Goal: Use online tool/utility: Utilize a website feature to perform a specific function

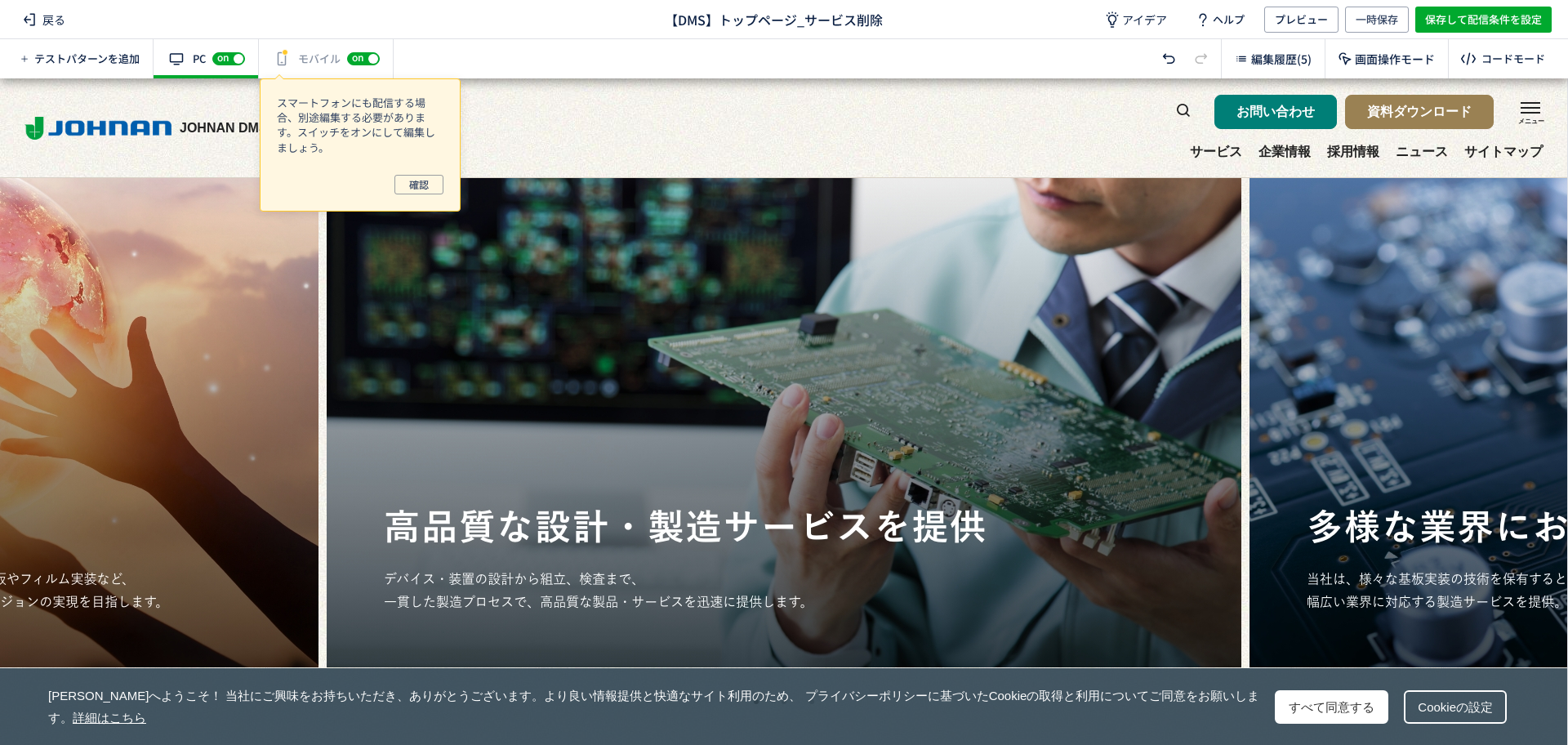
scroll to position [306, 0]
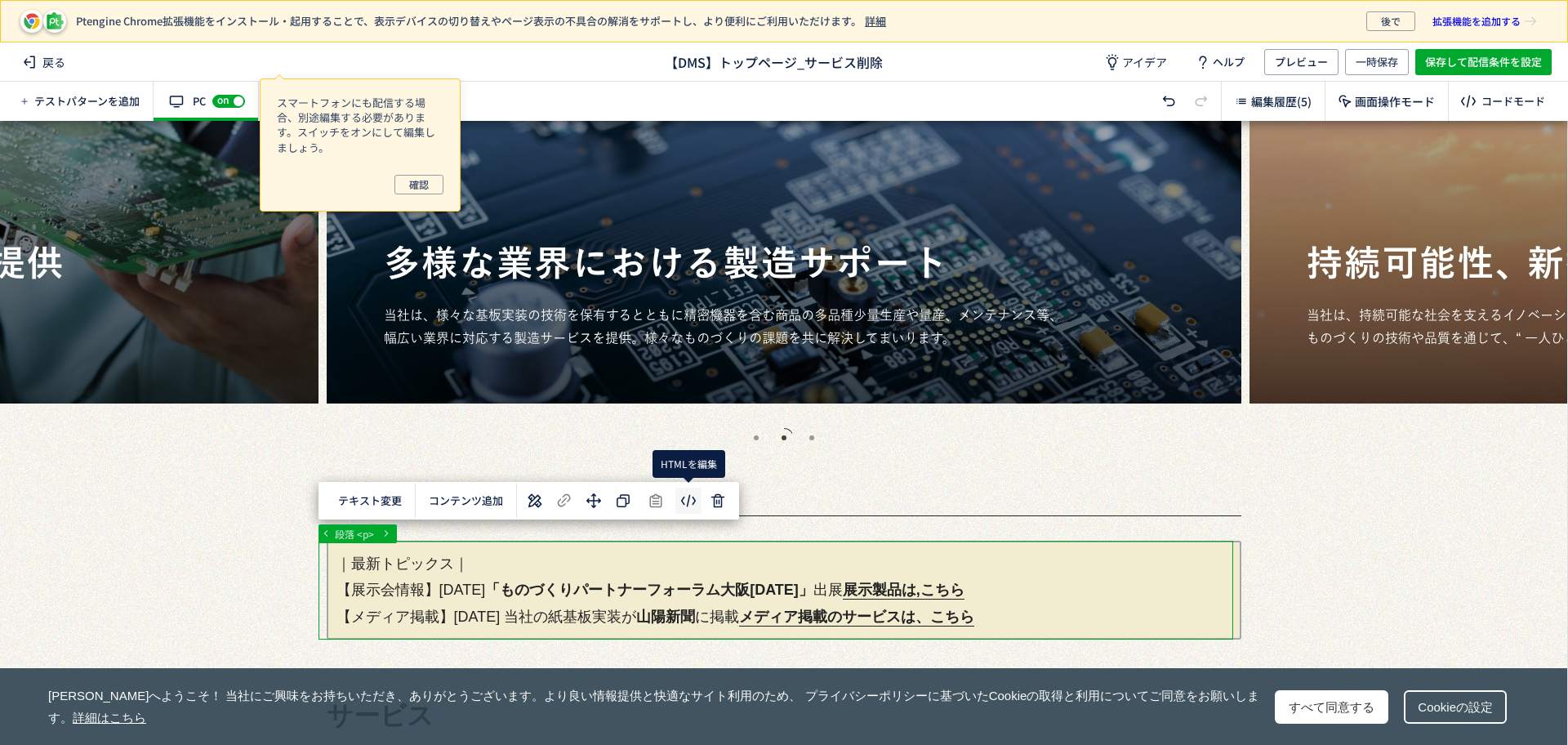
click at [692, 496] on body "Ptengine Chrome拡張機能をインストール・起用することで、表示デバイスの切り替えやページ表示の不具合の解消をサポートし、より便利にご利用いただけま…" at bounding box center [784, 372] width 1568 height 745
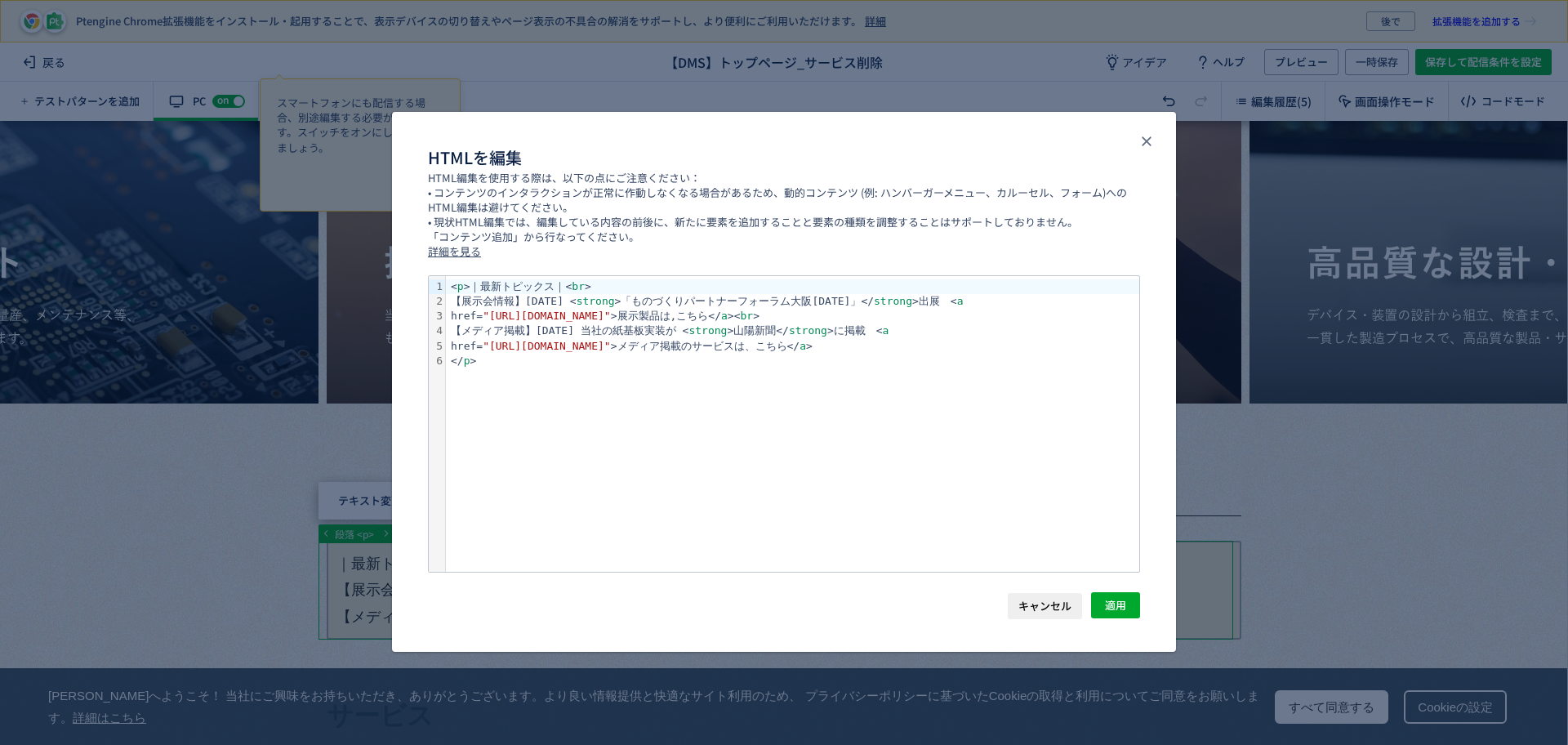
scroll to position [0, 0]
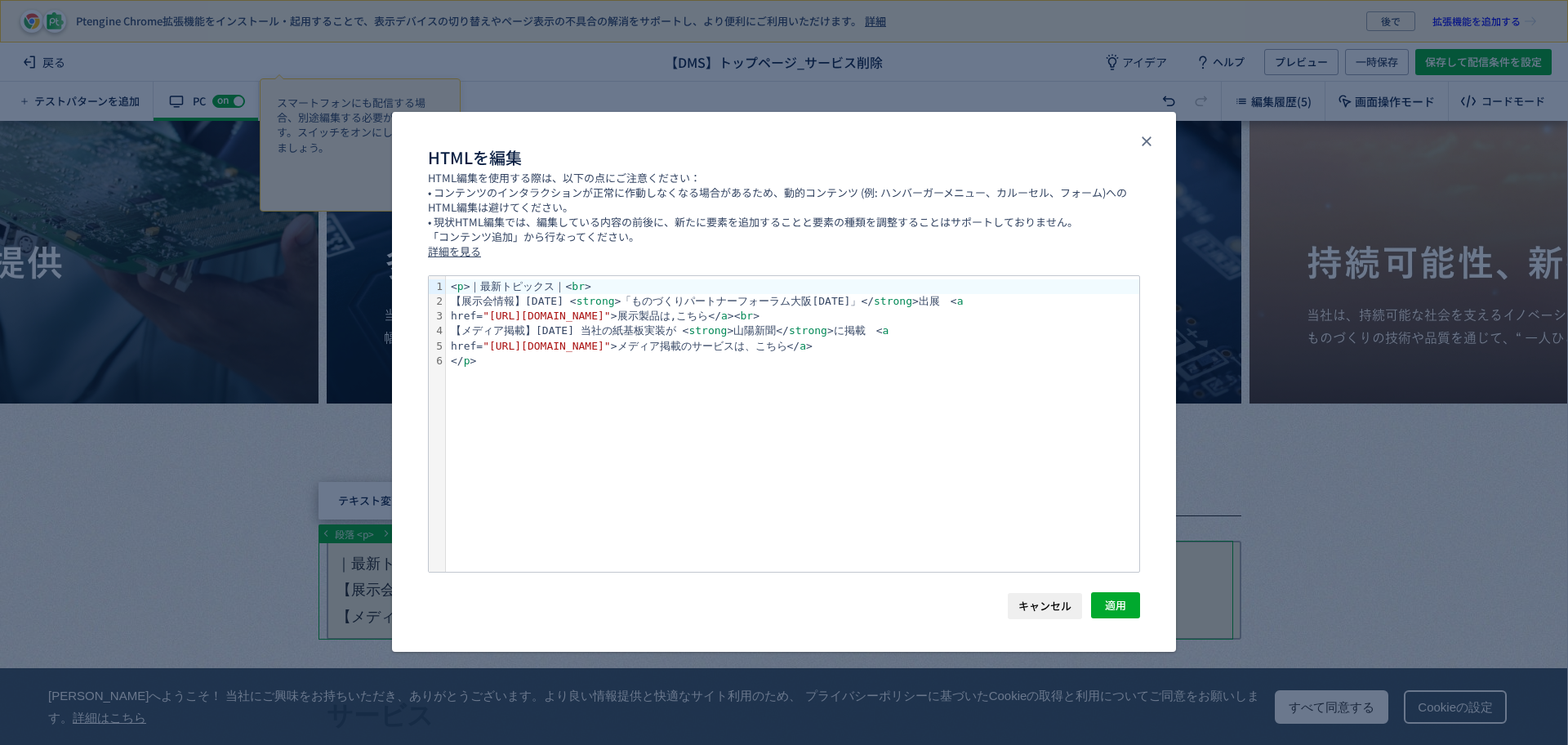
click at [874, 319] on div "href= "[URL][DOMAIN_NAME]" >展示製品は,こちら</ a >< br >" at bounding box center [792, 315] width 693 height 15
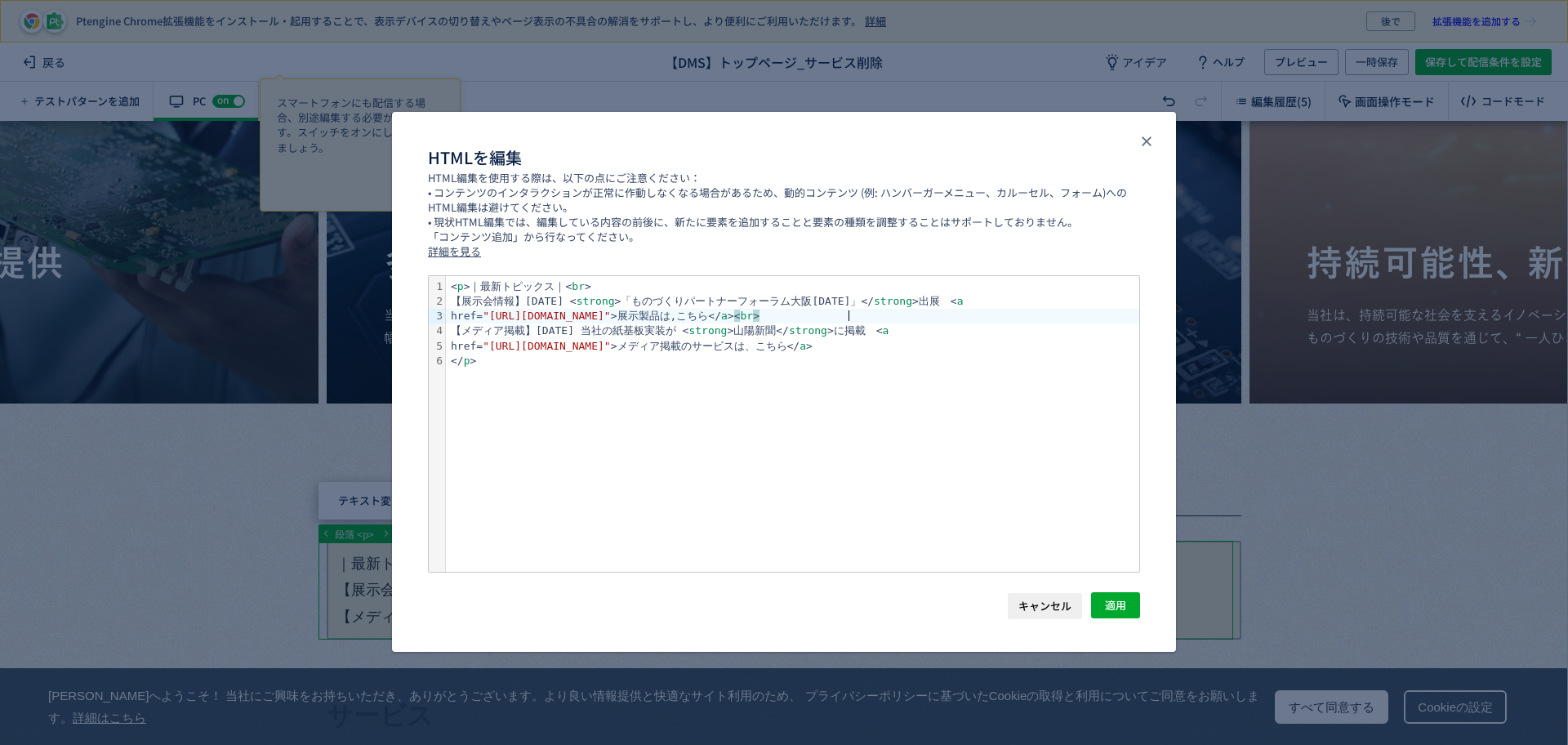
click at [874, 313] on div "href= "[URL][DOMAIN_NAME]" >展示製品は,こちら</ a > < br >" at bounding box center [792, 315] width 693 height 15
click at [884, 310] on div "href= "[URL][DOMAIN_NAME]" >展示製品は,こちら</ a > < br >" at bounding box center [792, 315] width 693 height 15
click at [939, 299] on div "【展示会情報】[DATE] < strong >「ものづくりパートナーフォーラム大阪[DATE]」</ strong >出展　< a" at bounding box center [792, 301] width 693 height 15
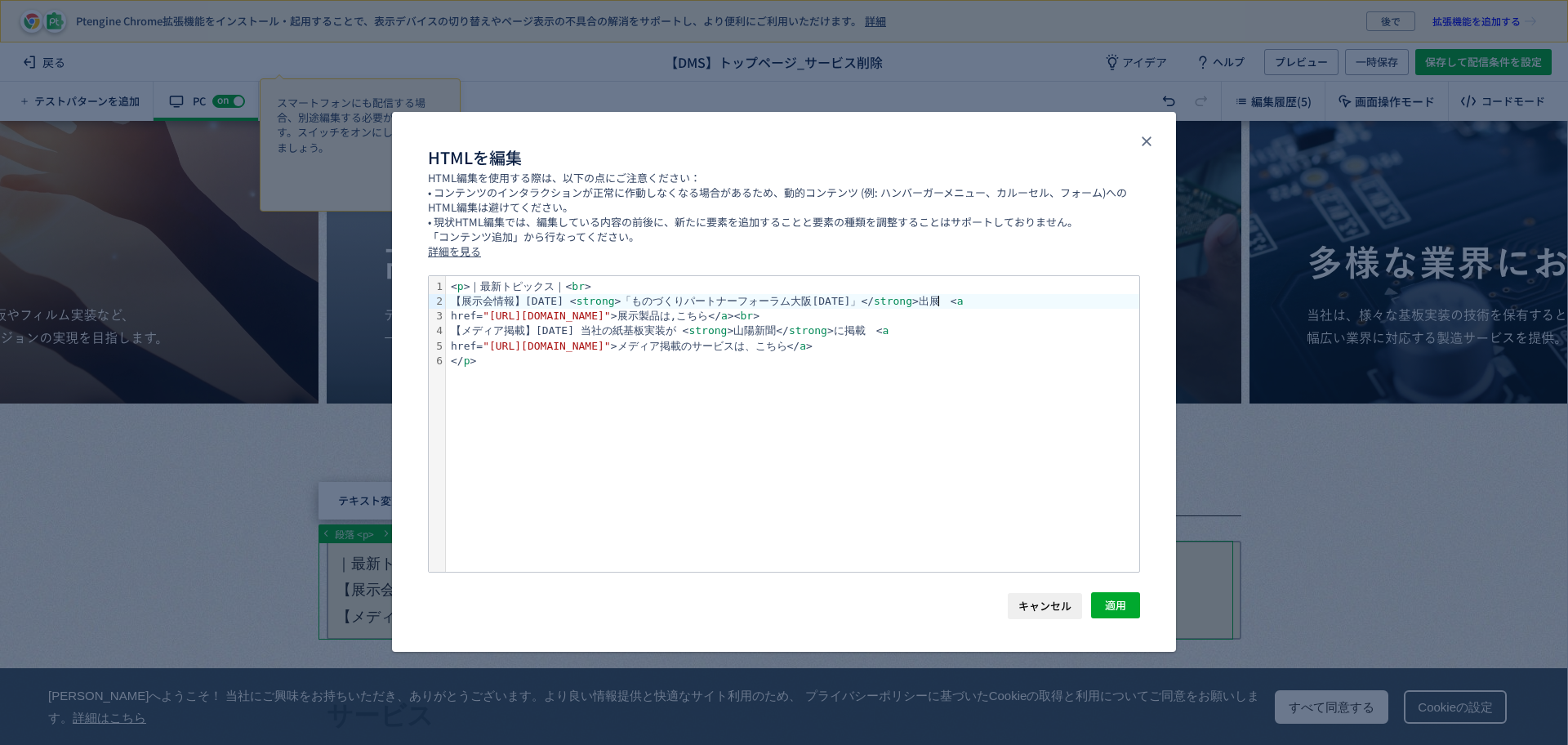
click at [870, 318] on div "href= "[URL][DOMAIN_NAME]" >展示製品は,こちら</ a >< br >" at bounding box center [792, 315] width 693 height 15
click at [878, 315] on div "href= "https://www.johnan.com/dms/product/" >展示製品は,こちら</ a > < br >" at bounding box center [792, 315] width 693 height 15
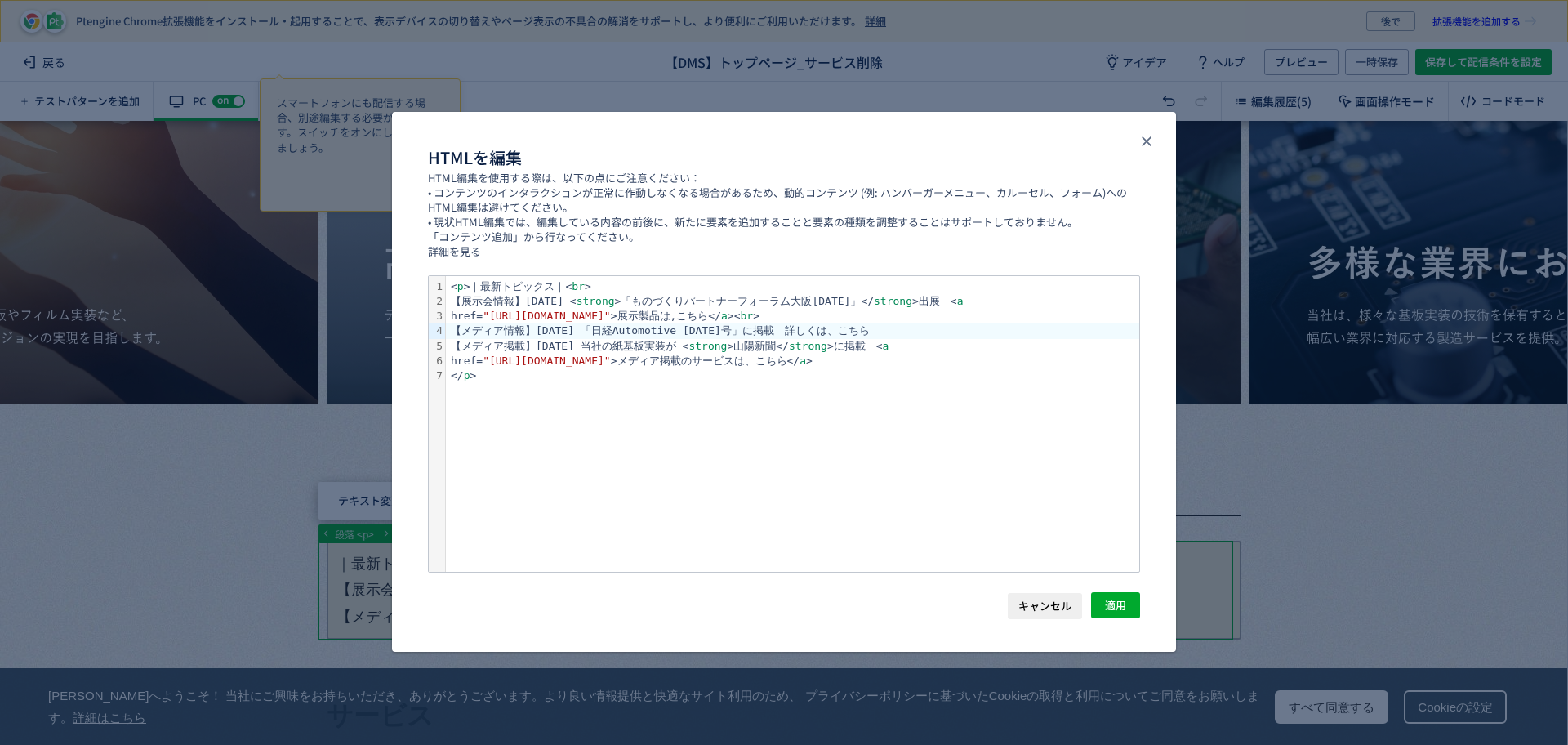
click at [630, 325] on div "【メディア情報】2025.08.29 「日経Automotive 2025年9月号」に掲載　詳しくは、こちら" at bounding box center [792, 330] width 693 height 15
drag, startPoint x: 715, startPoint y: 346, endPoint x: 758, endPoint y: 343, distance: 43.1
click at [758, 343] on div "【メディア掲載】2025.07.30 当社の紙基板実装が < strong >山陽新聞</ strong >に掲載　< a" at bounding box center [792, 346] width 693 height 15
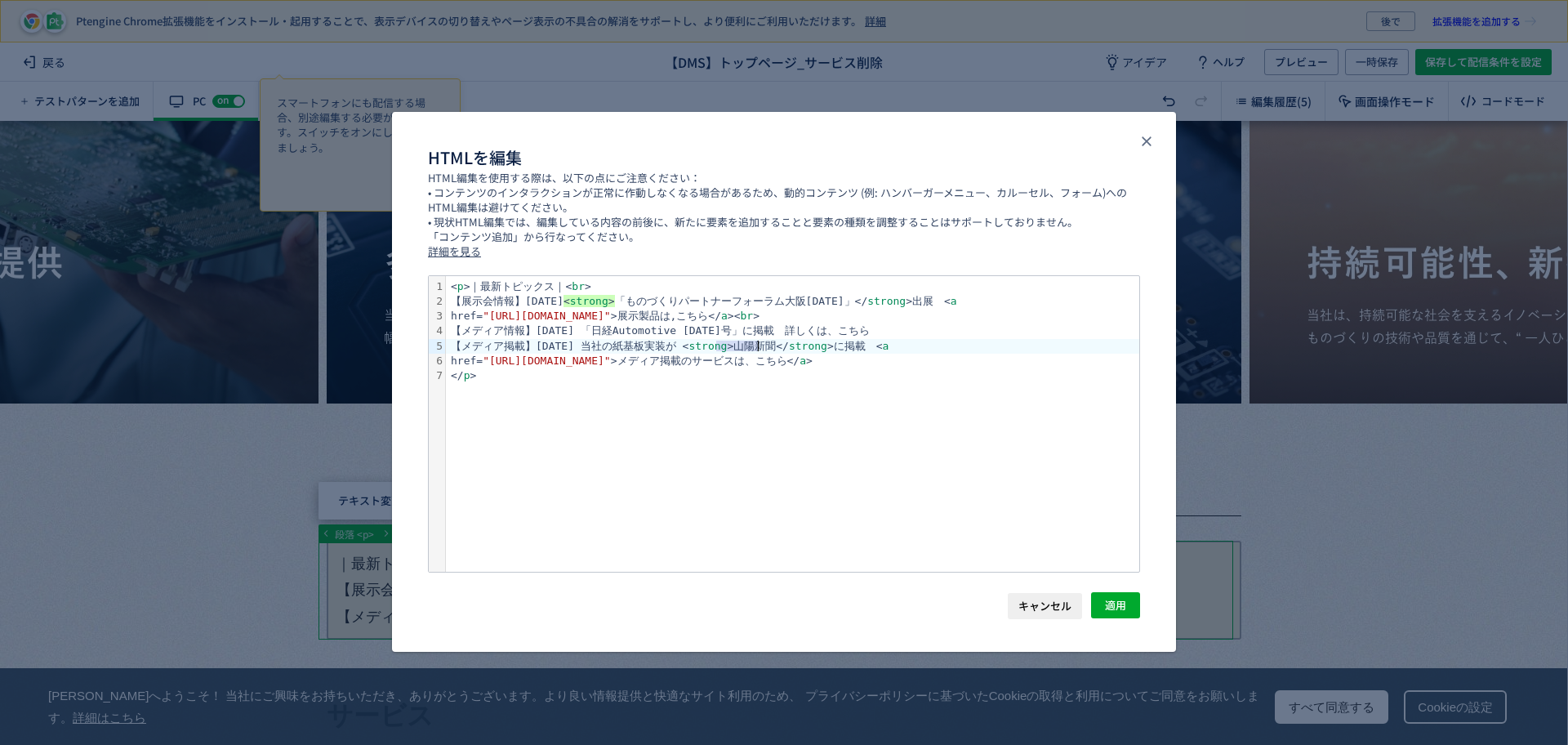
copy div "< strong >"
click at [627, 327] on div "【メディア情報】2025.08.29 「日経Automotive 2025年9月号」に掲載　詳しくは、こちら" at bounding box center [792, 330] width 693 height 15
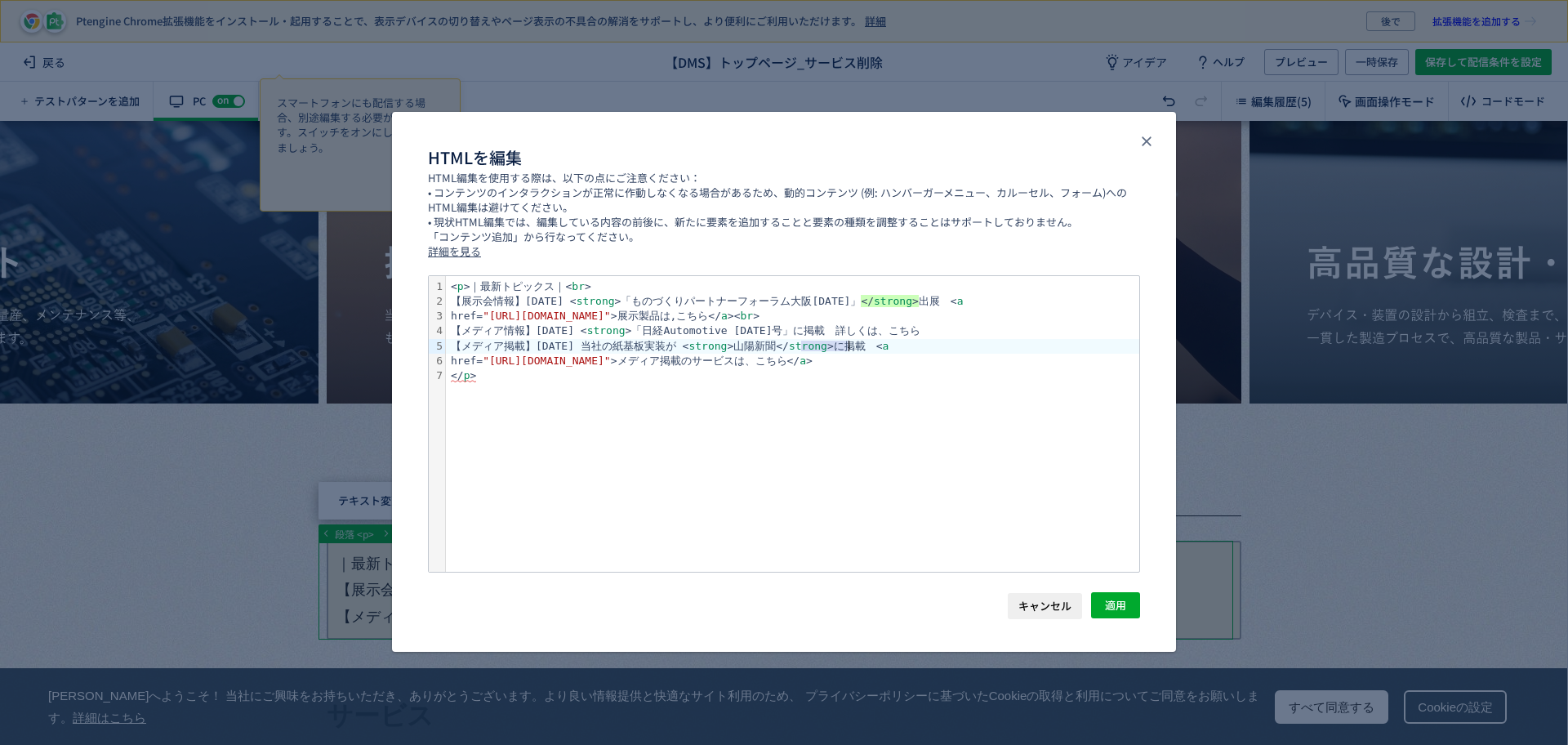
drag, startPoint x: 802, startPoint y: 346, endPoint x: 847, endPoint y: 342, distance: 45.2
click at [847, 342] on div "【メディア掲載】2025.07.30 当社の紙基板実装が < strong >山陽新聞</ strong >に掲載　< a" at bounding box center [792, 346] width 693 height 15
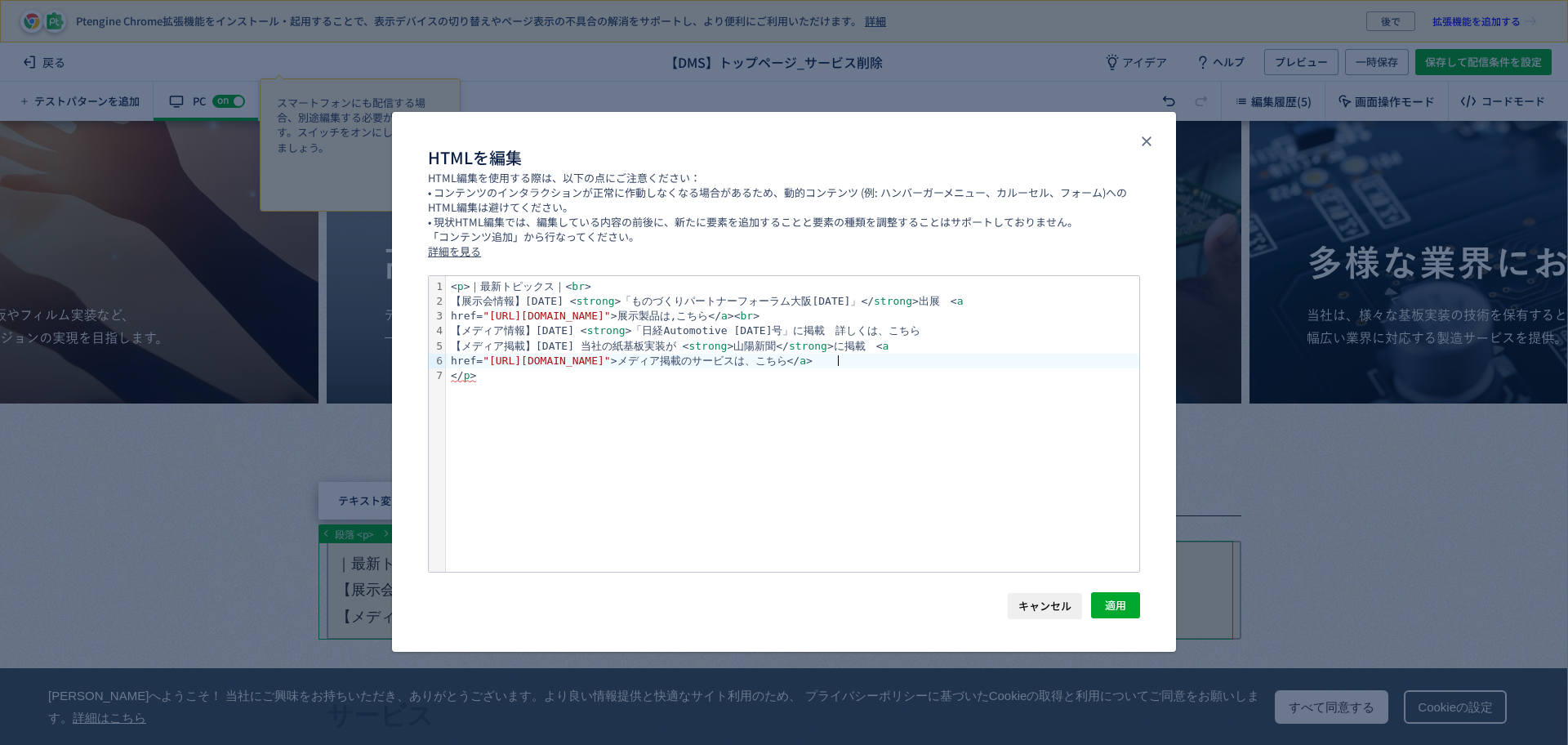
click at [809, 343] on div "【メディア掲載】2025.07.30 当社の紙基板実装が < strong >山陽新聞</ strong >に掲載　< a" at bounding box center [792, 346] width 693 height 15
click at [789, 341] on span "</" at bounding box center [782, 346] width 13 height 12
drag, startPoint x: 803, startPoint y: 341, endPoint x: 852, endPoint y: 342, distance: 49.0
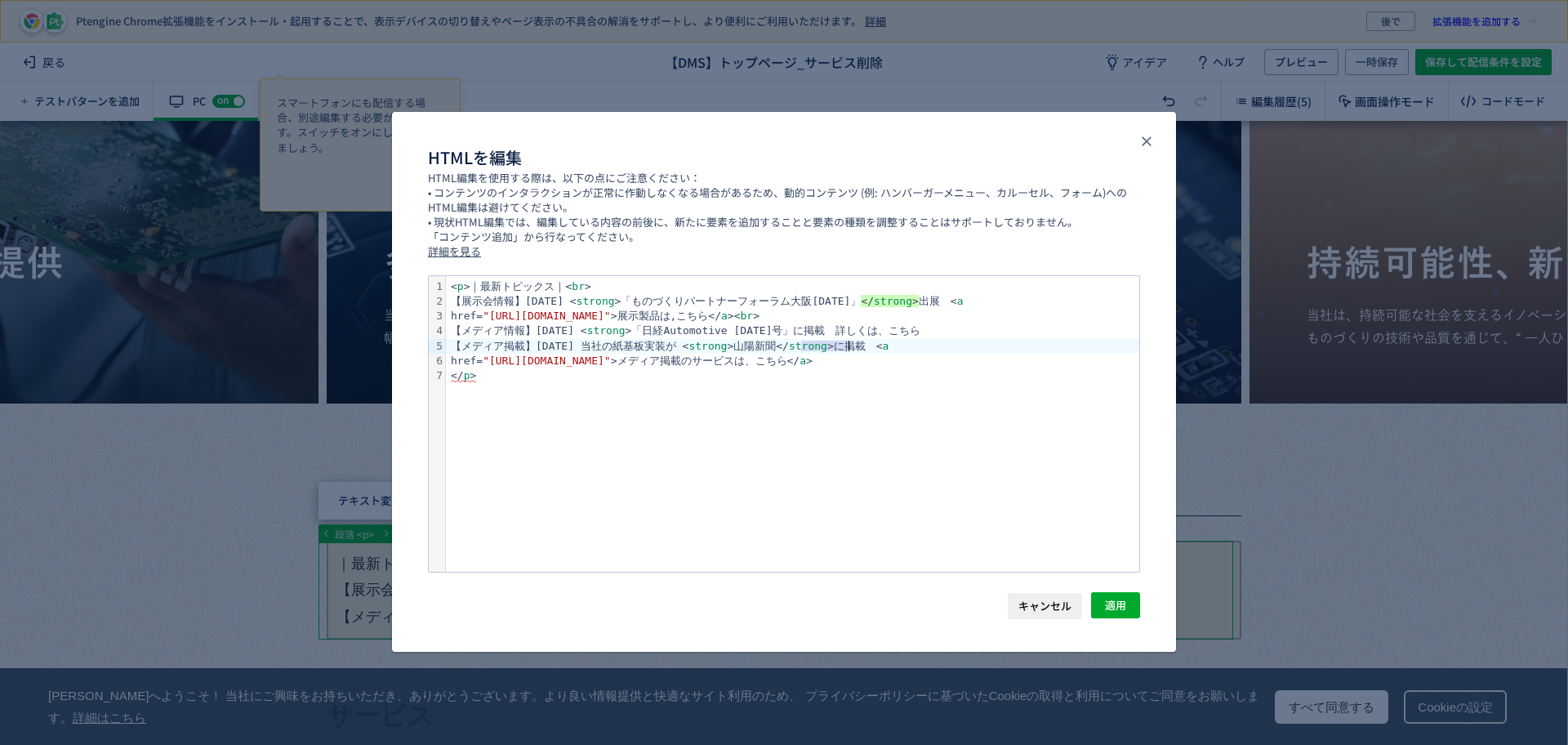
copy div "</ strong >"
click at [827, 327] on div "【メディア情報】2025.08.29 < strong >「日経Automotive 2025年9月号」に掲載　詳しくは、こちら" at bounding box center [792, 330] width 693 height 15
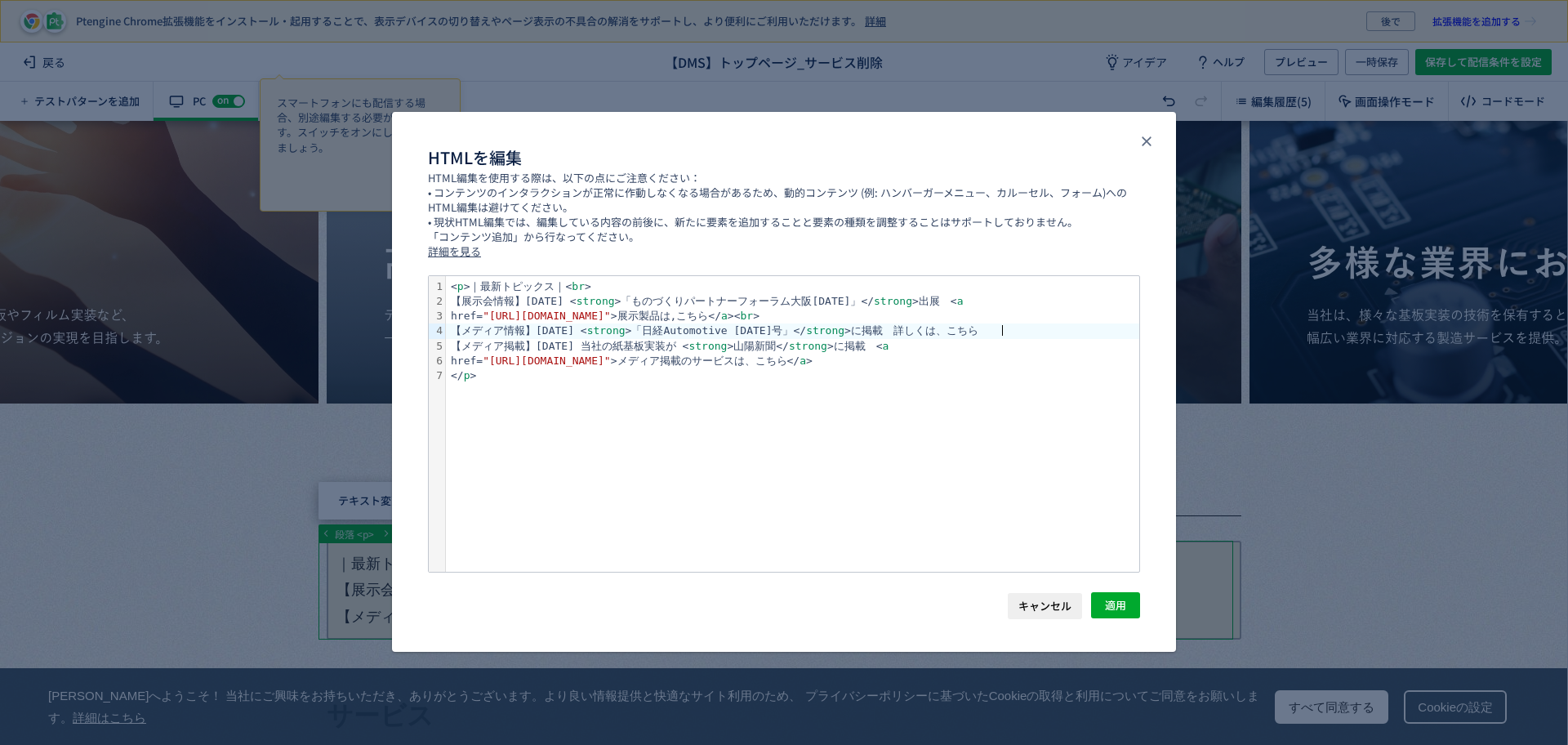
click at [1010, 329] on div "【メディア情報】2025.08.29 < strong >「日経Automotive 2025年9月号」</ strong >に掲載　詳しくは、こちら" at bounding box center [792, 330] width 693 height 15
click at [906, 326] on div "【メディア情報】2025.08.29 < strong >「日経Automotive 2025年9月号」</ strong >に掲載　詳しくは、こちら" at bounding box center [792, 330] width 693 height 15
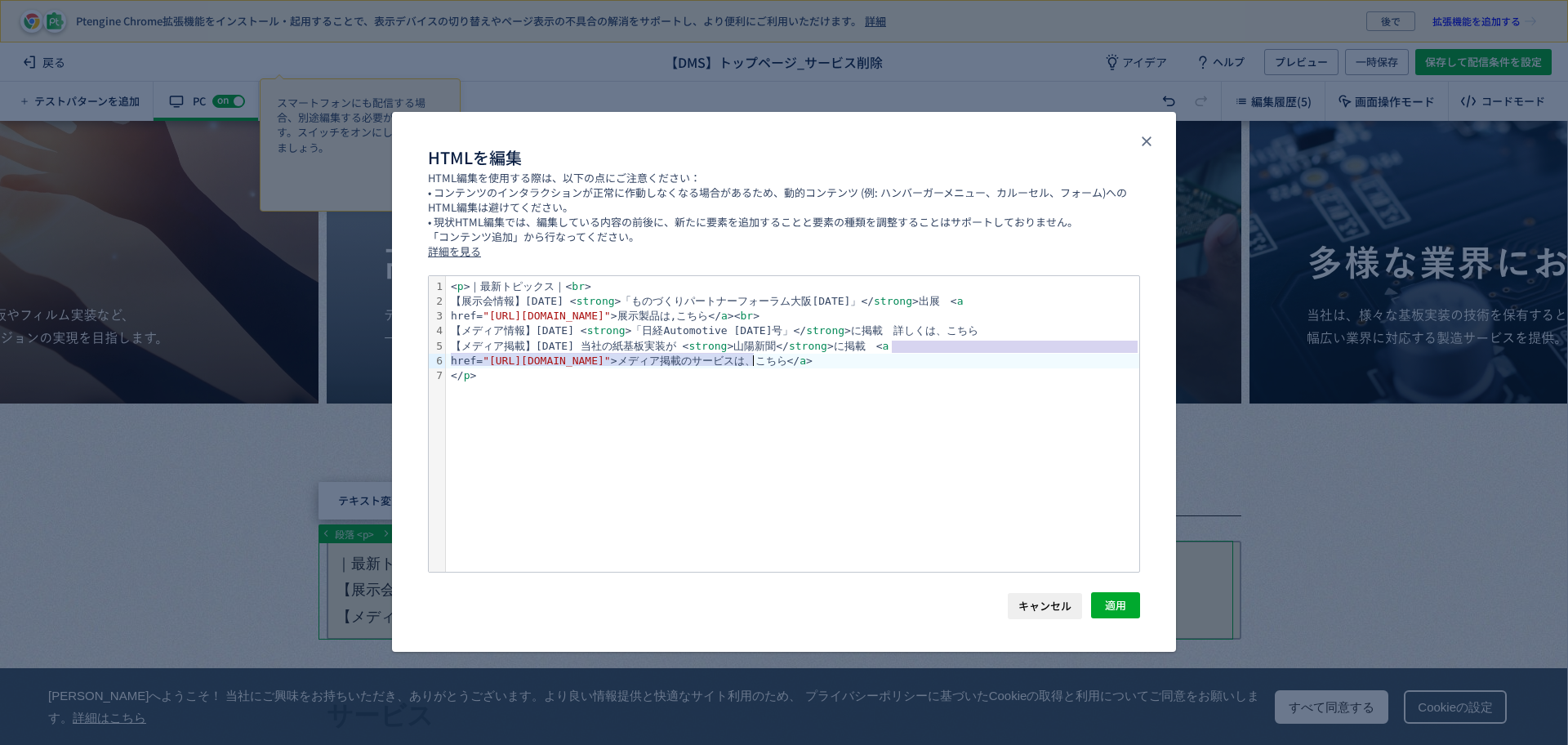
drag, startPoint x: 891, startPoint y: 348, endPoint x: 752, endPoint y: 365, distance: 140.0
click at [752, 365] on div "< p >｜最新トピックス｜< br > 【展示会情報】2025.09.05 < strong >「ものづくりパートナーフォーラム大阪2025」</ stro…" at bounding box center [792, 424] width 693 height 296
copy div "< a href= "https://www.johnan.com/dms/mounting/paper/" >"
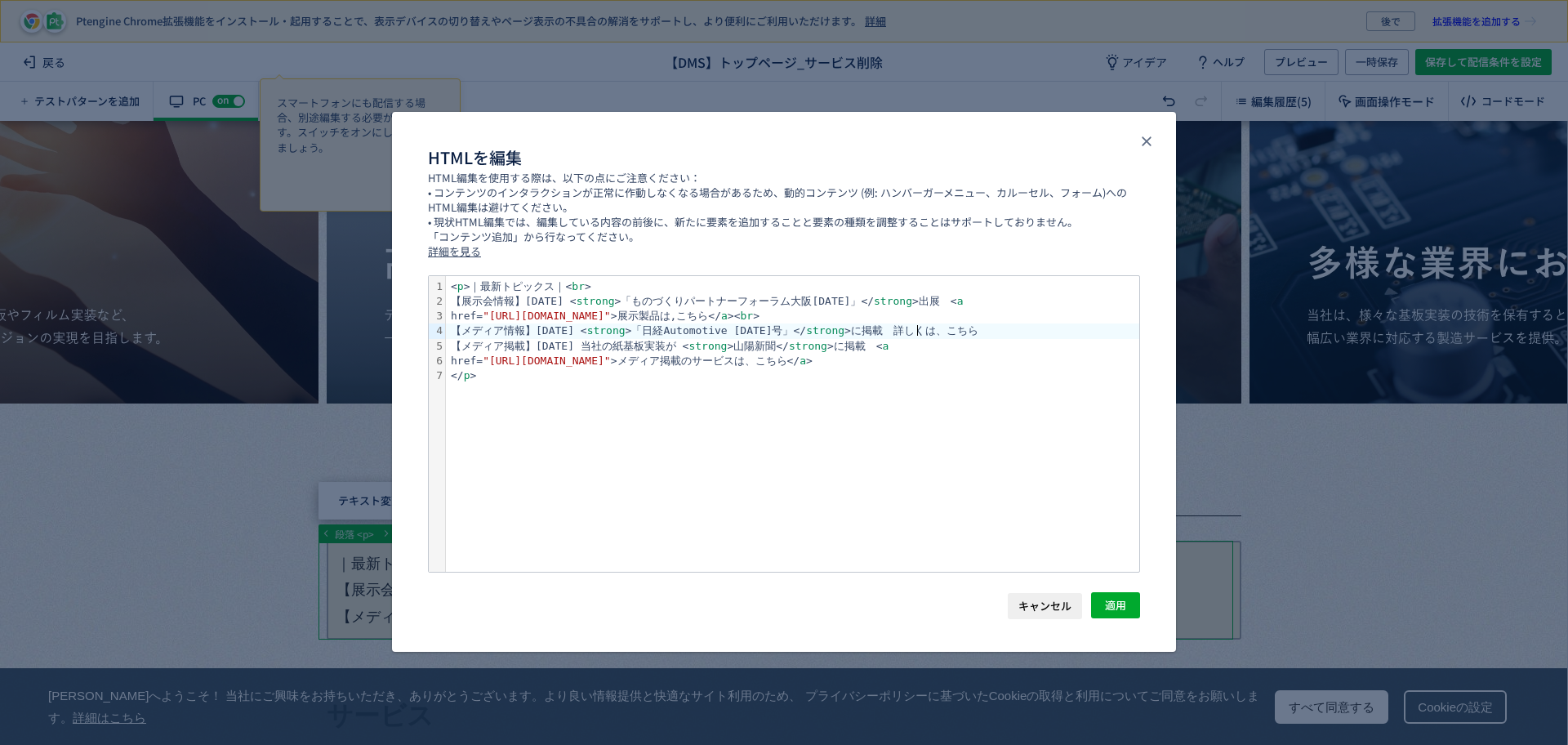
click at [916, 329] on div "【メディア情報】2025.08.29 < strong >「日経Automotive 2025年9月号」</ strong >に掲載　詳しくは、こちら" at bounding box center [792, 330] width 693 height 15
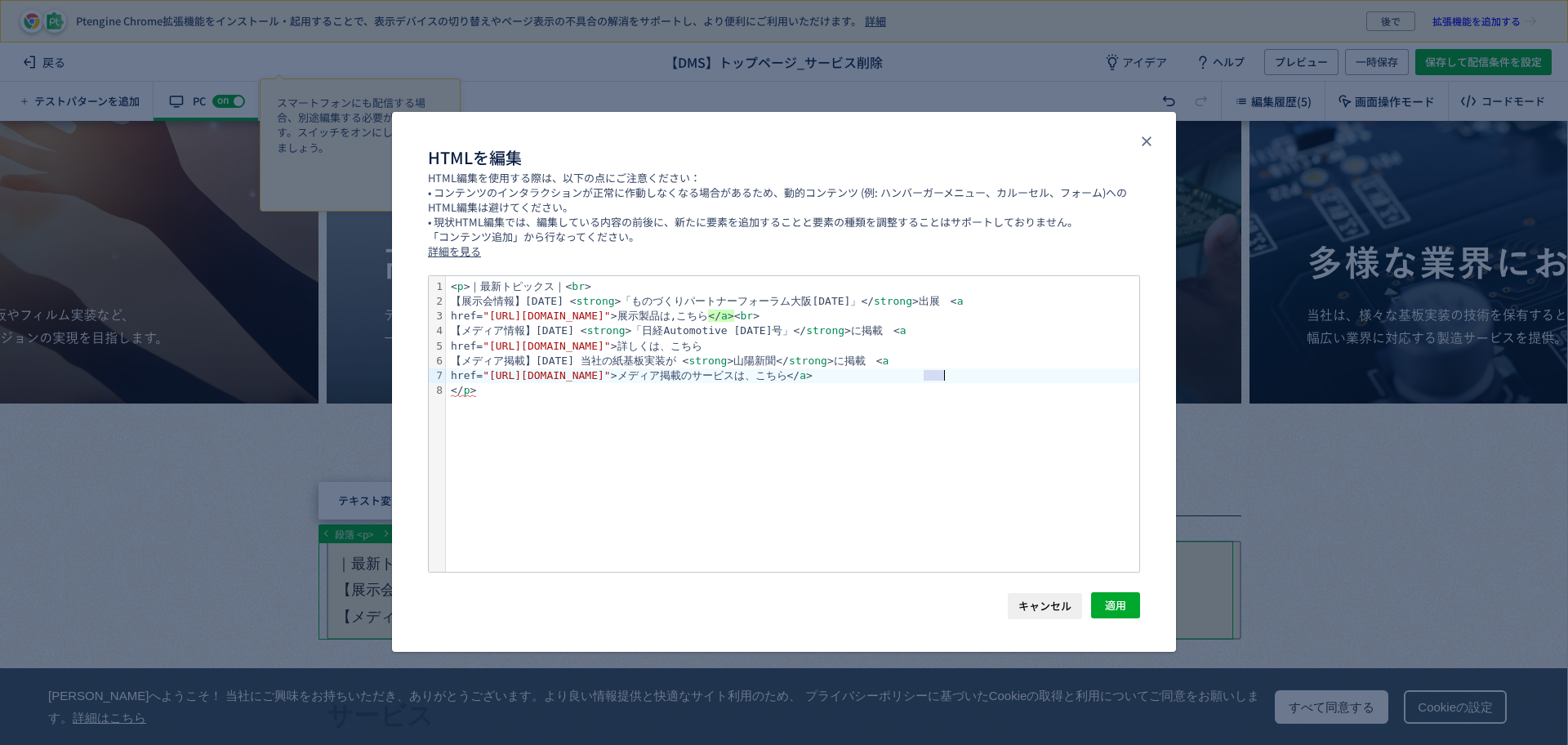
drag, startPoint x: 922, startPoint y: 375, endPoint x: 948, endPoint y: 373, distance: 26.1
click at [948, 373] on div "href= "https://www.johnan.com/dms/mounting/paper/" >メディア掲載のサービスは、こちら</ a >" at bounding box center [792, 375] width 693 height 15
copy div "</ a >"
click at [885, 350] on div "href= "https://www.johnan.com/dms/mounting/paper/" >詳しくは、こちら" at bounding box center [792, 346] width 693 height 15
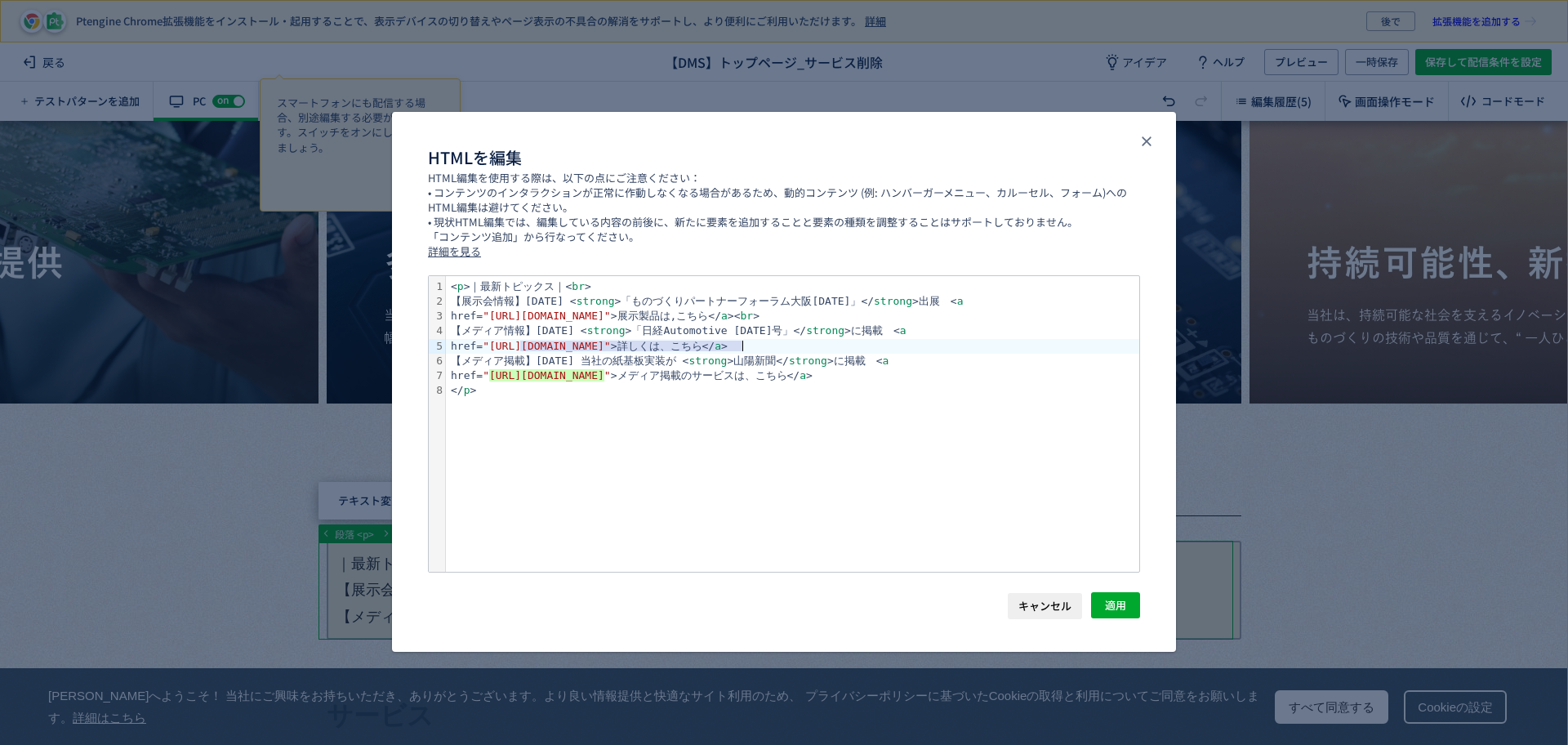
drag, startPoint x: 518, startPoint y: 341, endPoint x: 744, endPoint y: 341, distance: 226.0
click at [611, 341] on span ""https://www.johnan.com/dms/mounting/paper/"" at bounding box center [547, 346] width 129 height 12
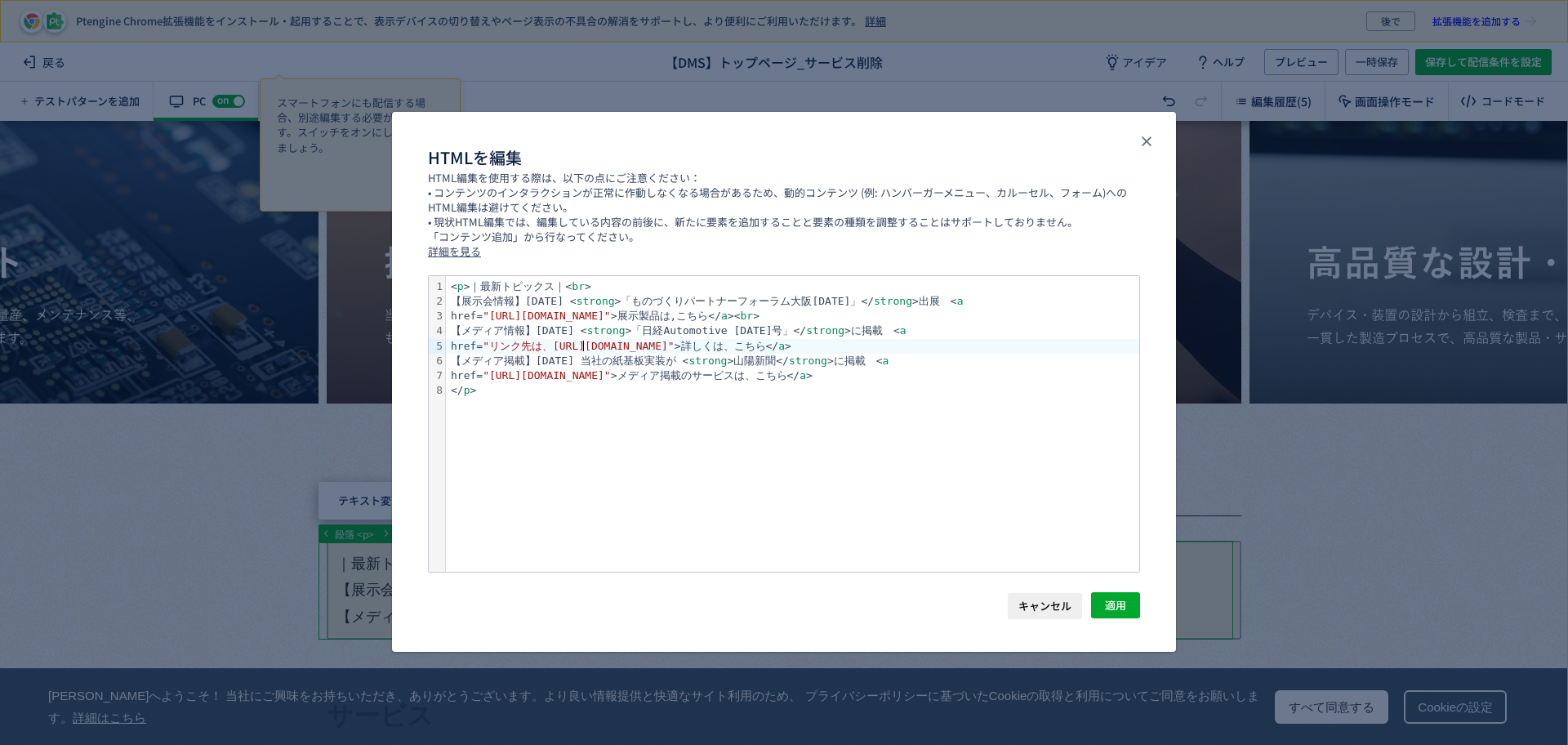
click at [581, 350] on span ""リンク先は、https://xtech.nikkei.com/atcl/nxt/mag/at/18/AT_backnumber/202509/"" at bounding box center [579, 346] width 192 height 12
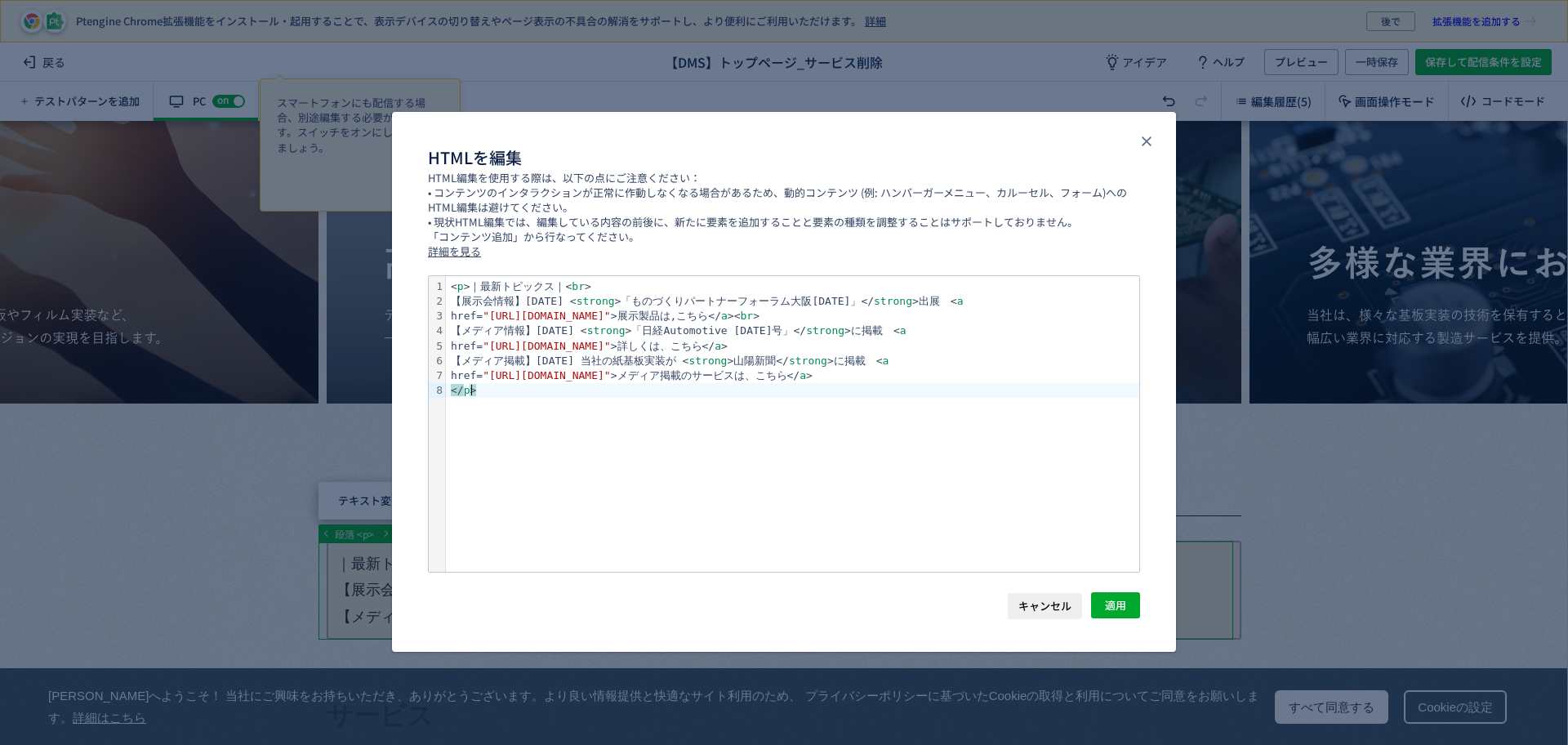
click at [1034, 430] on div "< p >｜最新トピックス｜< br > 【展示会情報】2025.09.05 < strong >「ものづくりパートナーフォーラム大阪2025」</ stro…" at bounding box center [792, 424] width 693 height 296
click at [1111, 600] on span "適用" at bounding box center [1115, 605] width 21 height 26
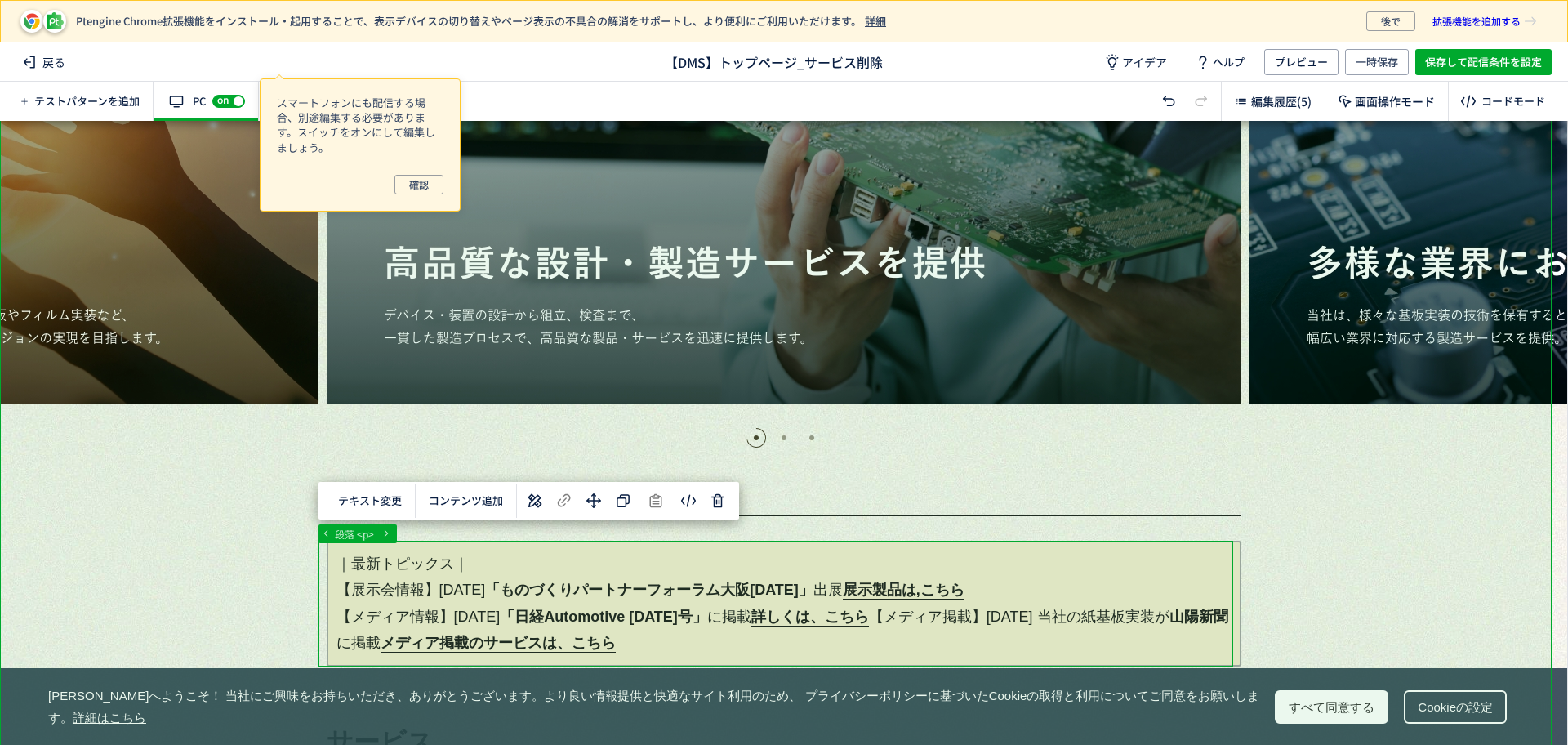
scroll to position [409, 0]
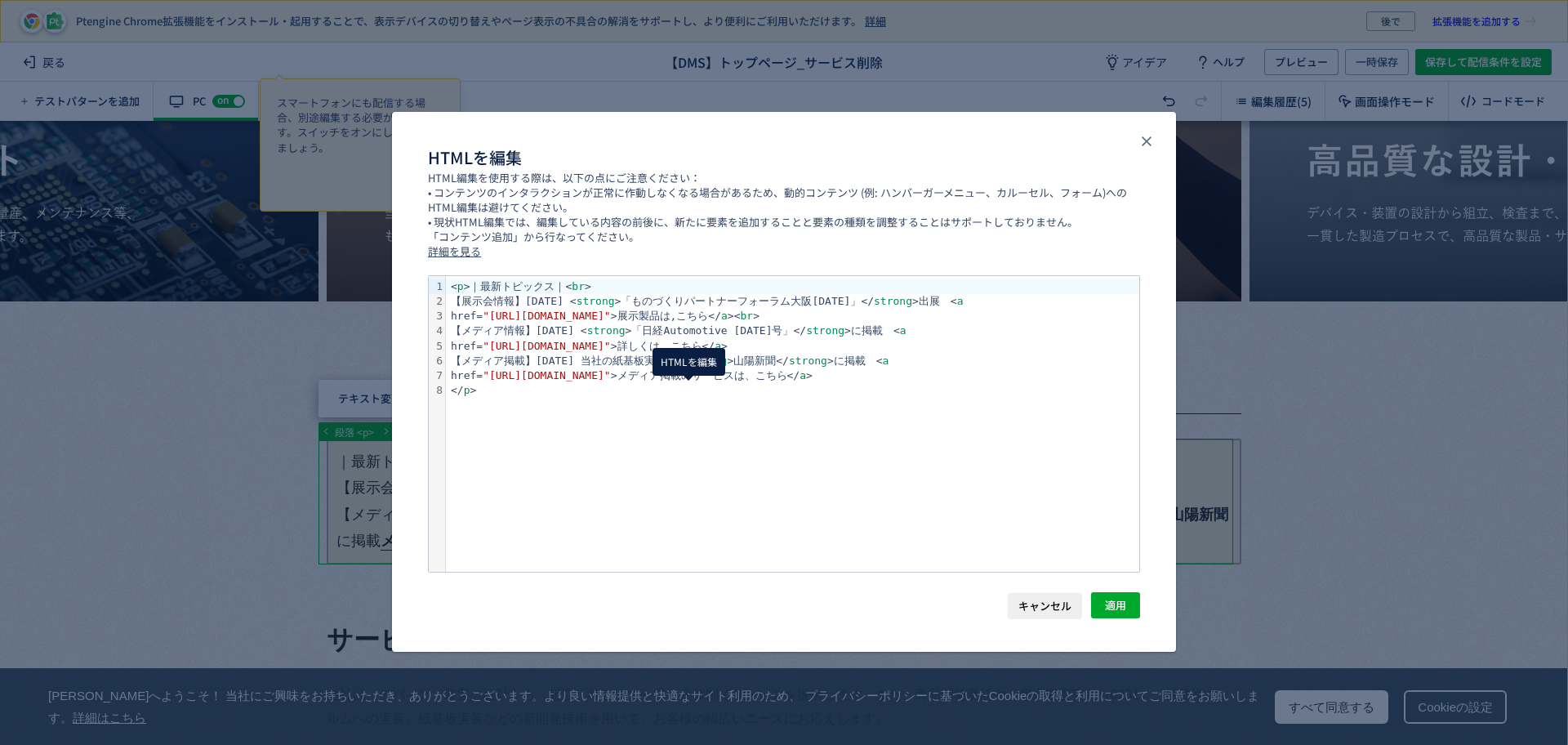
click at [682, 401] on body "Ptengine Chrome拡張機能をインストール・起用することで、表示デバイスの切り替えやページ表示の不具合の解消をサポートし、より便利にご利用いただけま…" at bounding box center [784, 372] width 1568 height 745
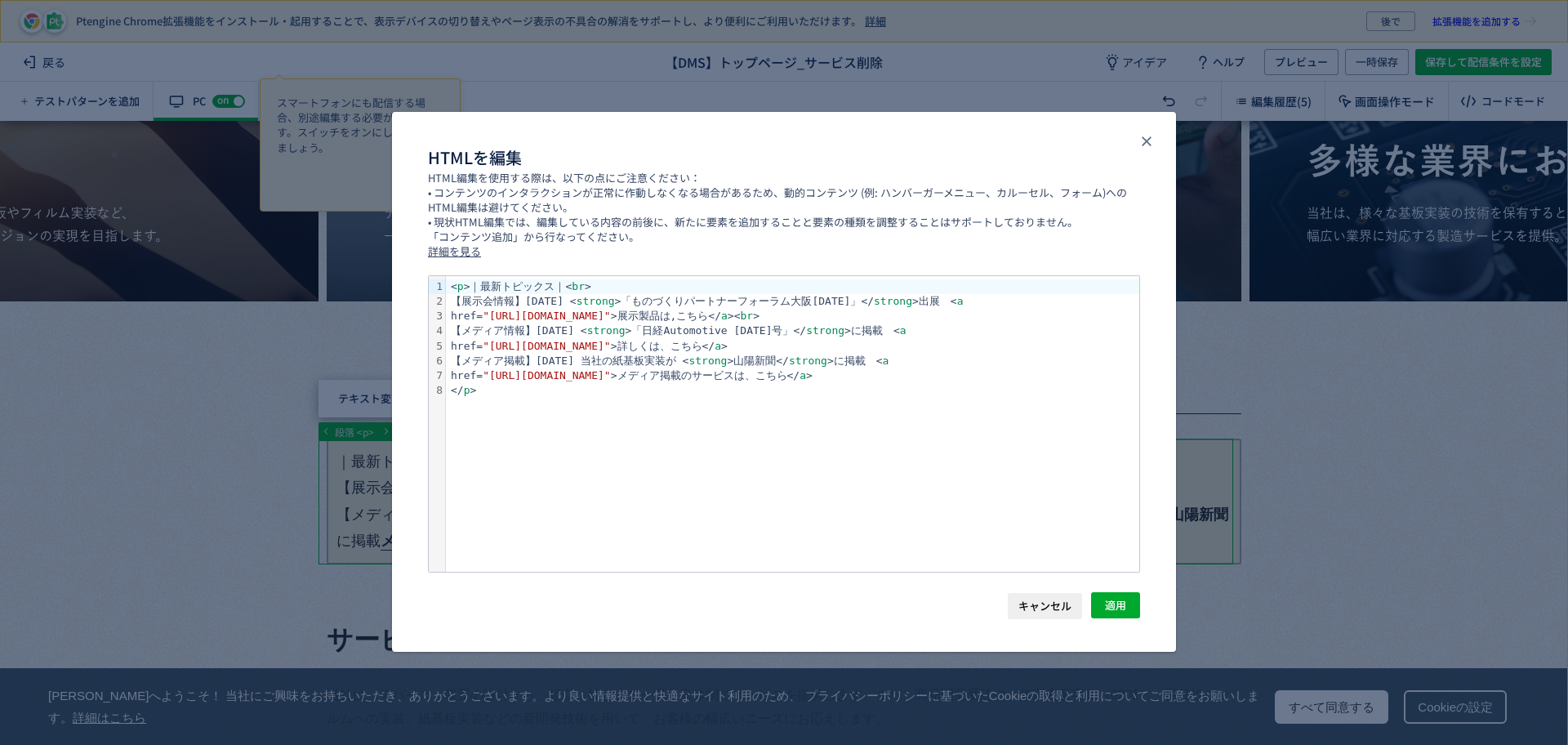
click at [998, 350] on div "href= "https://xtech.nikkei.com/atcl/nxt/mag/at/18/AT_backnumber/202509/" >詳しくは…" at bounding box center [792, 346] width 693 height 15
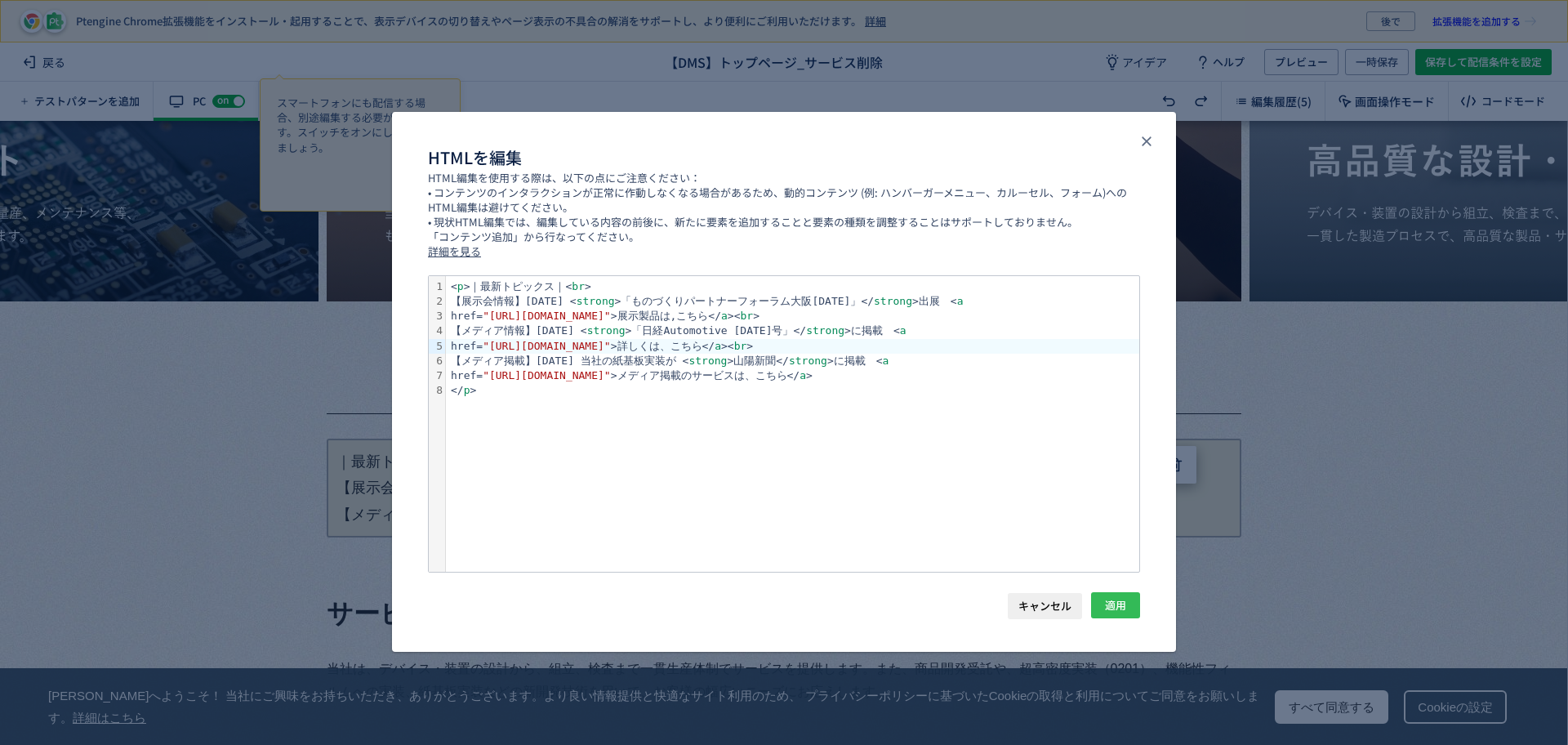
click at [1135, 600] on button "適用" at bounding box center [1116, 605] width 49 height 26
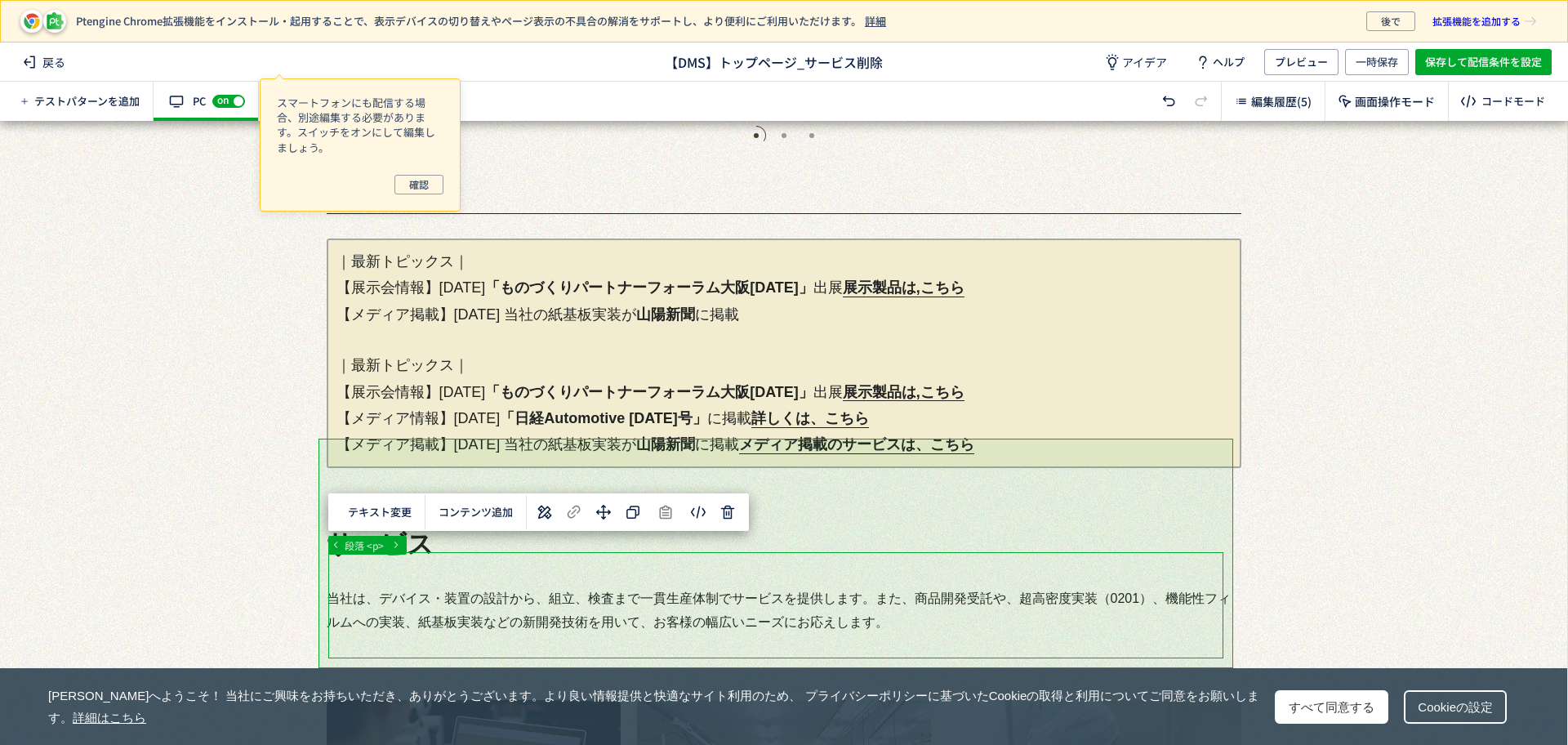
scroll to position [612, 0]
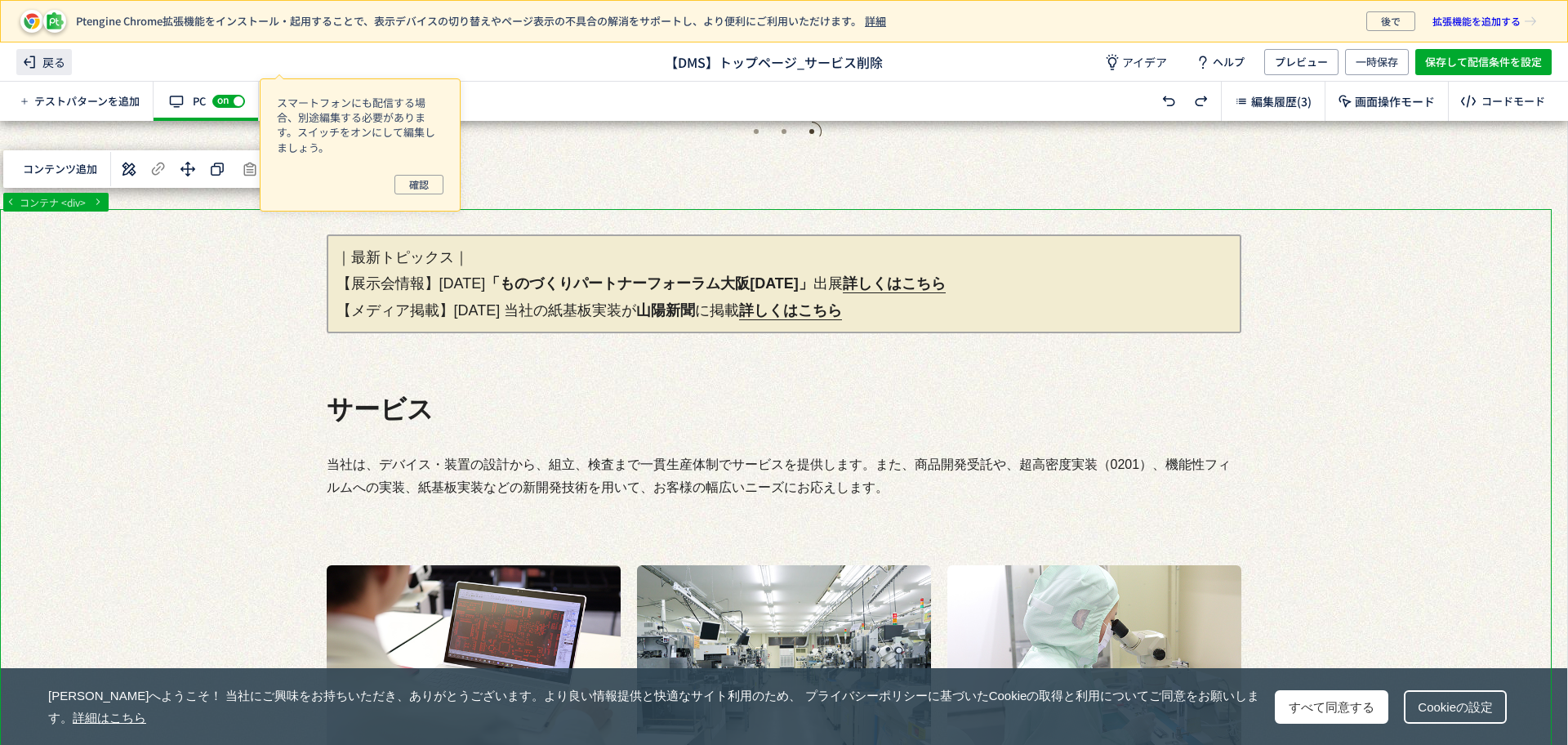
click at [57, 64] on span "戻る" at bounding box center [44, 63] width 55 height 26
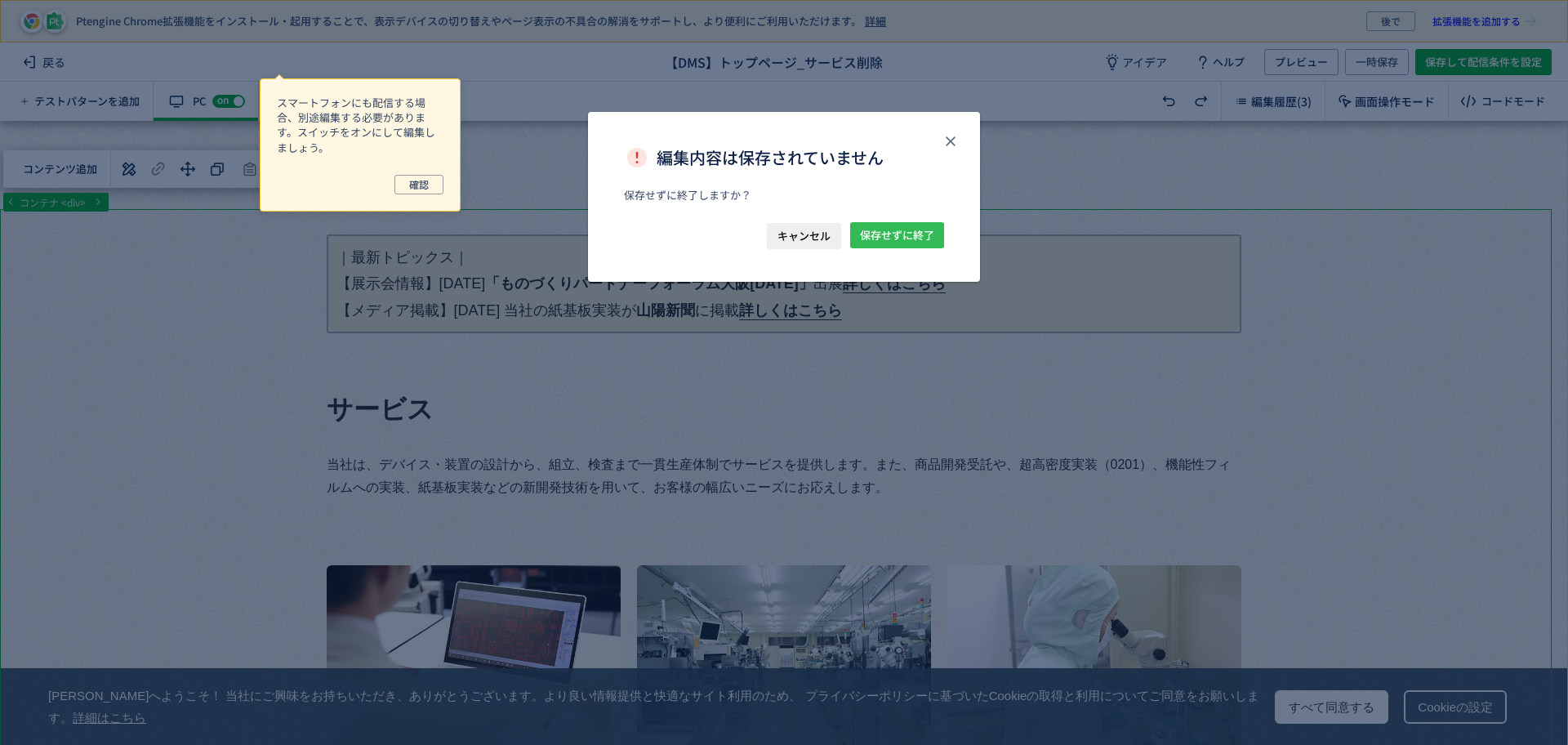
click at [868, 239] on span "保存せずに終了" at bounding box center [897, 235] width 74 height 26
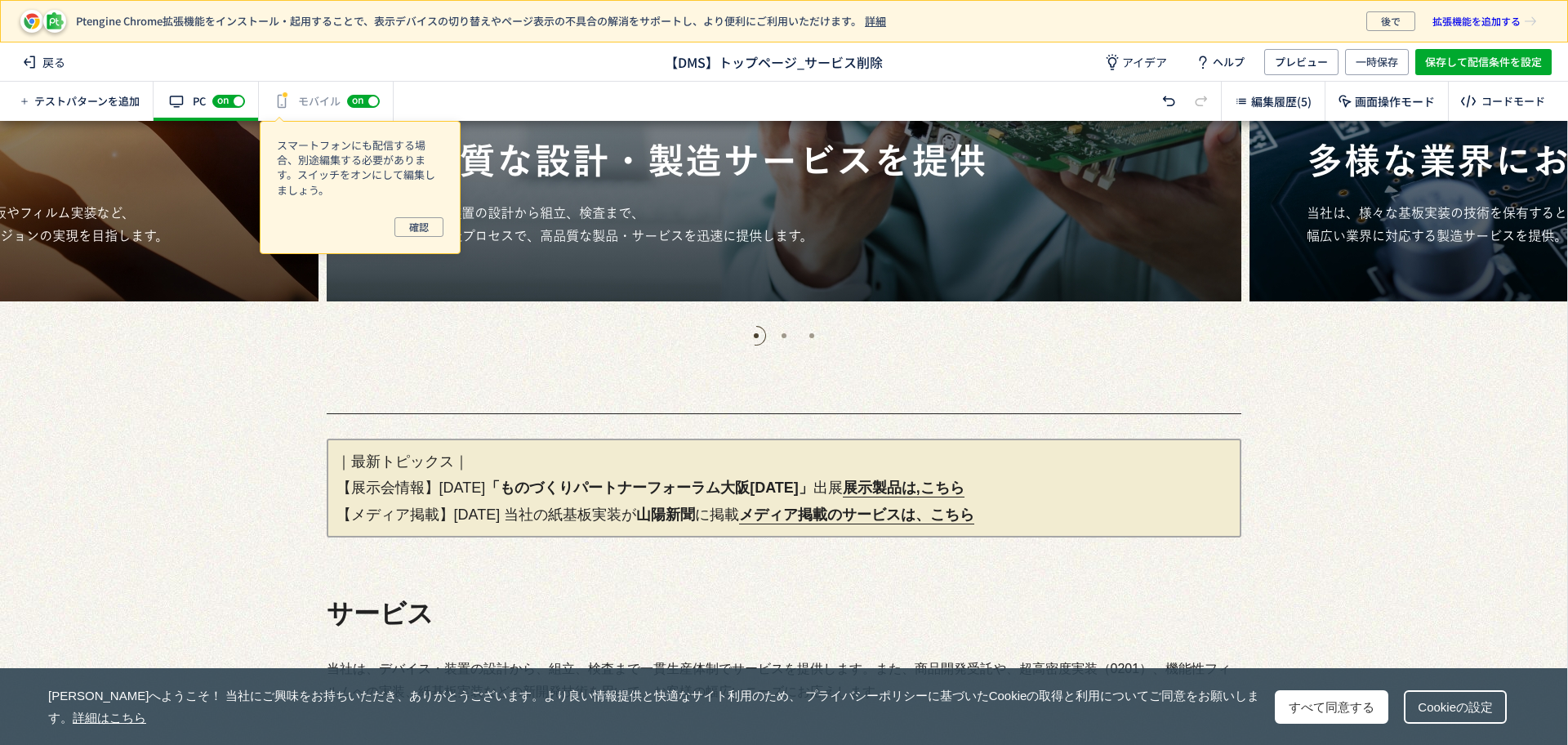
scroll to position [409, 0]
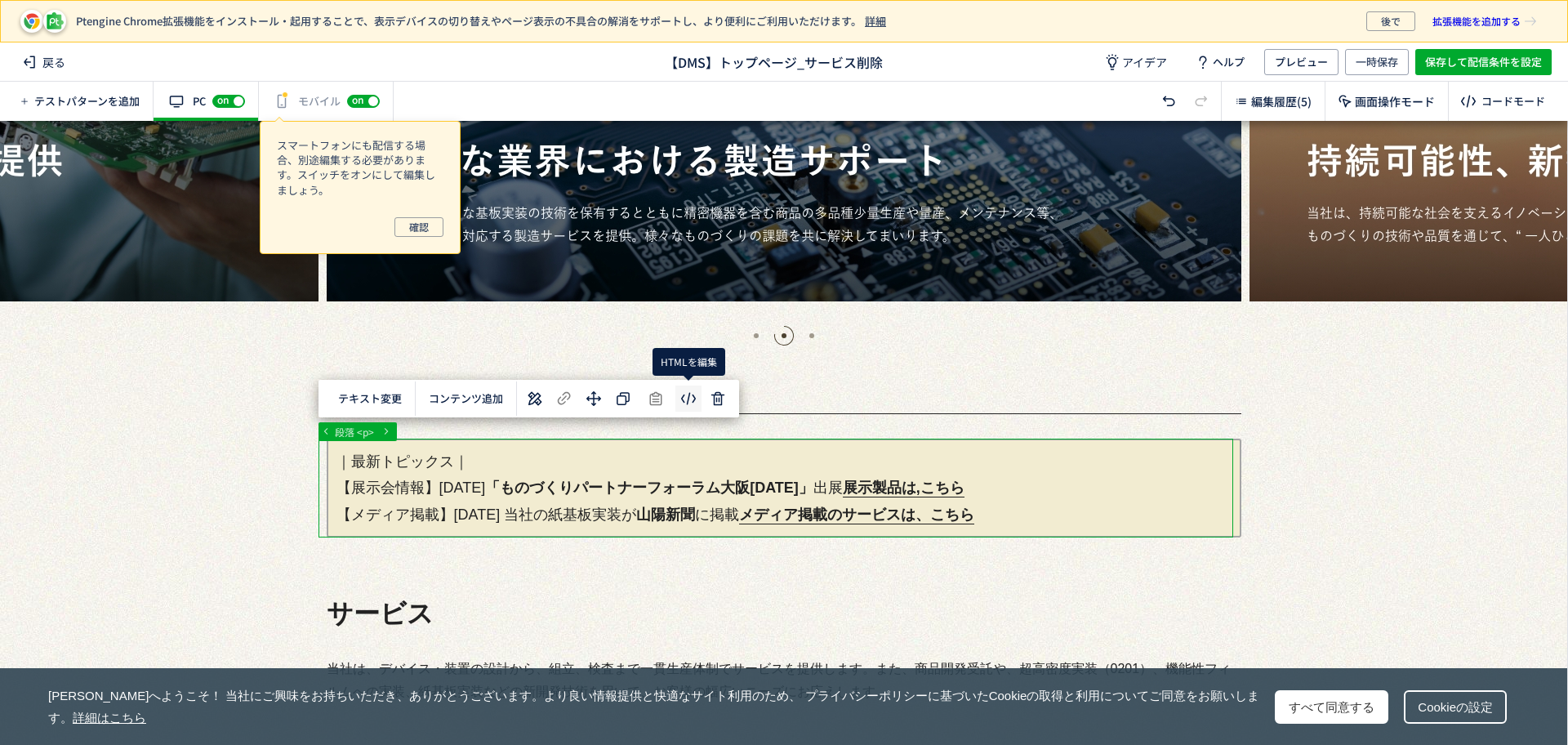
click at [688, 396] on body "Ptengine Chrome拡張機能をインストール・起用することで、表示デバイスの切り替えやページ表示の不具合の解消をサポートし、より便利にご利用いただけま…" at bounding box center [784, 372] width 1568 height 745
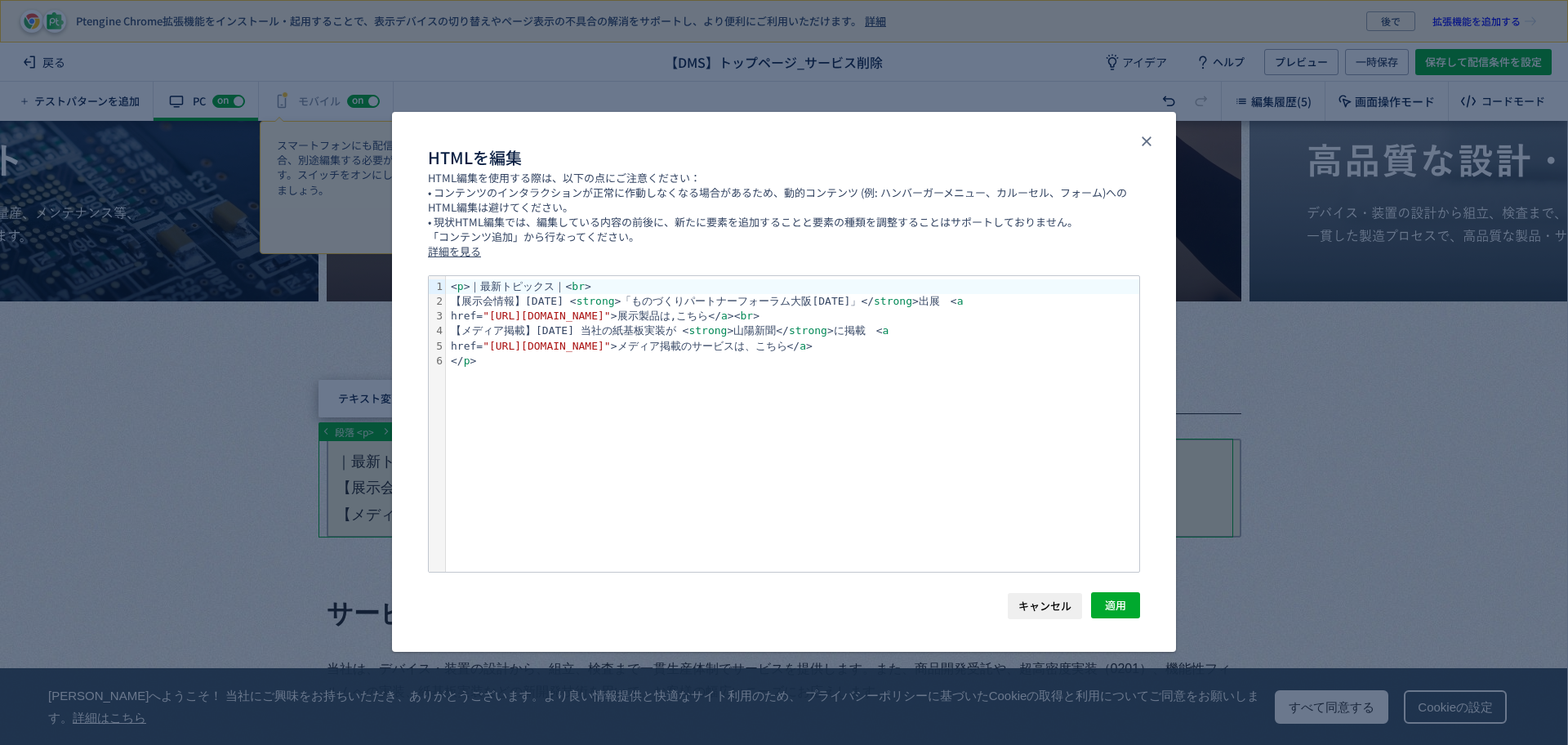
scroll to position [0, 0]
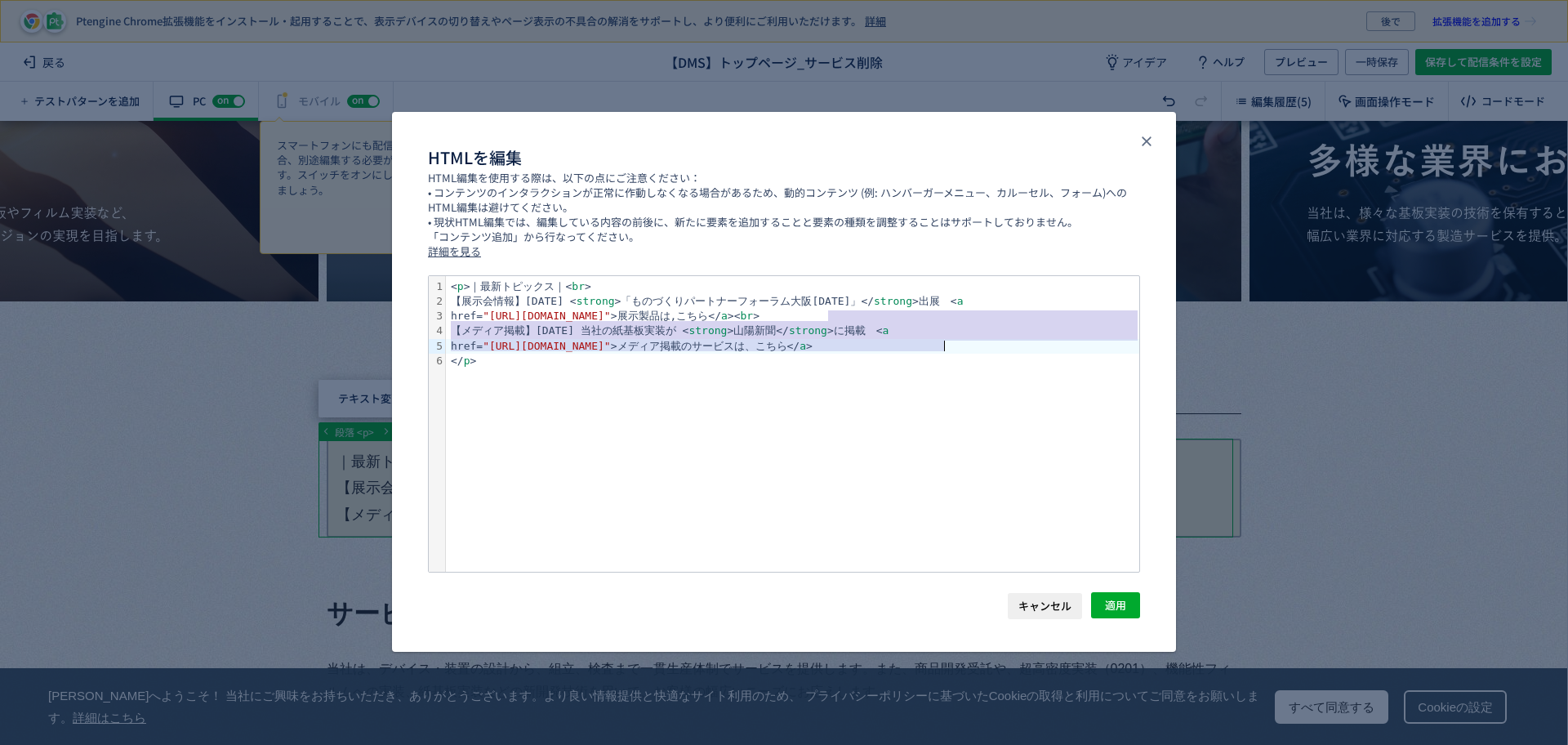
drag, startPoint x: 825, startPoint y: 311, endPoint x: 936, endPoint y: 344, distance: 115.8
click at [962, 352] on div "< p >｜最新トピックス｜< br > 【展示会情報】[DATE] < strong >「ものづくりパートナーフォーラム大阪[DATE]」</ strong…" at bounding box center [792, 424] width 693 height 296
click at [856, 315] on div "href= "[URL][DOMAIN_NAME]" >展示製品は,こちら</ a >< br >" at bounding box center [792, 315] width 693 height 15
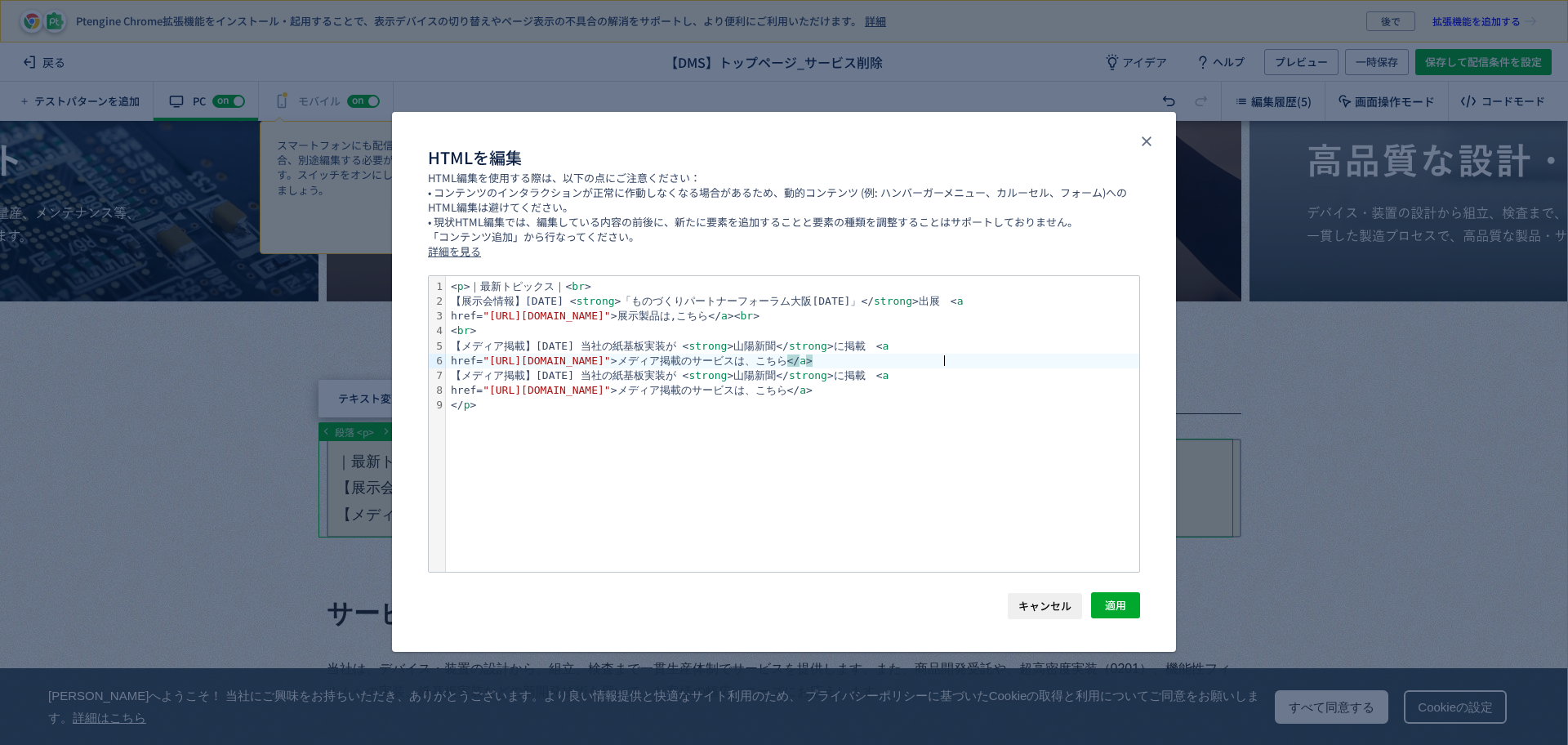
click at [971, 359] on div "href= "https://www.johnan.com/dms/mounting/paper/" >メディア掲載のサービスは、こちら </ a >" at bounding box center [792, 360] width 693 height 15
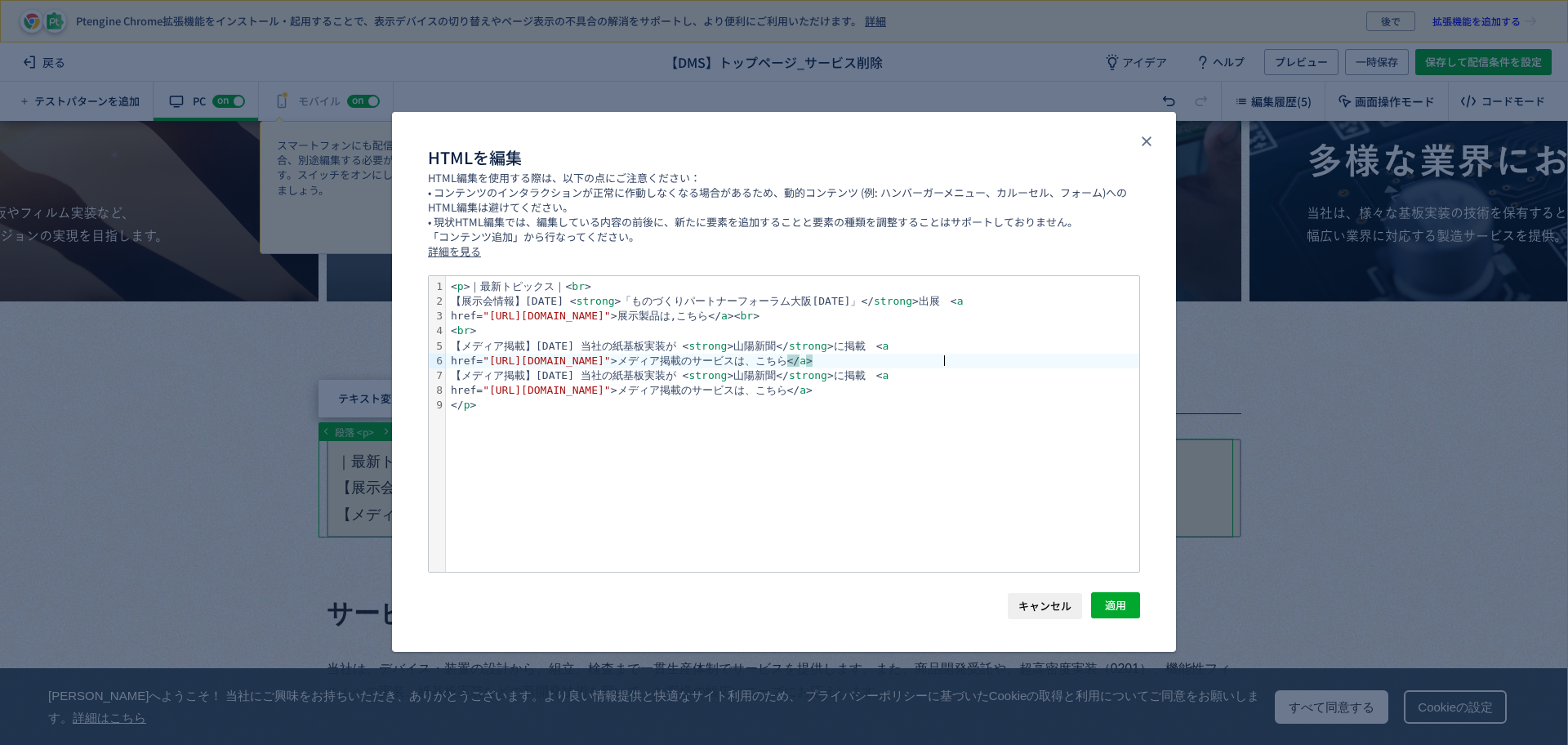
click at [971, 360] on div "href= "https://www.johnan.com/dms/mounting/paper/" >メディア掲載のサービスは、こちら </ a >" at bounding box center [792, 360] width 693 height 15
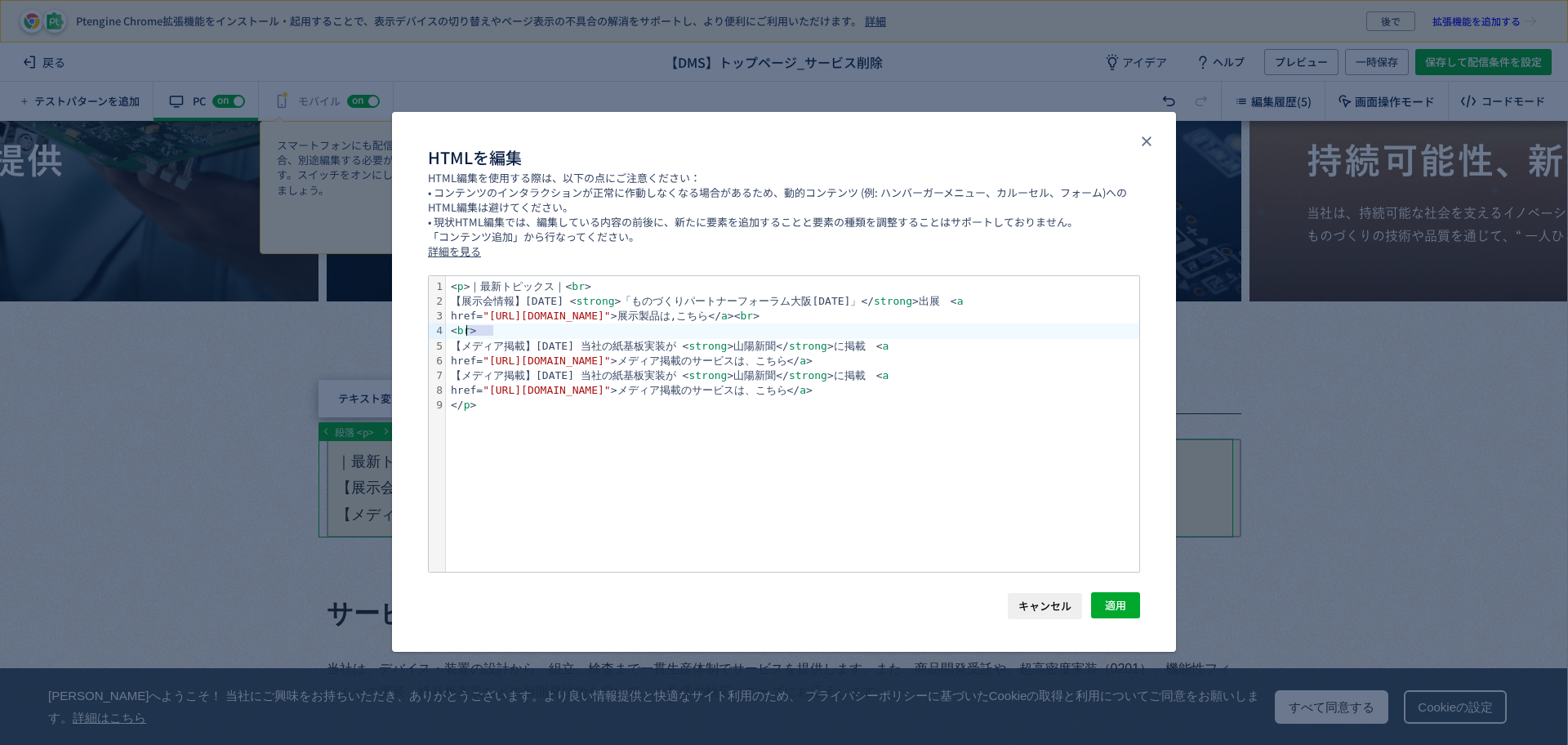
drag, startPoint x: 501, startPoint y: 329, endPoint x: 466, endPoint y: 324, distance: 35.4
click at [466, 324] on div "< br >" at bounding box center [792, 330] width 693 height 15
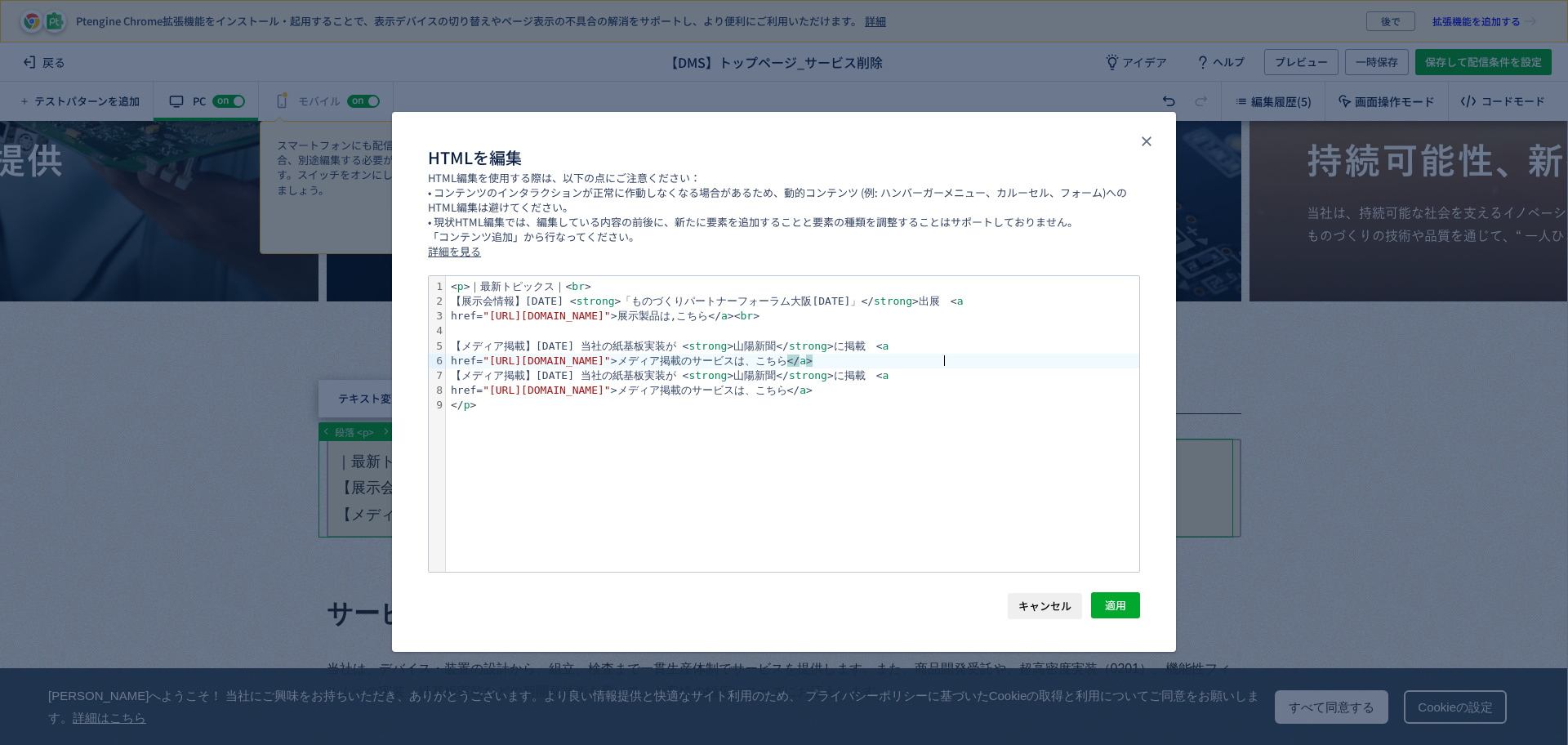
click at [963, 360] on div "href= "https://www.johnan.com/dms/mounting/paper/" >メディア掲載のサービスは、こちら </ a >" at bounding box center [792, 360] width 693 height 15
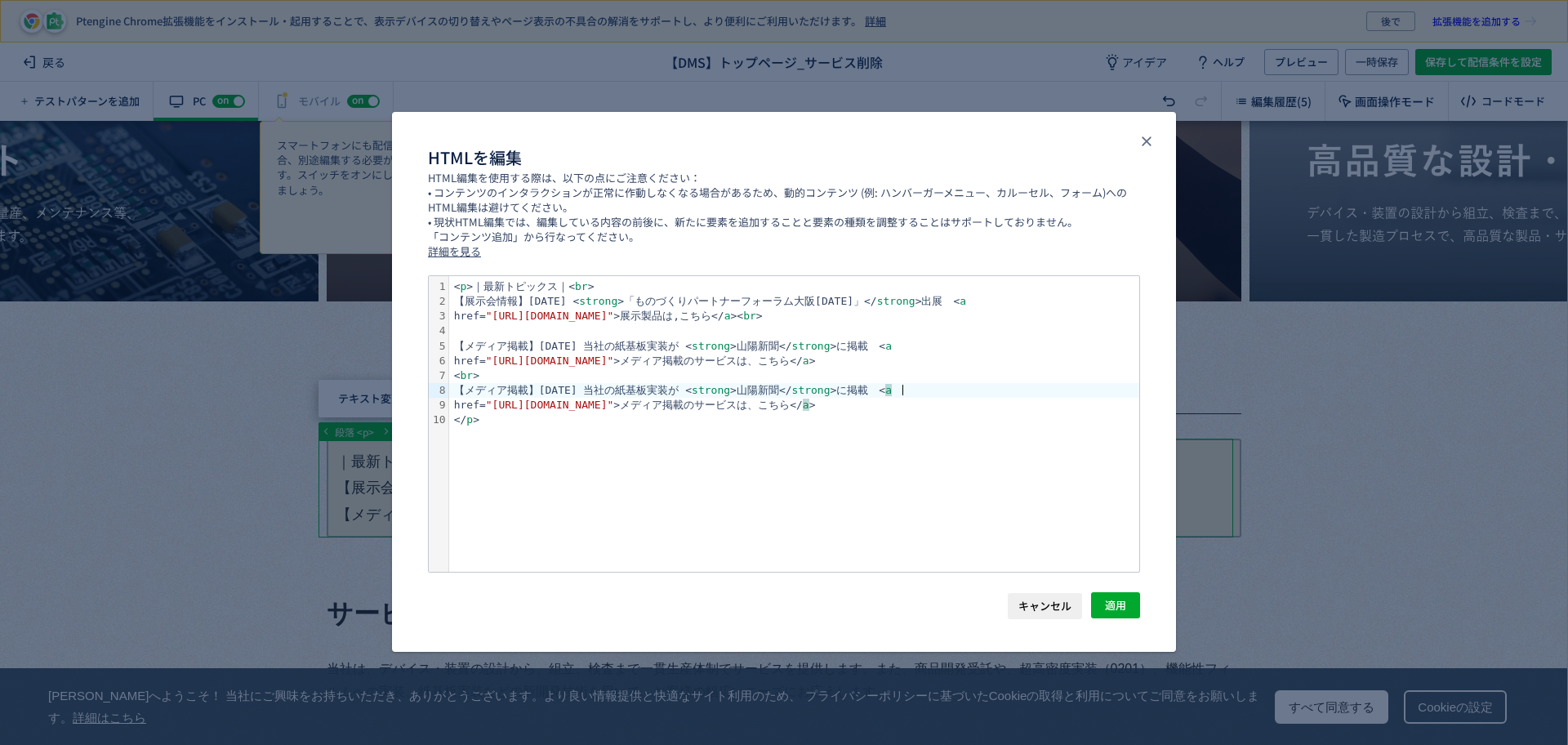
click at [1019, 386] on div "【メディア掲載】[DATE] 当社の紙基板実装が < strong >山陽新聞</ strong >に掲載　< a" at bounding box center [794, 390] width 690 height 15
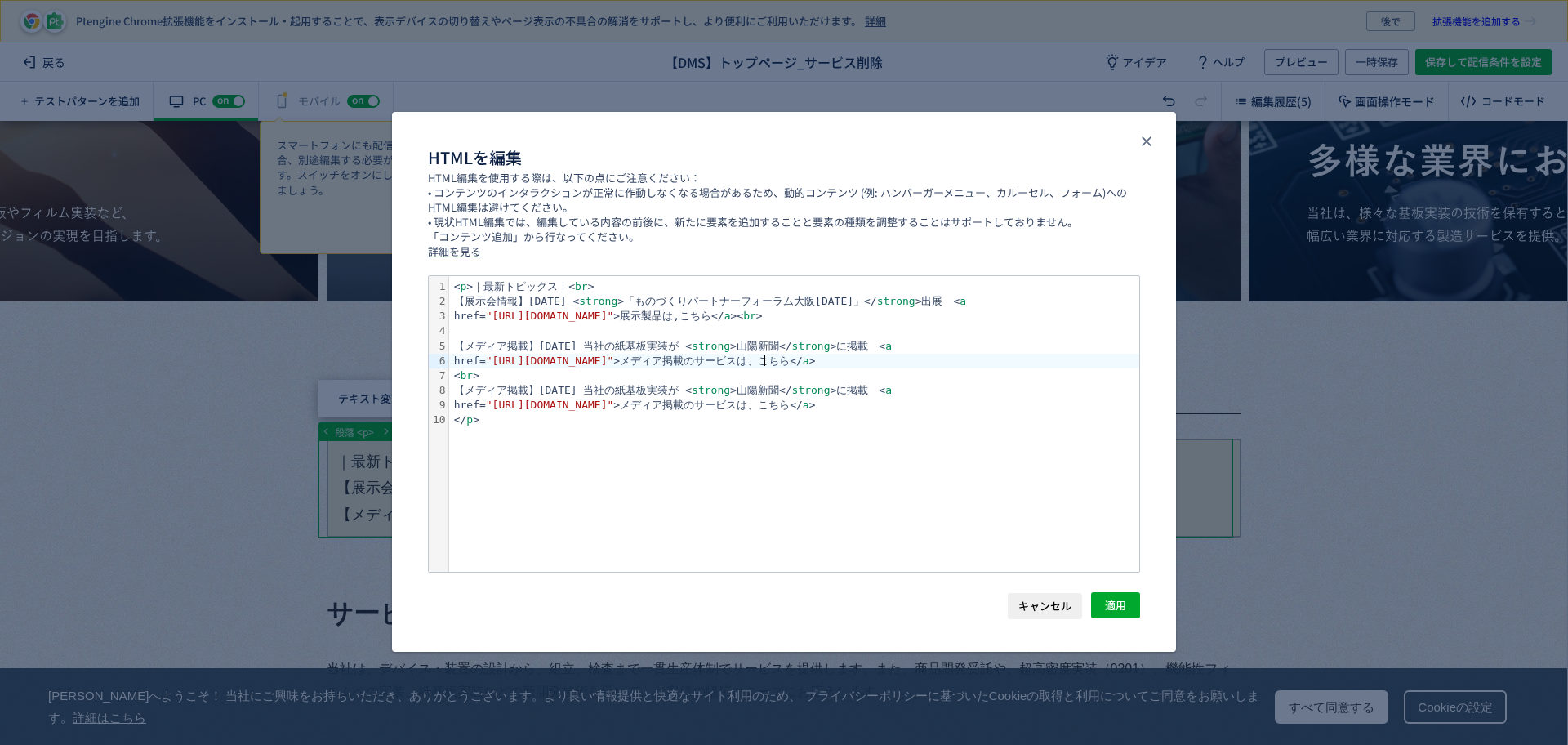
click at [761, 358] on div "href= "[URL][DOMAIN_NAME]" >メディア掲載のサービスは、こちら</ a >" at bounding box center [794, 360] width 690 height 15
drag, startPoint x: 757, startPoint y: 357, endPoint x: 881, endPoint y: 361, distance: 124.1
click at [881, 360] on div "href= "[URL][DOMAIN_NAME]" >メディア掲載のサービスは、こちら</ a >" at bounding box center [794, 360] width 690 height 15
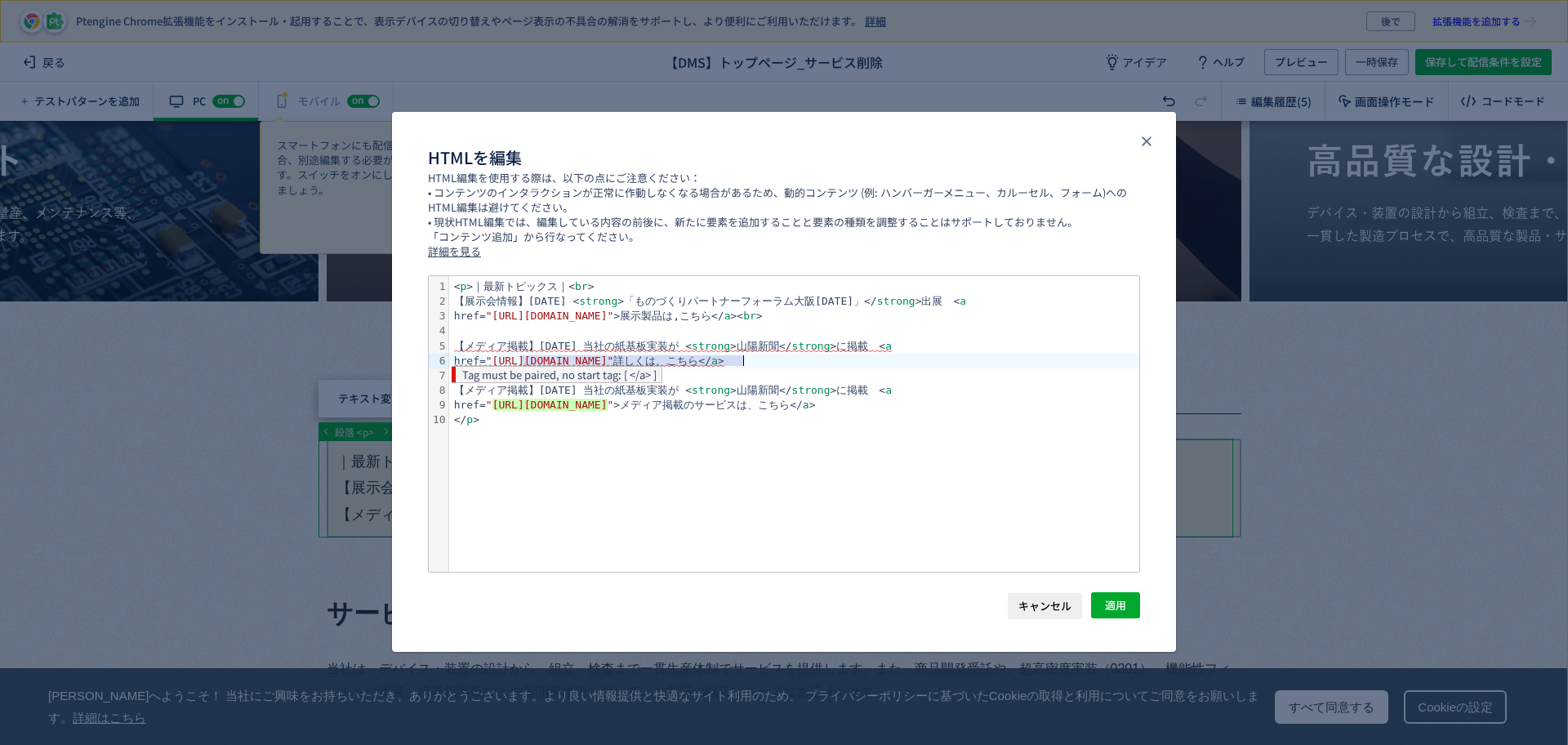
drag, startPoint x: 521, startPoint y: 357, endPoint x: 743, endPoint y: 365, distance: 222.1
click at [614, 365] on span ""[URL][DOMAIN_NAME]"" at bounding box center [551, 360] width 129 height 12
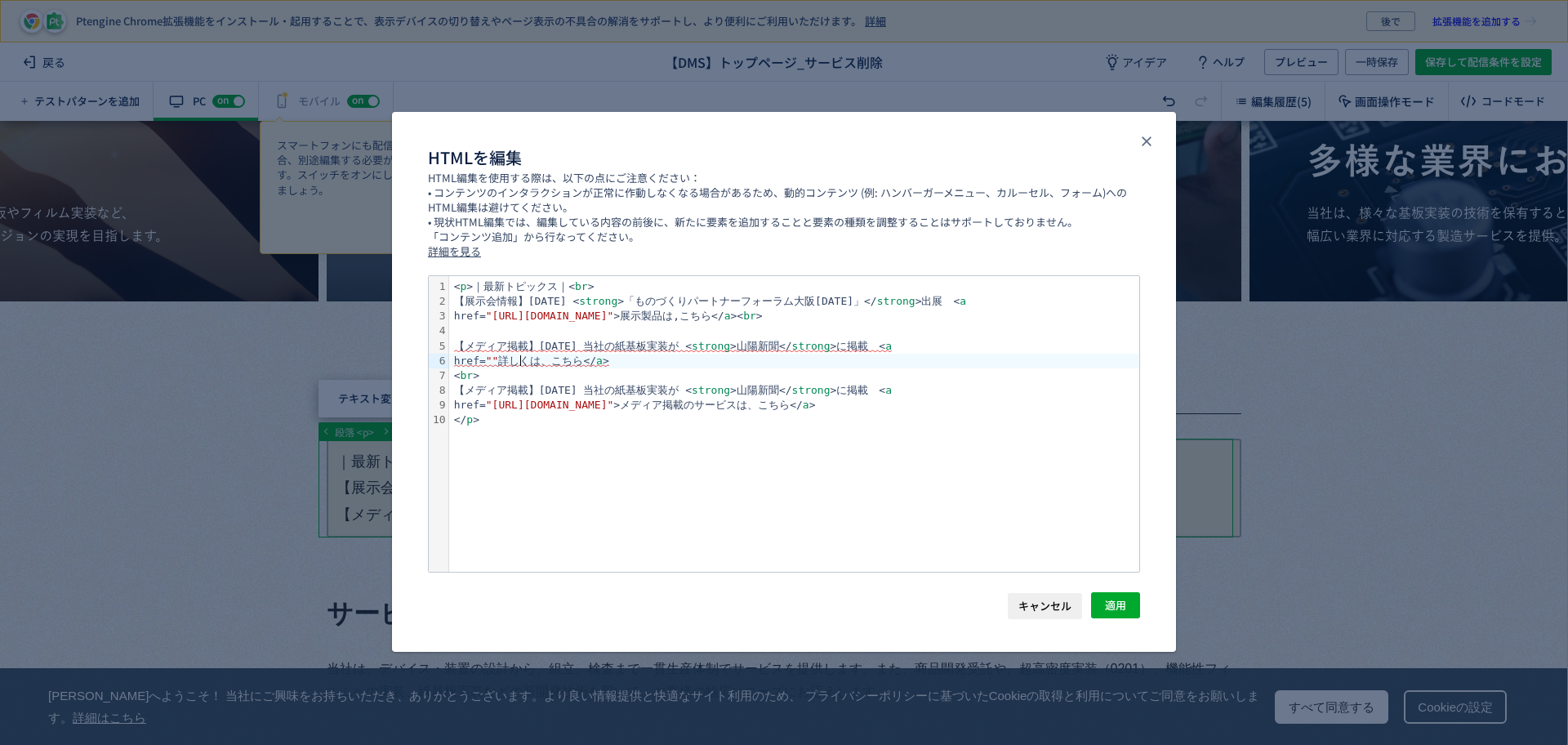
click at [499, 354] on span """" at bounding box center [492, 360] width 13 height 12
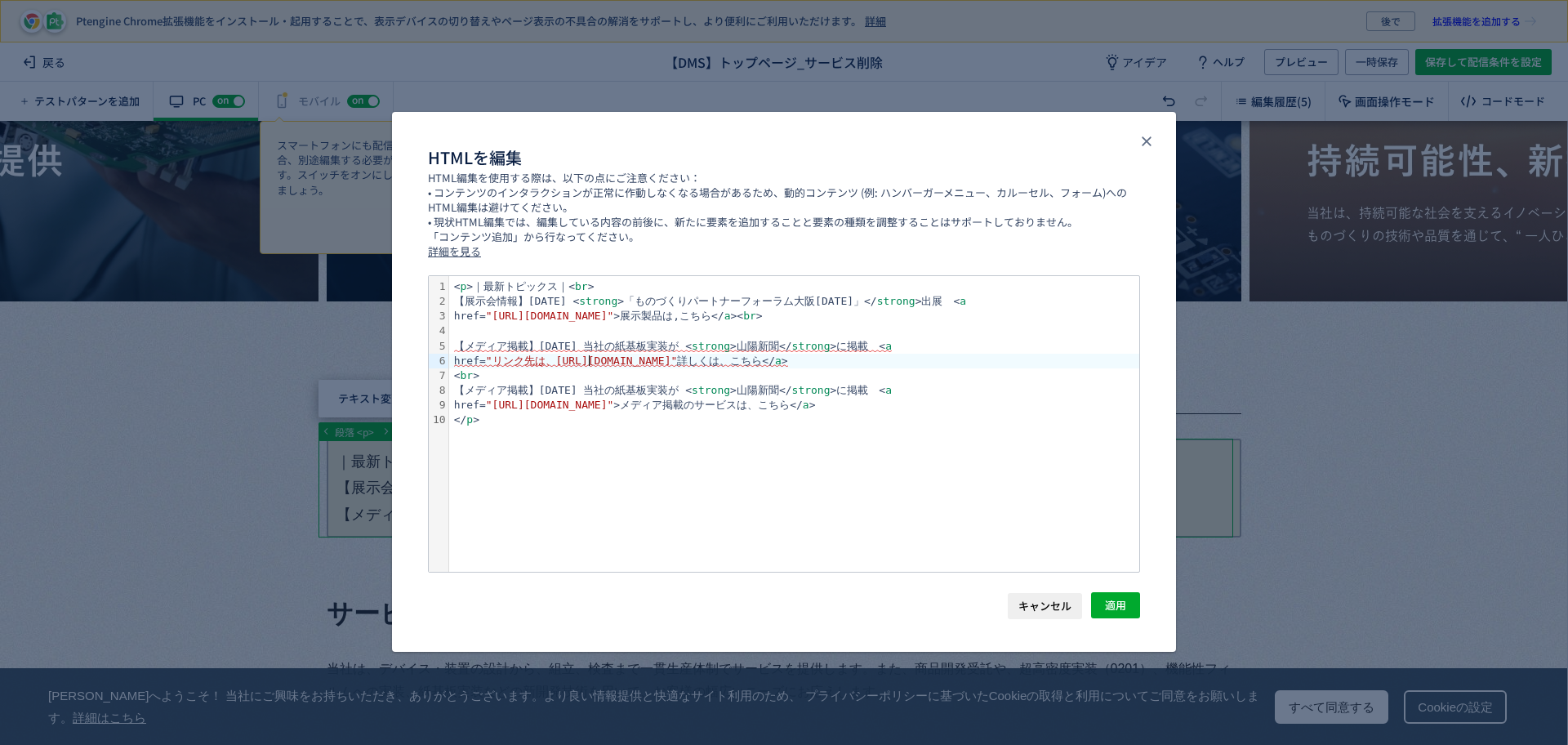
click at [588, 359] on span ""リンク先は、https://xtech.nikkei.com/atcl/nxt/mag/at/18/AT_backnumber/202509/"" at bounding box center [582, 360] width 192 height 12
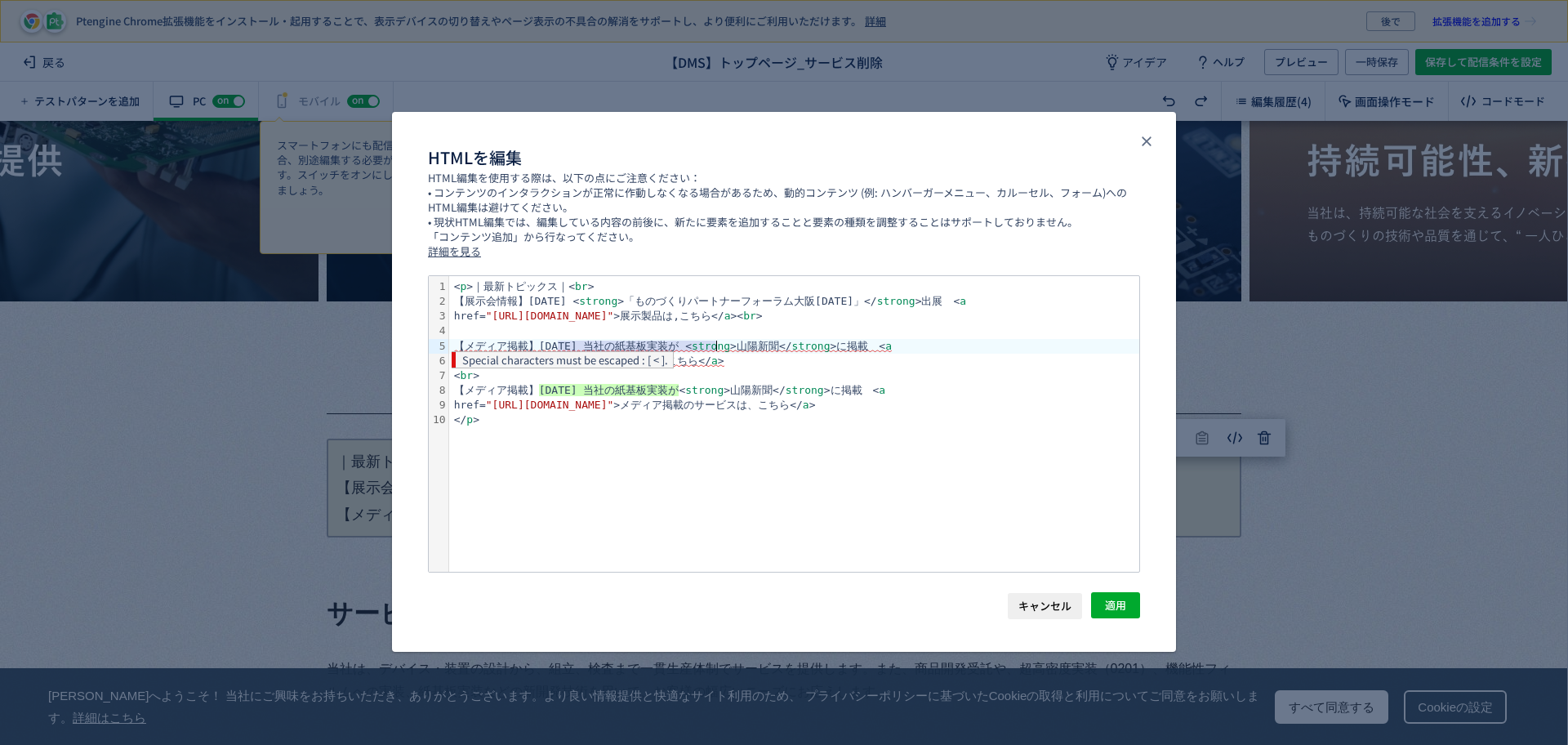
drag, startPoint x: 560, startPoint y: 342, endPoint x: 715, endPoint y: 345, distance: 155.0
click at [715, 344] on span "【メディア掲載】[DATE] 当社の紙基板実装が < strong >山陽新聞</ strong >に掲載　< a" at bounding box center [673, 346] width 438 height 13
click at [551, 348] on span "【メディア掲載】< strong >山陽新聞</ strong >に掲載　< a" at bounding box center [600, 346] width 292 height 13
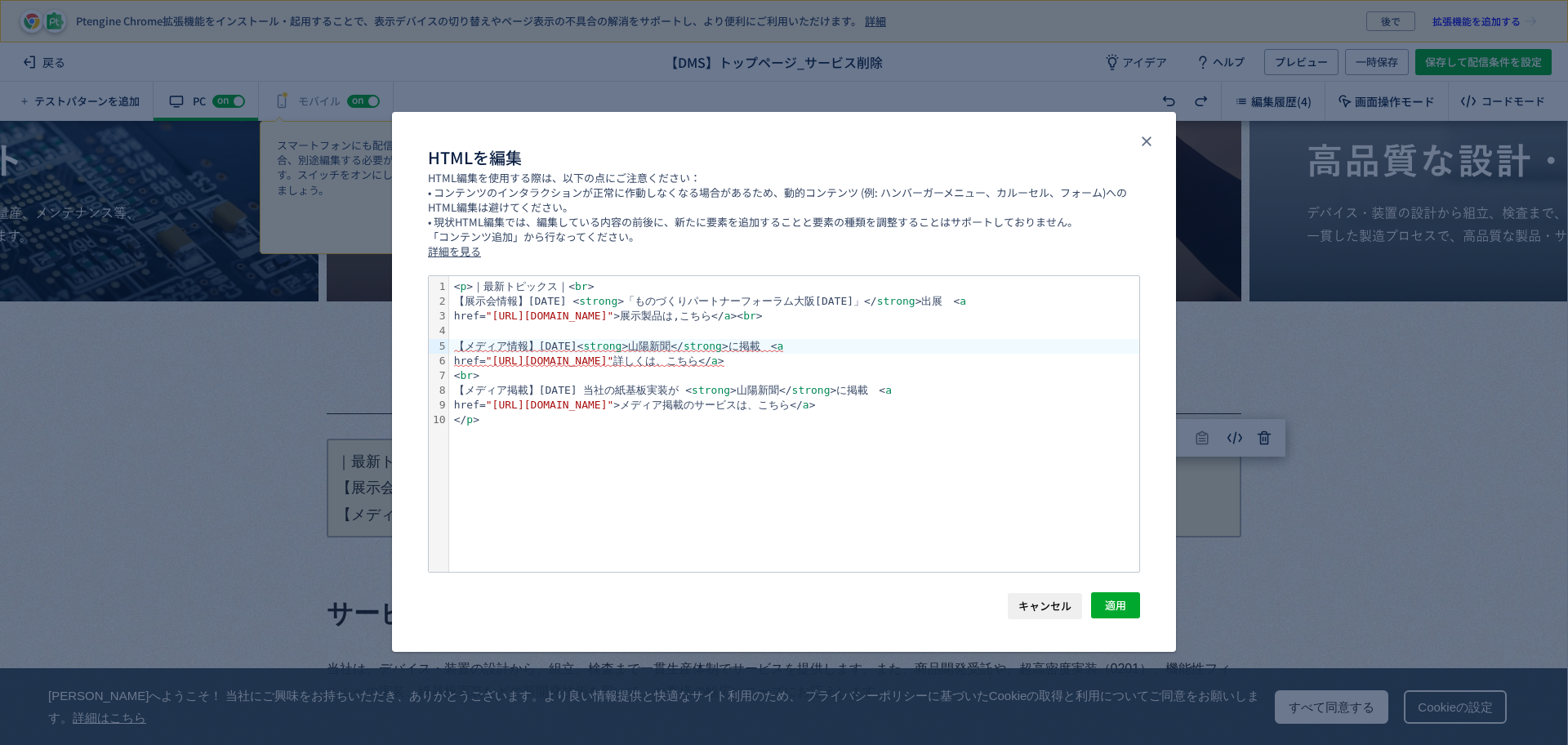
click at [690, 346] on span "【メディア情報】2025.08.29< strong >山陽新聞 </ strong > に掲載　< a" at bounding box center [619, 346] width 330 height 13
click at [691, 342] on span "【メディア情報】2025.08.29< strong >山陽新聞 </ strong > に掲載　< a" at bounding box center [619, 346] width 330 height 13
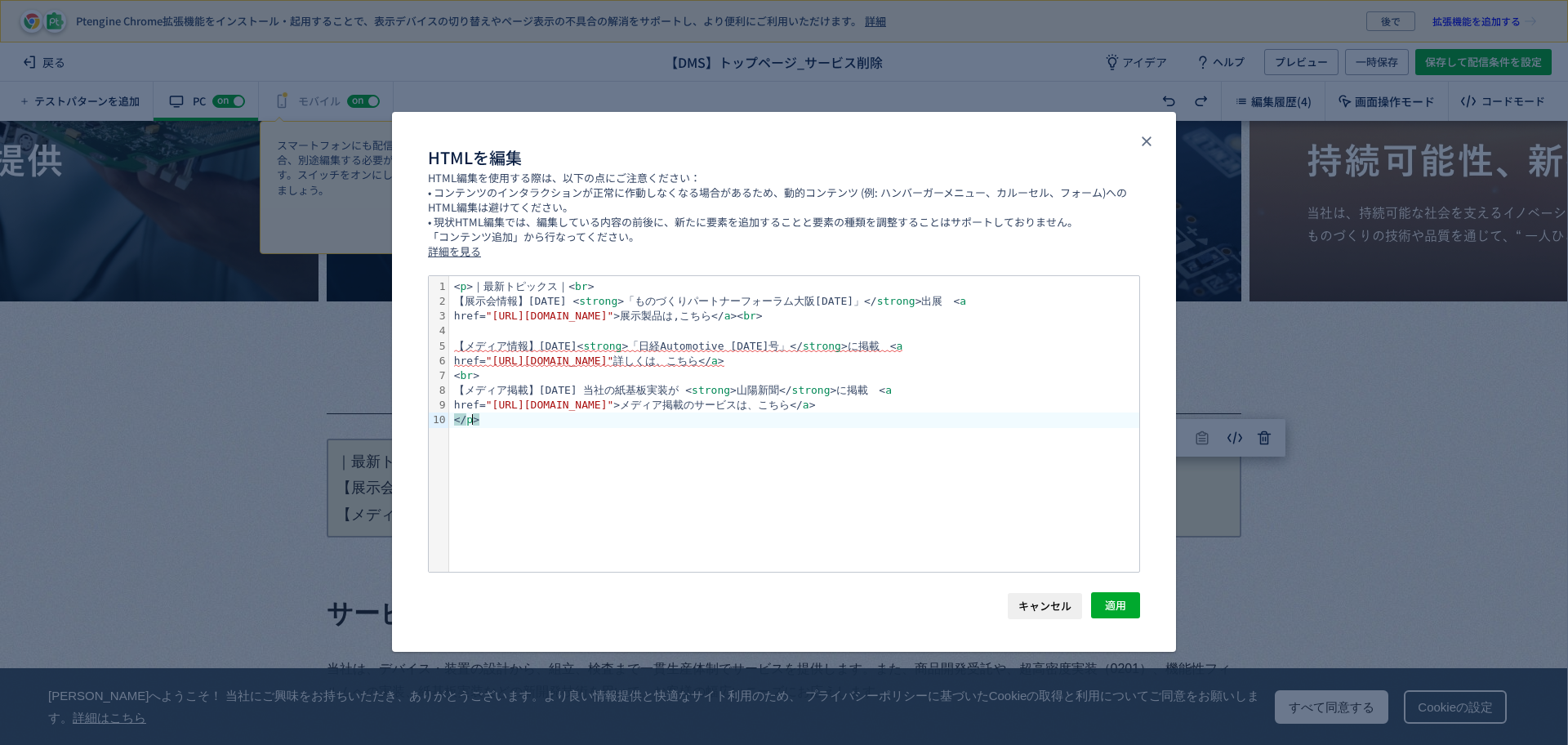
click at [950, 450] on div "< p >｜最新トピックス｜< br > 【展示会情報】2025.09.05 < strong >「ものづくりパートナーフォーラム大阪2025」</ stro…" at bounding box center [794, 424] width 690 height 296
click at [1006, 457] on div "< p >｜最新トピックス｜< br > 【展示会情報】2025.09.05 < strong >「ものづくりパートナーフォーラム大阪2025」</ stro…" at bounding box center [794, 424] width 690 height 296
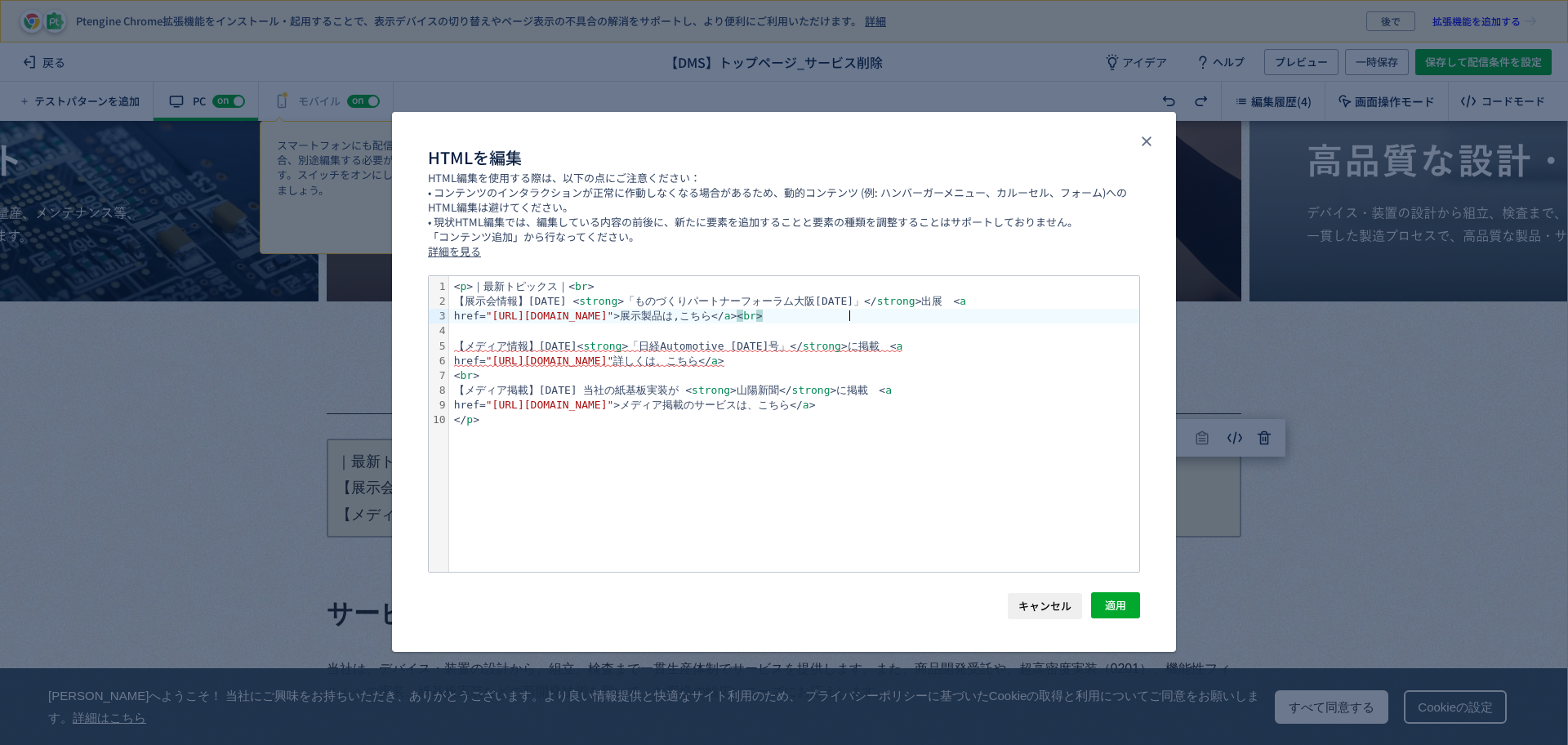
click at [950, 320] on div "href= "[URL][DOMAIN_NAME]" >展示製品は,こちら</ a > < br >" at bounding box center [794, 315] width 690 height 15
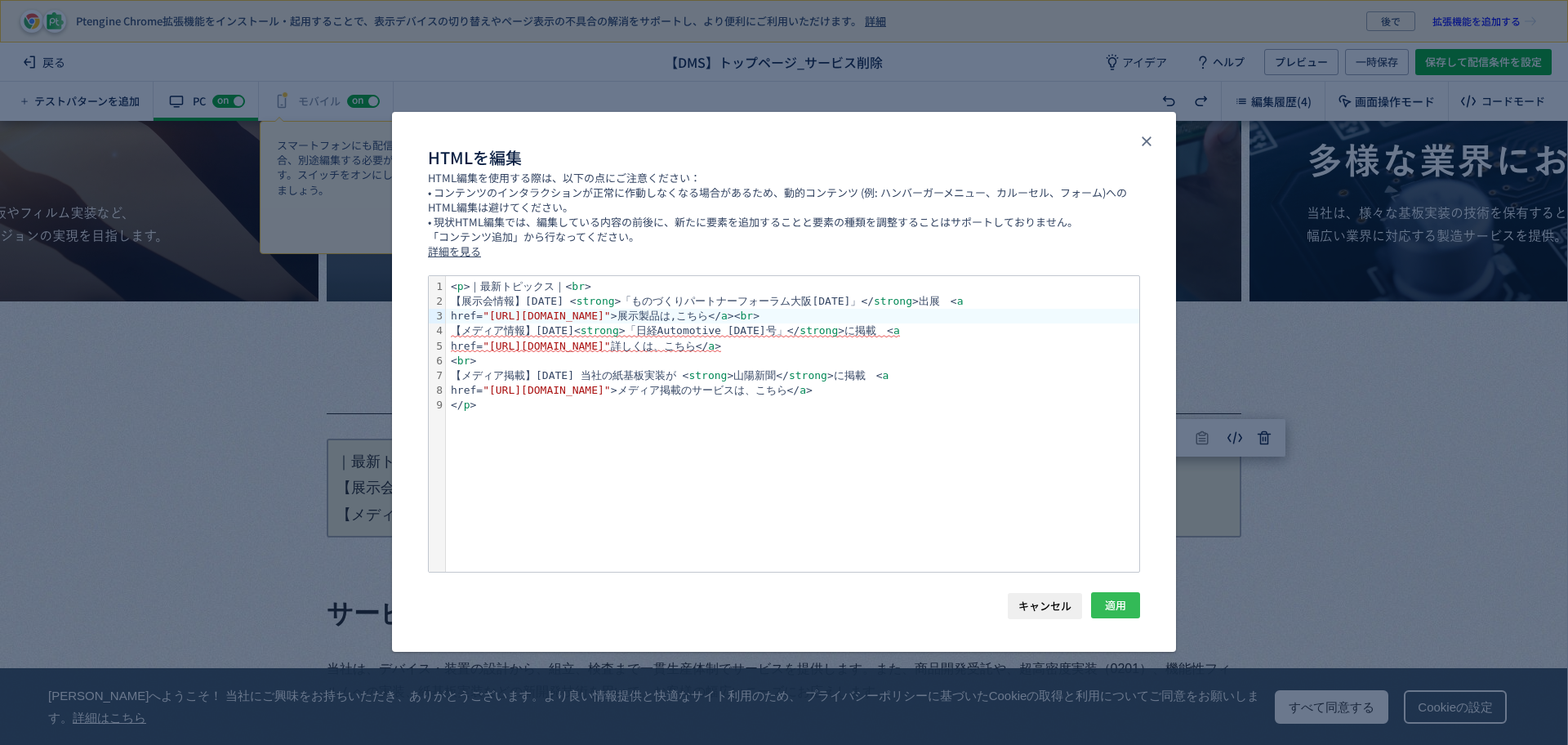
click at [1113, 601] on span "適用" at bounding box center [1115, 605] width 21 height 26
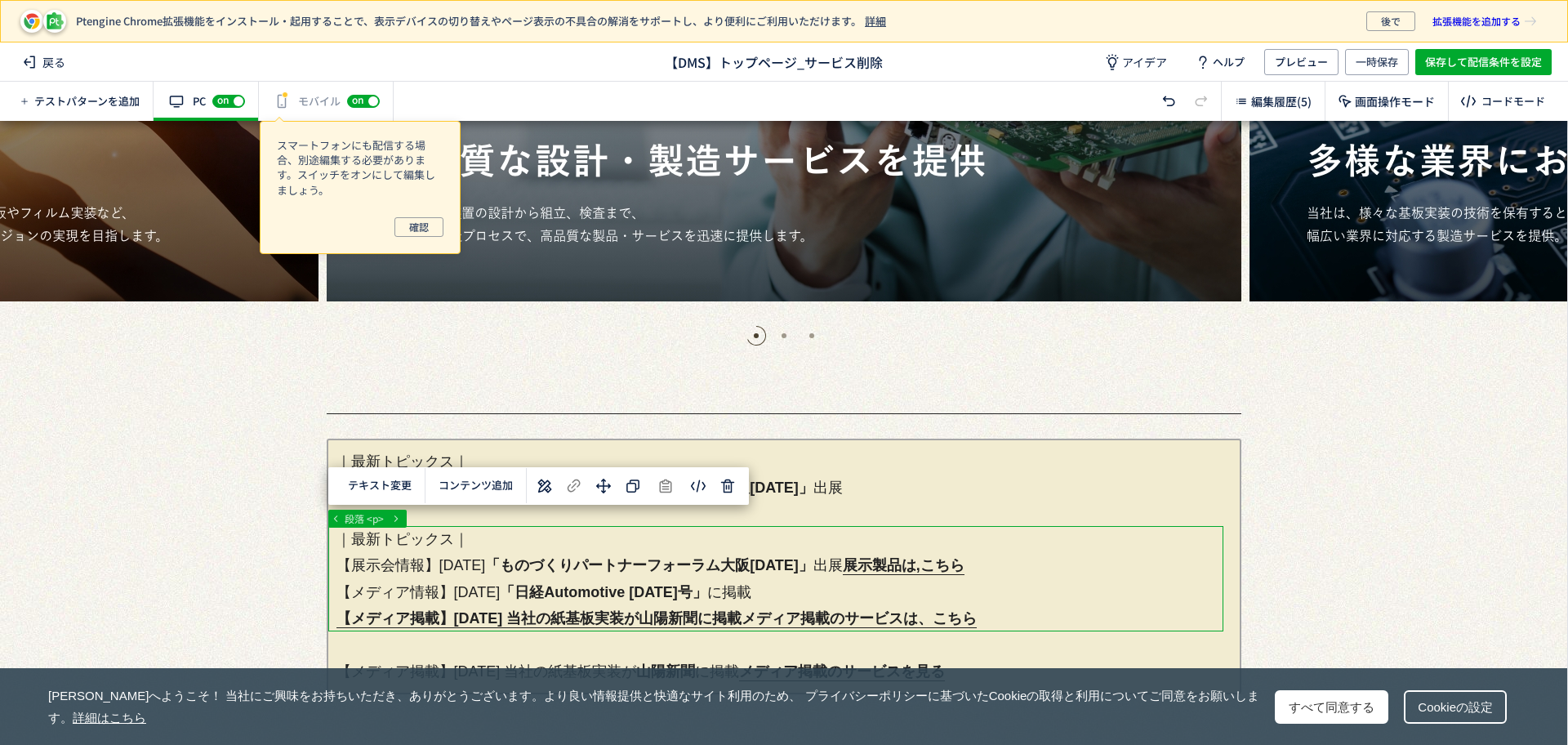
scroll to position [714, 0]
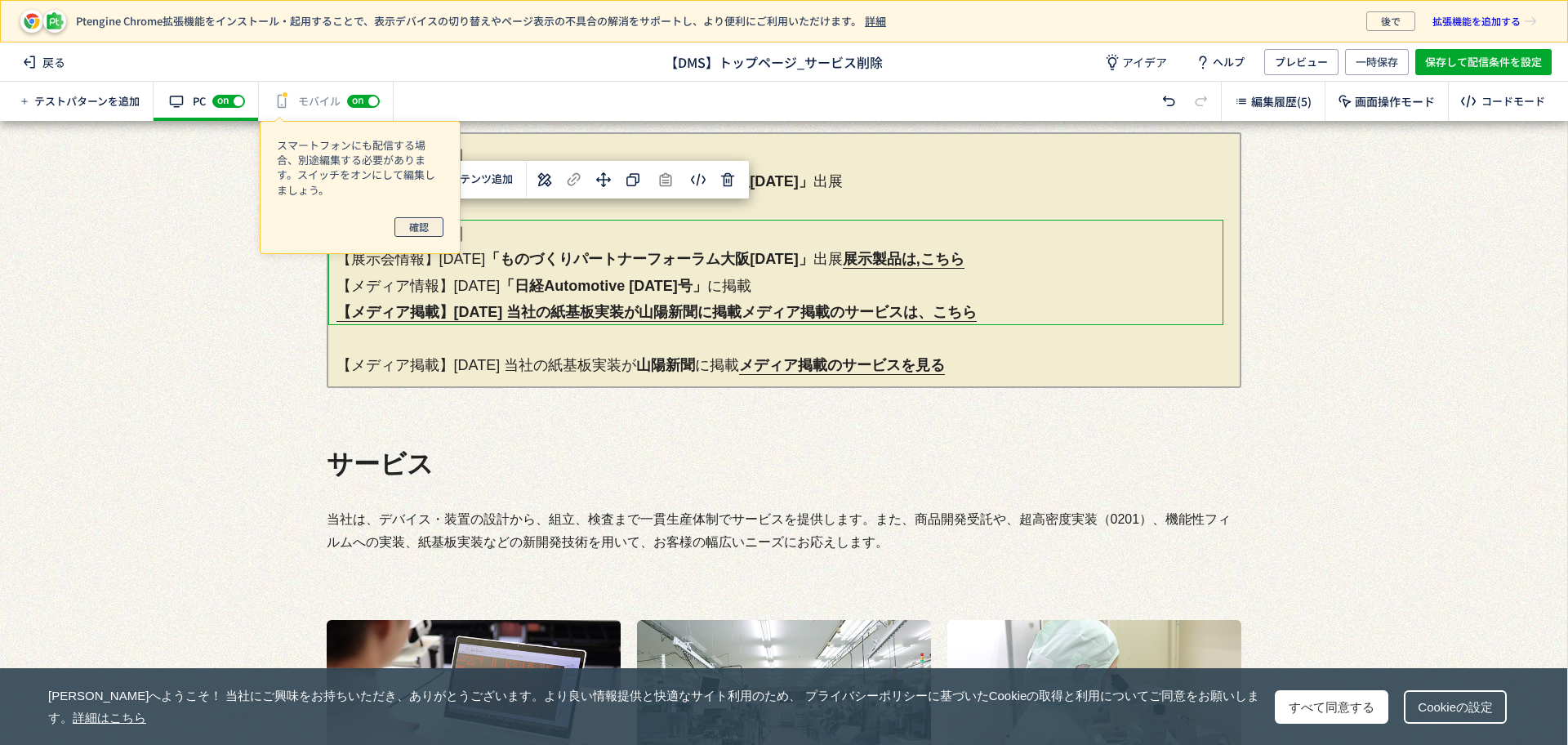
click at [433, 228] on button "確認" at bounding box center [419, 227] width 49 height 19
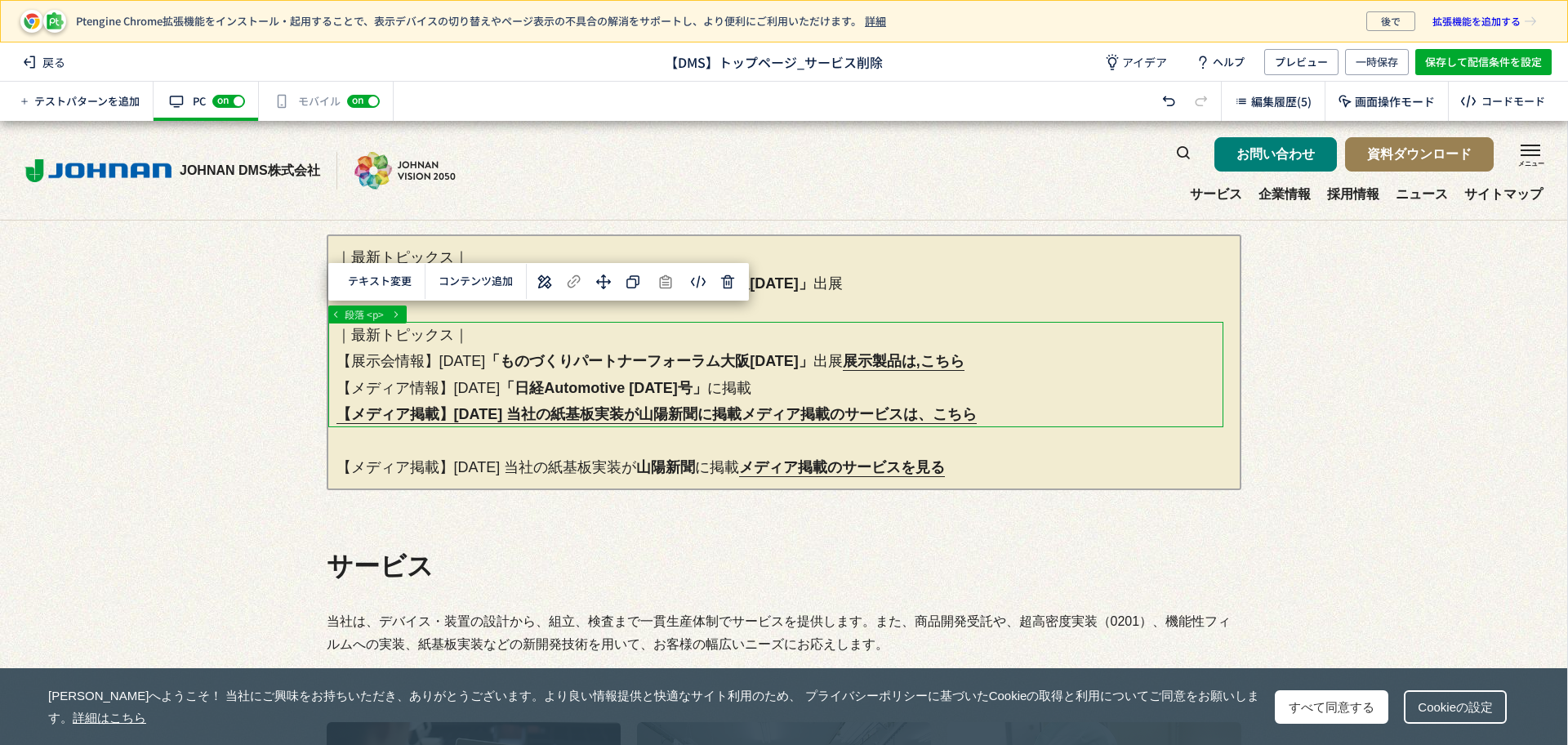
scroll to position [510, 0]
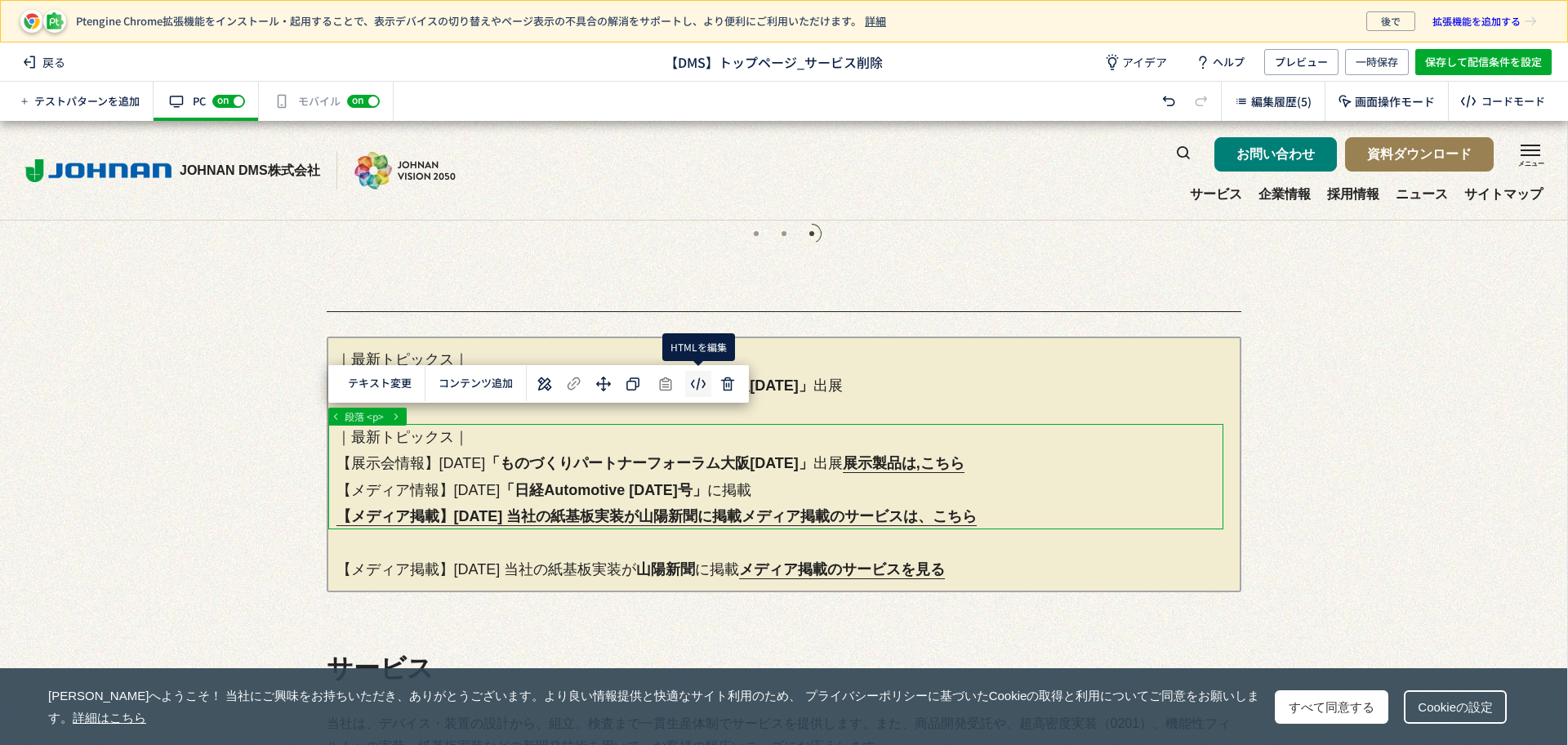
click at [694, 380] on body "Ptengine Chrome拡張機能をインストール・起用することで、表示デバイスの切り替えやページ表示の不具合の解消をサポートし、より便利にご利用いただけま…" at bounding box center [784, 372] width 1568 height 745
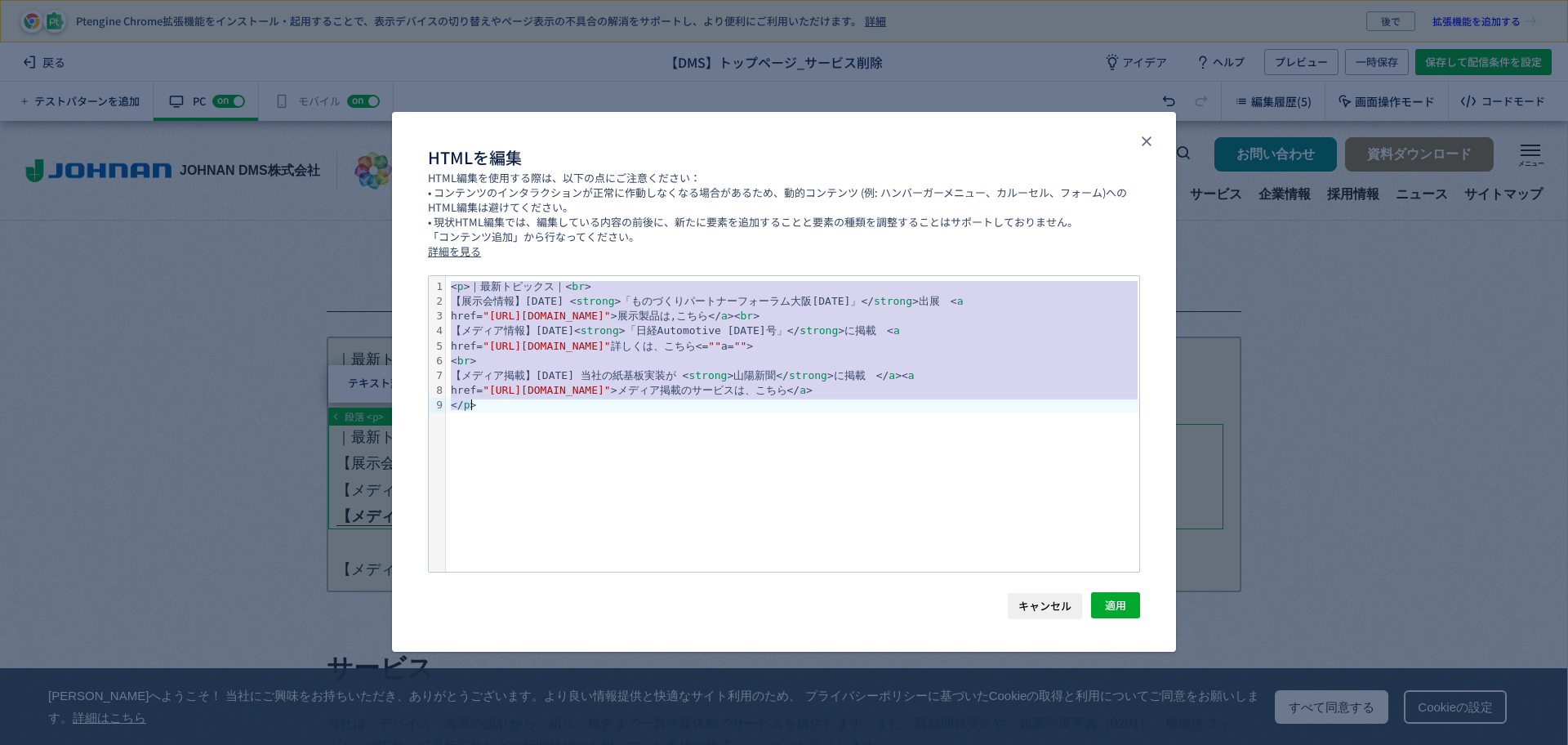
drag, startPoint x: 449, startPoint y: 286, endPoint x: 609, endPoint y: 431, distance: 215.9
click at [609, 431] on div "< p >｜最新トピックス｜< br > 【展示会情報】2025.09.05 < strong >「ものづくりパートナーフォーラム大阪2025」</ stro…" at bounding box center [792, 424] width 693 height 296
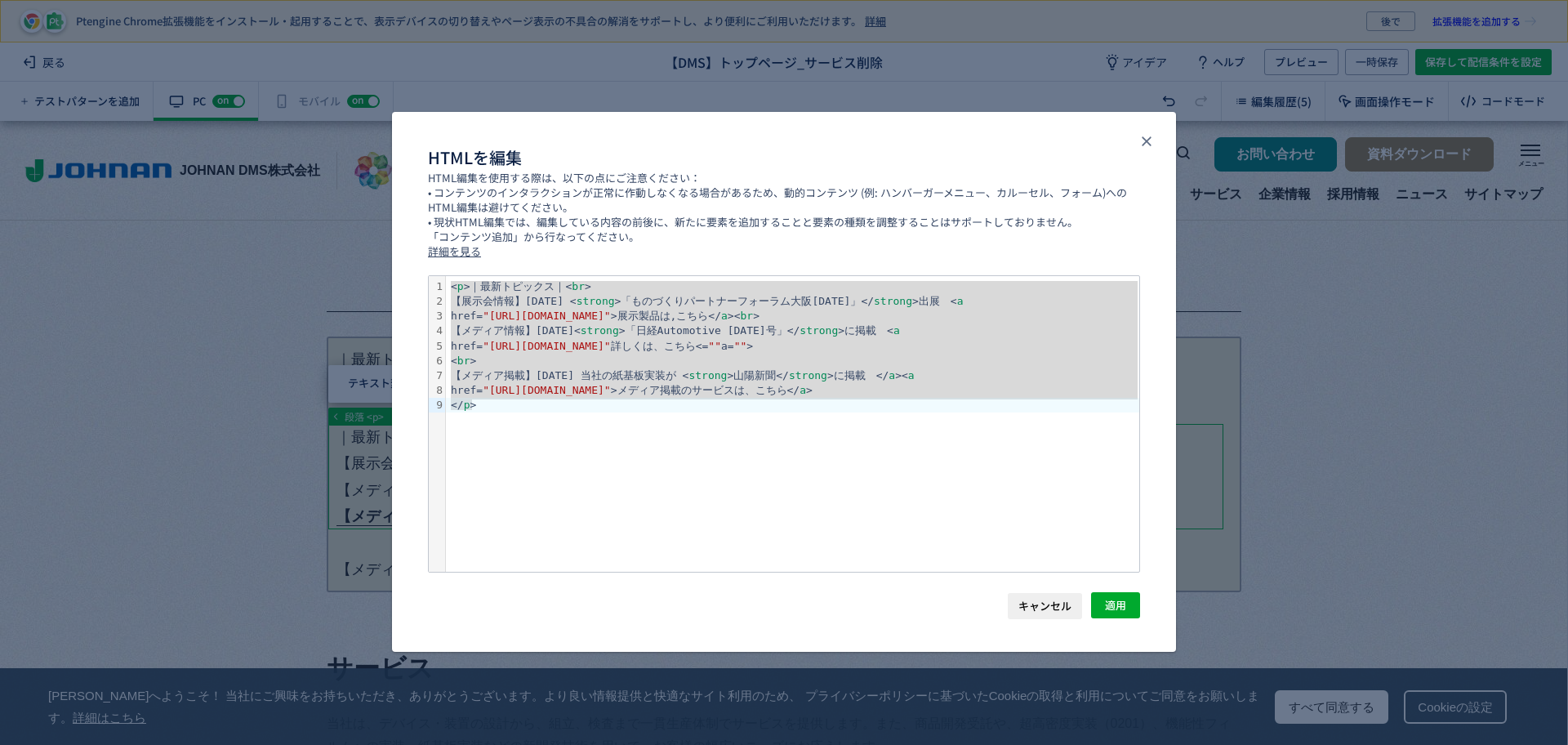
click at [1050, 610] on span "キャンセル" at bounding box center [1045, 606] width 53 height 26
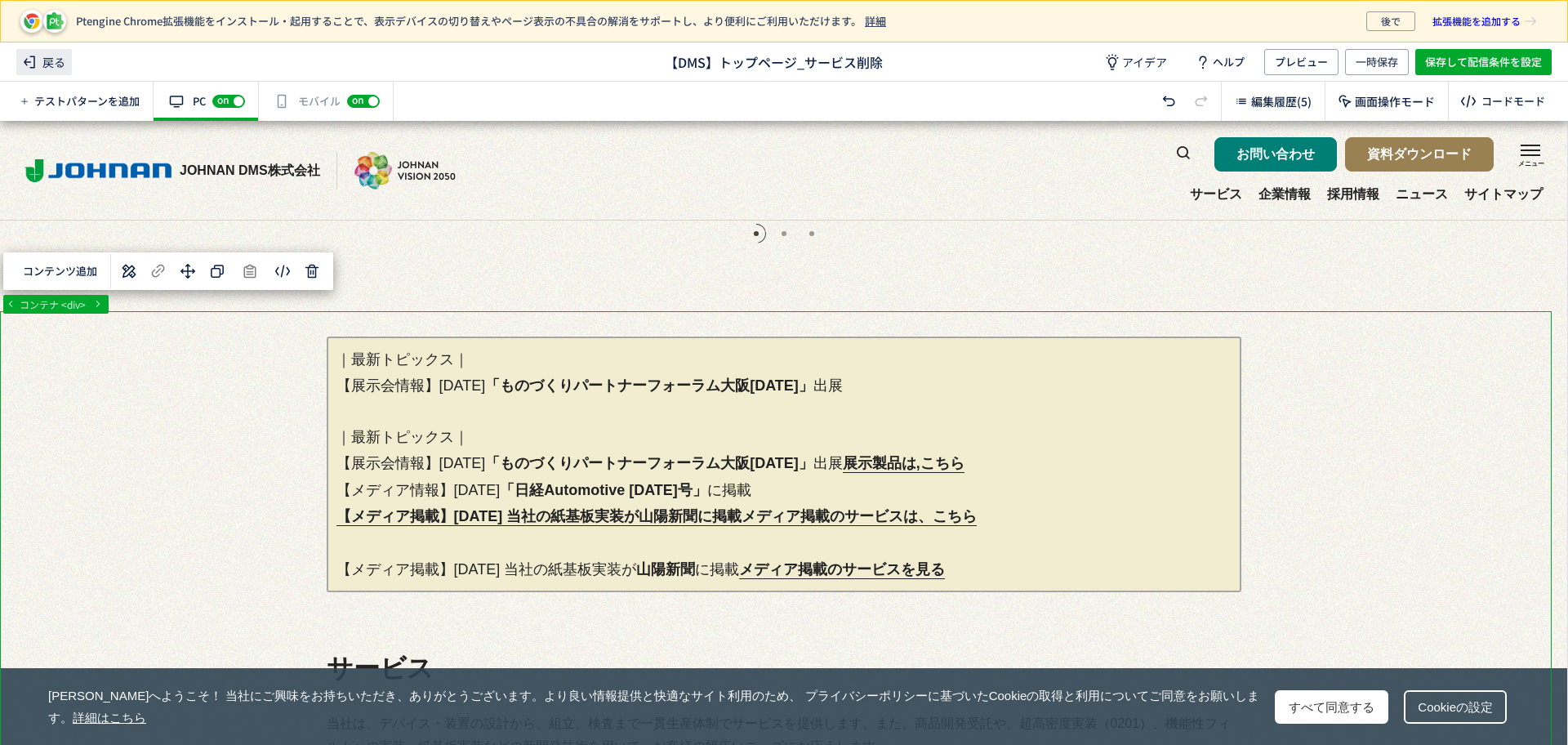
click at [51, 64] on span "戻る" at bounding box center [44, 63] width 55 height 26
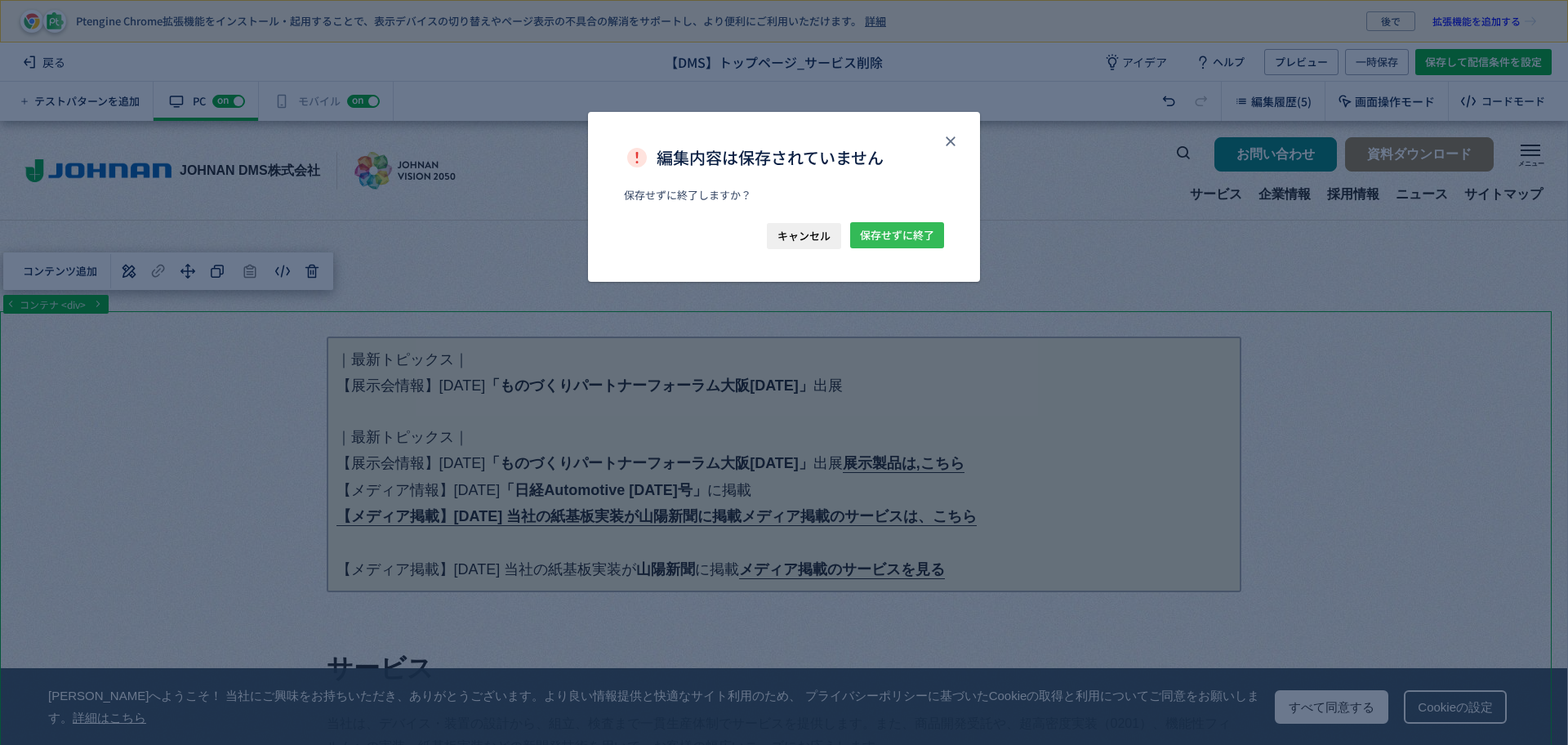
click at [883, 232] on span "保存せずに終了" at bounding box center [897, 235] width 74 height 26
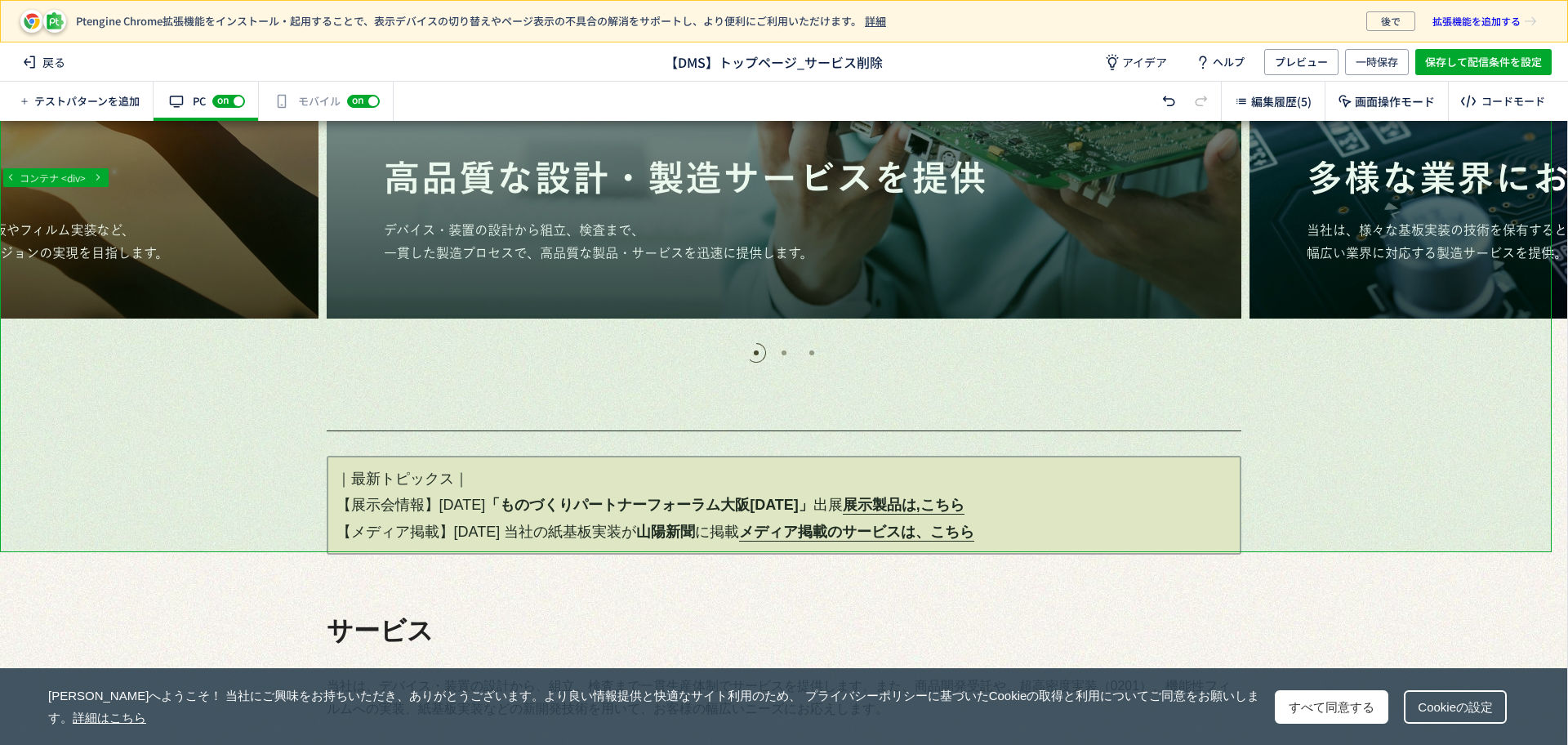
scroll to position [409, 0]
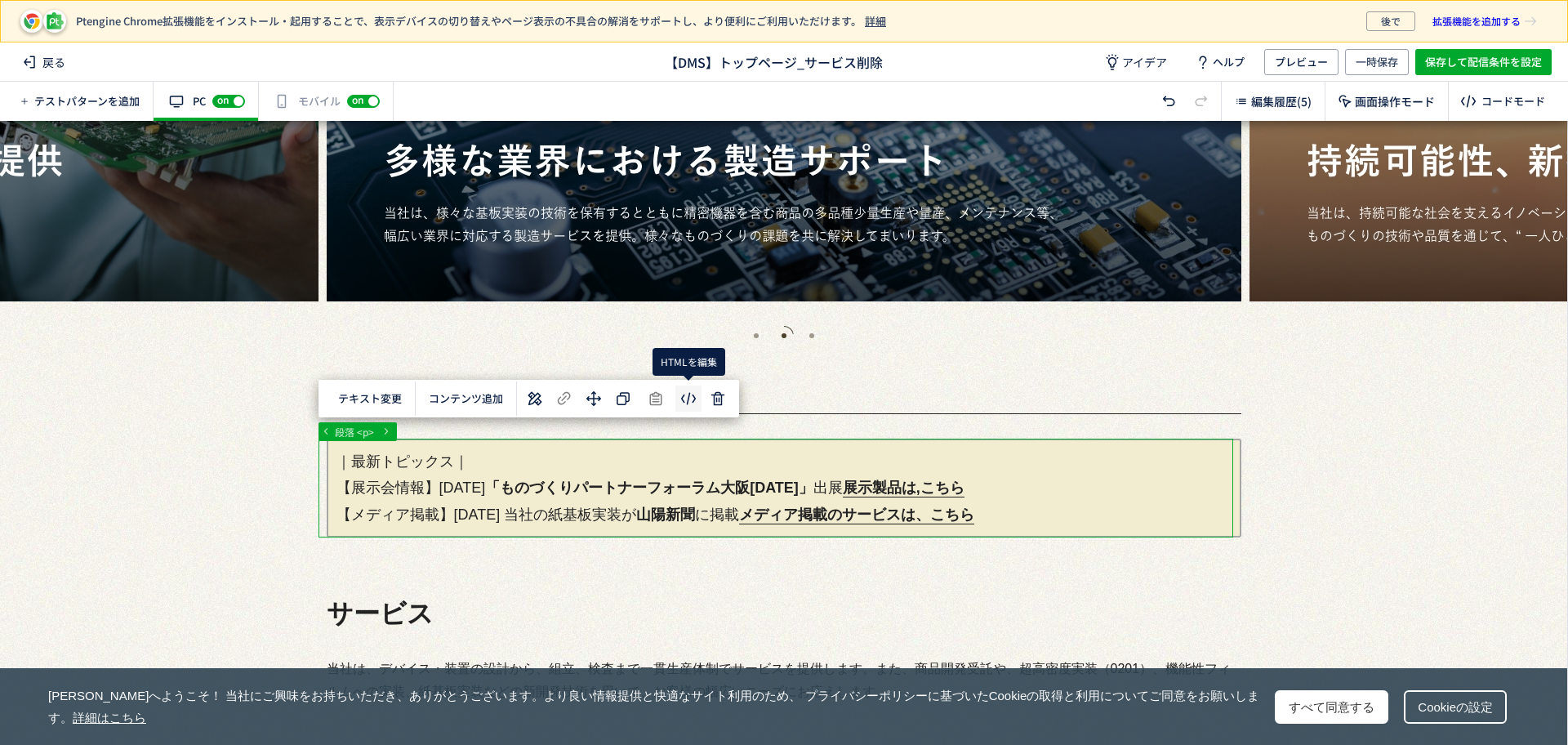
click at [692, 400] on body "Ptengine Chrome拡張機能をインストール・起用することで、表示デバイスの切り替えやページ表示の不具合の解消をサポートし、より便利にご利用いただけま…" at bounding box center [784, 372] width 1568 height 745
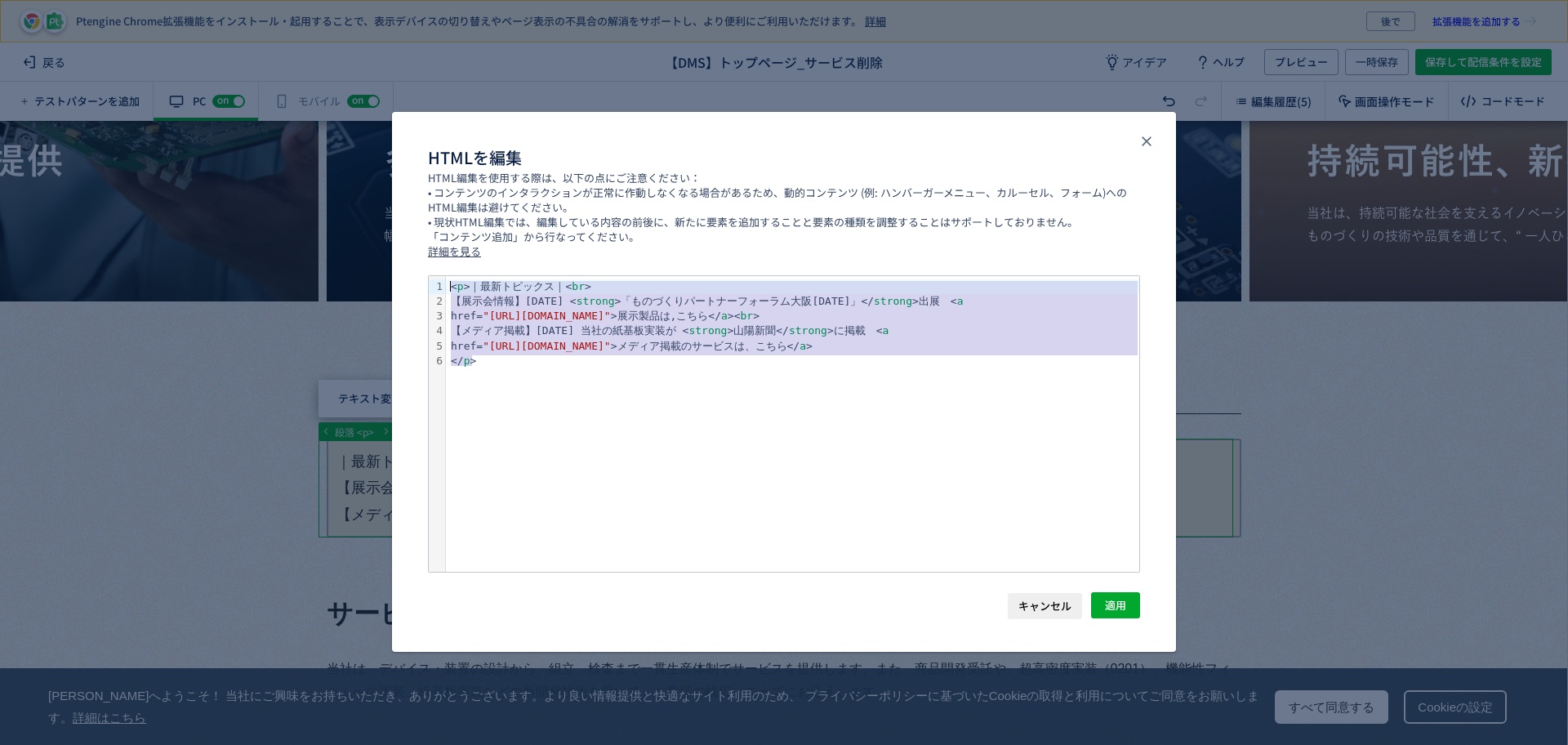
drag, startPoint x: 947, startPoint y: 356, endPoint x: 484, endPoint y: 267, distance: 471.5
click at [484, 267] on div "HTMLを編集 HTML編集を使用する際は、以下の点にご注意ください： • コンテンツのインタラクションが正常に作動しなくなる場合があるため、動的コンテンツ …" at bounding box center [784, 381] width 784 height 540
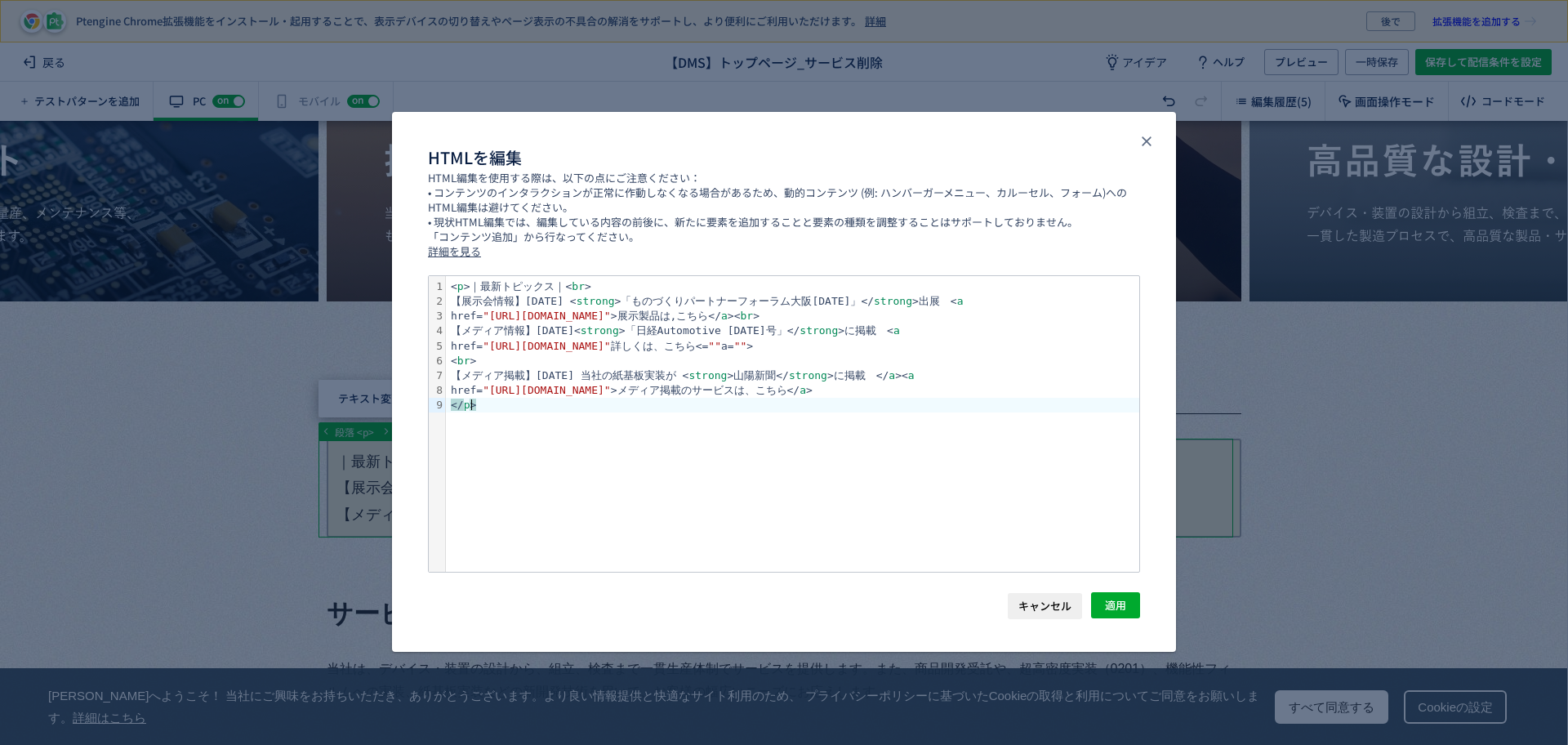
scroll to position [0, 0]
click at [1060, 349] on div "href= "https://xtech.nikkei.com/atcl/nxt/mag/at/18/AT_backnumber/202509/" 詳しくは、…" at bounding box center [792, 346] width 693 height 15
click at [1046, 346] on div "href= "https://xtech.nikkei.com/atcl/nxt/mag/at/18/AT_backnumber/202509/" 詳しくは、…" at bounding box center [792, 346] width 693 height 15
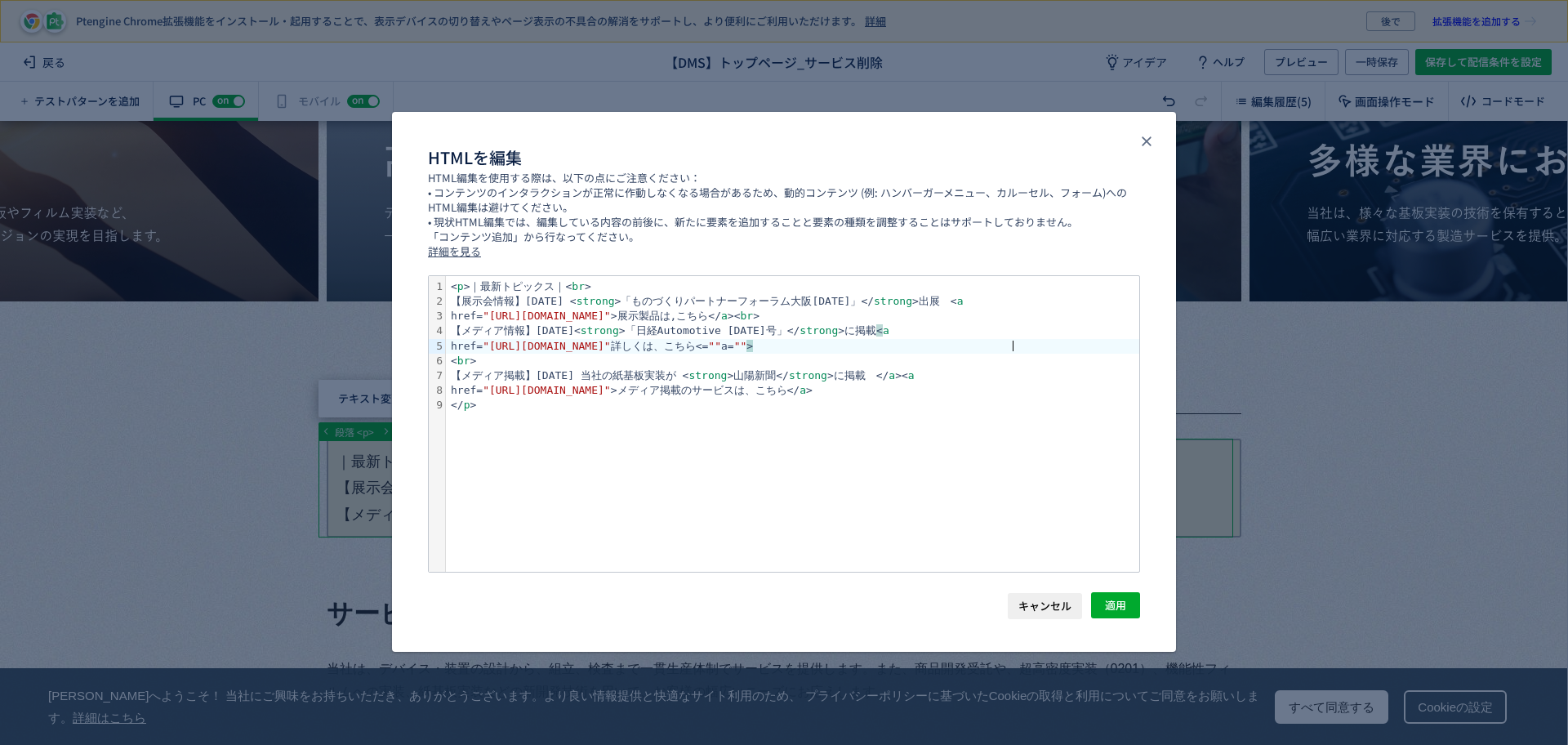
click at [1020, 341] on div "href= "https://xtech.nikkei.com/atcl/nxt/mag/at/18/AT_backnumber/202509/" 詳しくは、…" at bounding box center [792, 346] width 693 height 15
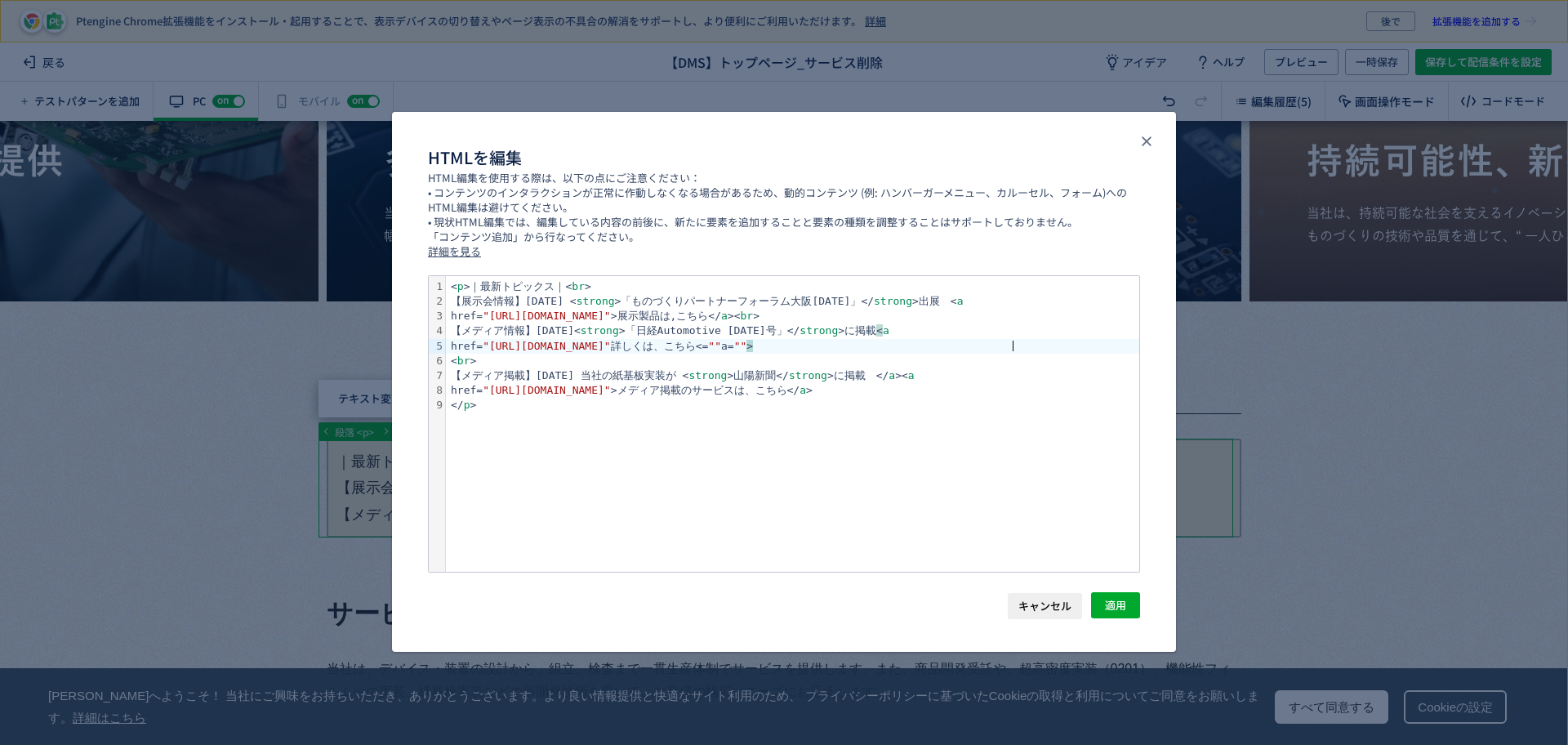
click at [1032, 342] on div "href= "https://xtech.nikkei.com/atcl/nxt/mag/at/18/AT_backnumber/202509/" 詳しくは、…" at bounding box center [792, 346] width 693 height 15
click at [1120, 600] on span "適用" at bounding box center [1115, 605] width 21 height 26
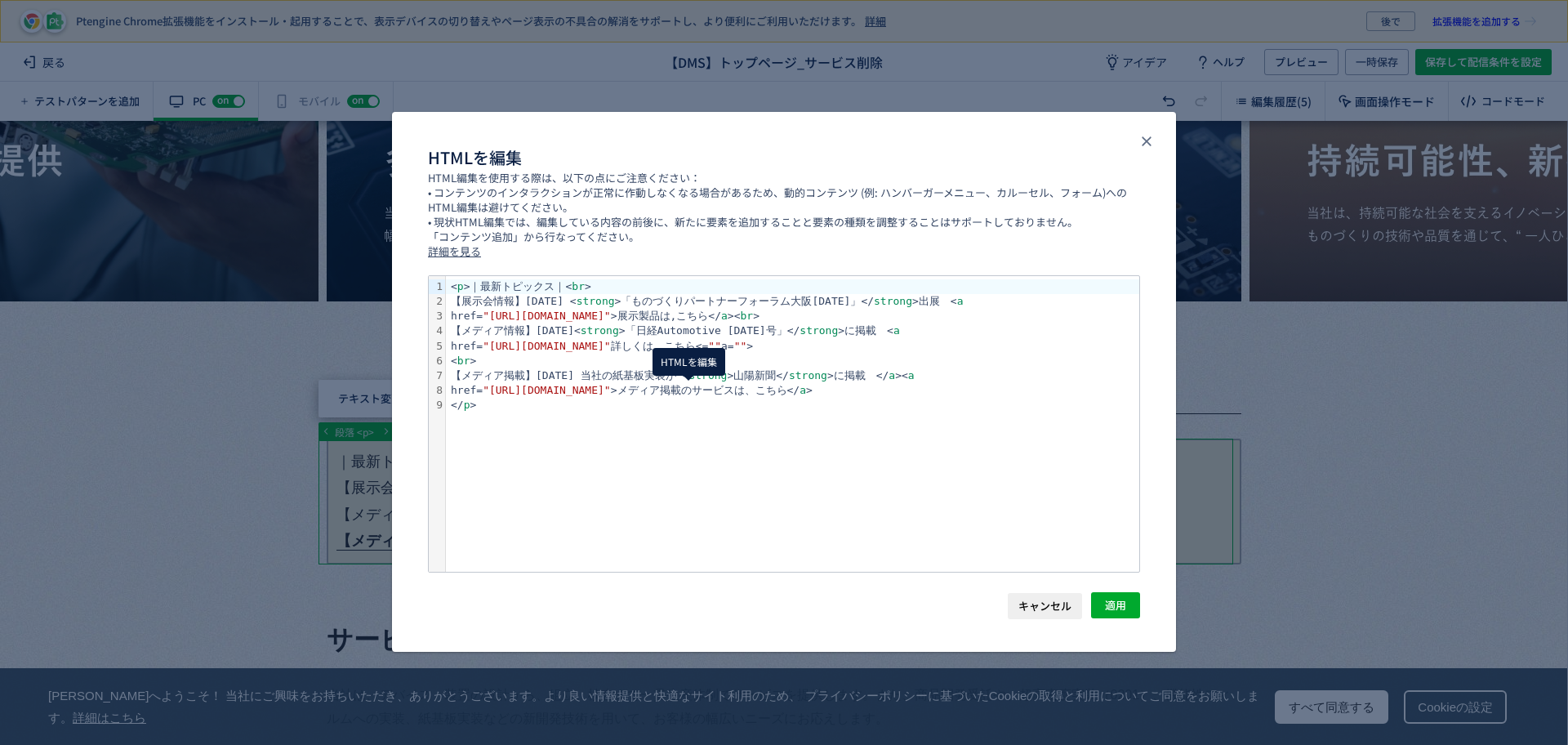
click at [690, 398] on body "Ptengine Chrome拡張機能をインストール・起用することで、表示デバイスの切り替えやページ表示の不具合の解消をサポートし、より便利にご利用いただけま…" at bounding box center [784, 372] width 1568 height 745
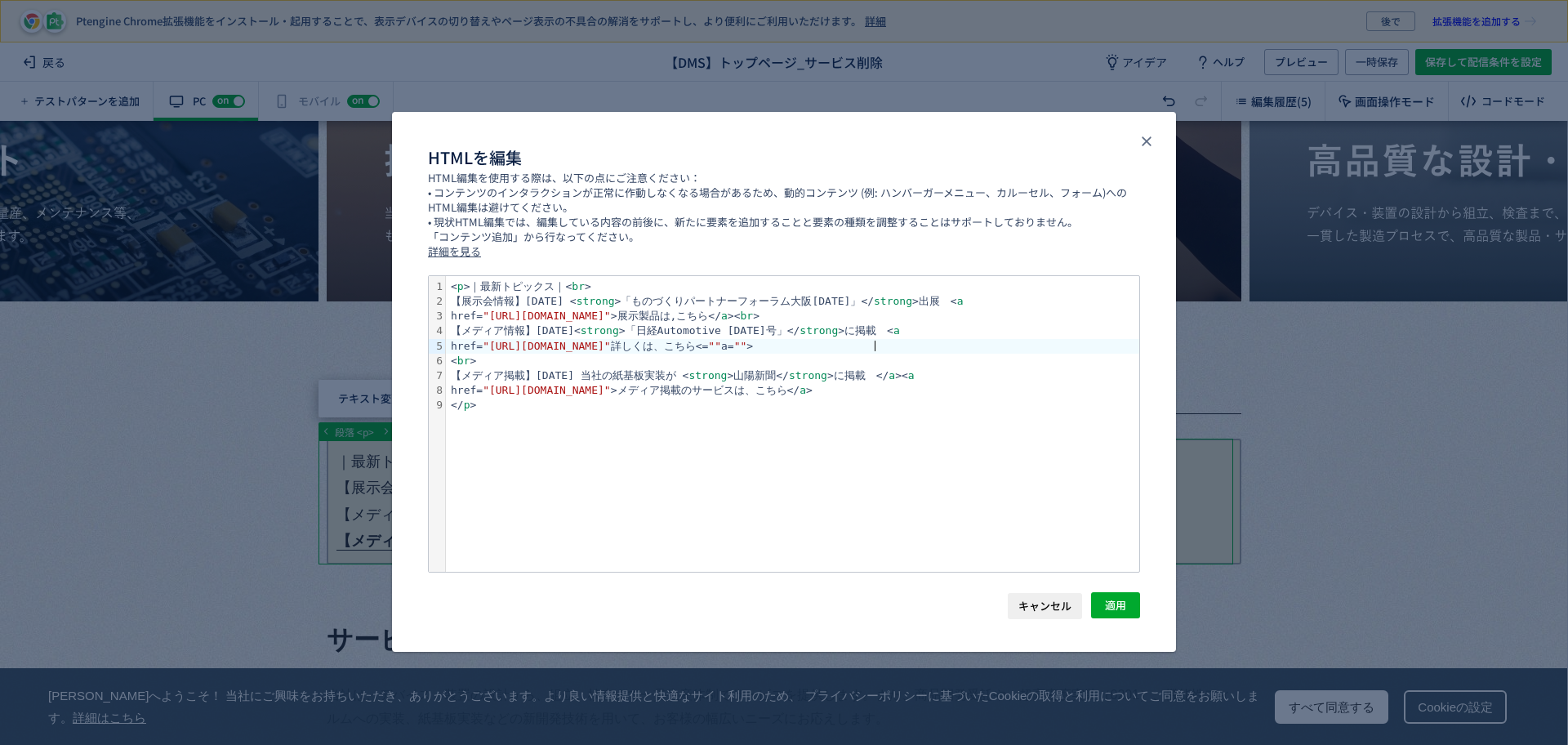
click at [876, 343] on div "href= "https://xtech.nikkei.com/atcl/nxt/mag/at/18/AT_backnumber/202509/" 詳しくは、…" at bounding box center [792, 346] width 693 height 15
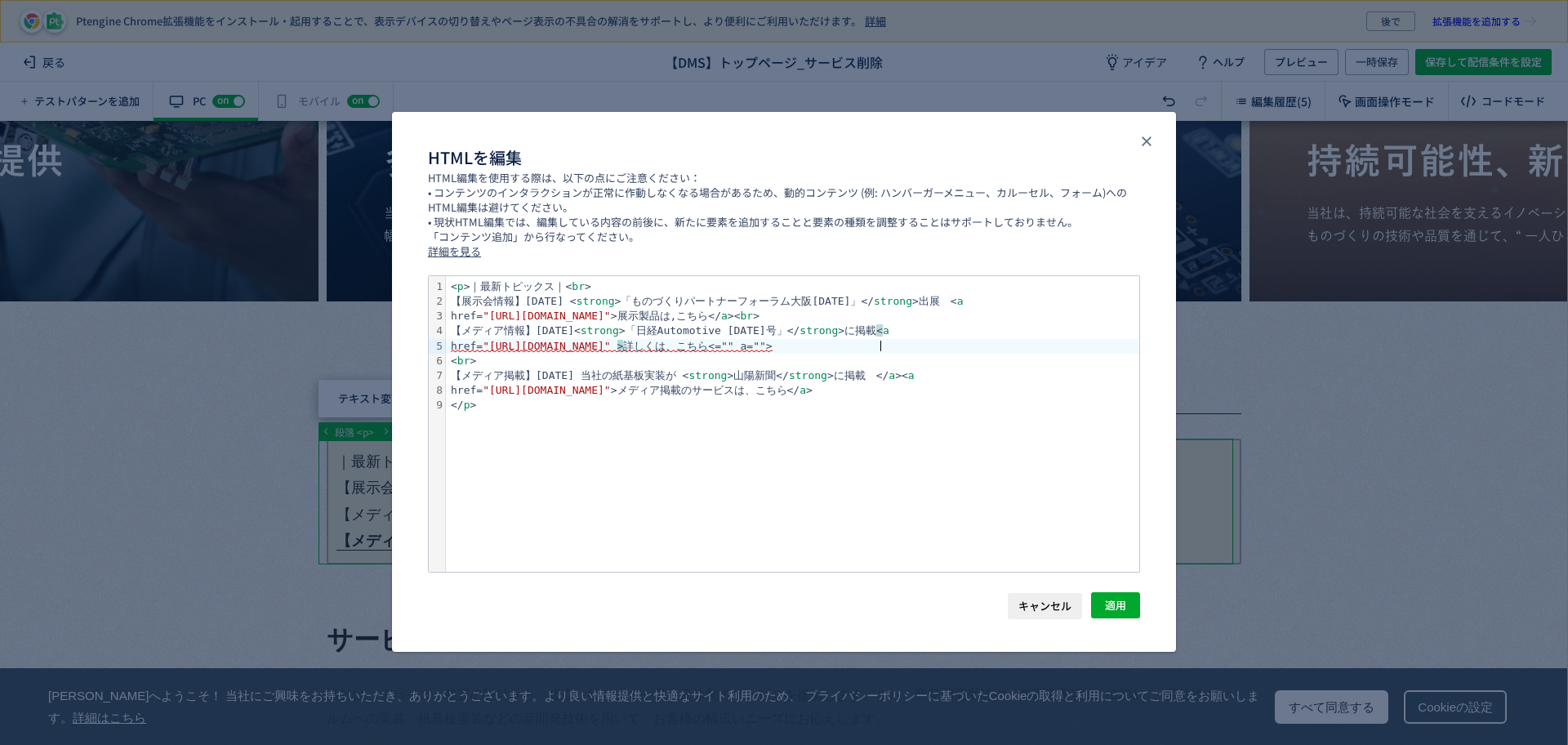
click at [624, 347] on span ">" at bounding box center [620, 346] width 6 height 12
click at [773, 343] on span "href= "https://xtech.nikkei.com/atcl/nxt/mag/at/18/AT_backnumber/202509/" > 詳しく…" at bounding box center [611, 346] width 322 height 13
click at [1006, 387] on div "href= "https://www.johnan.com/dms/mounting/paper/" >メディア掲載のサービスは、こちら</ a >" at bounding box center [792, 390] width 693 height 15
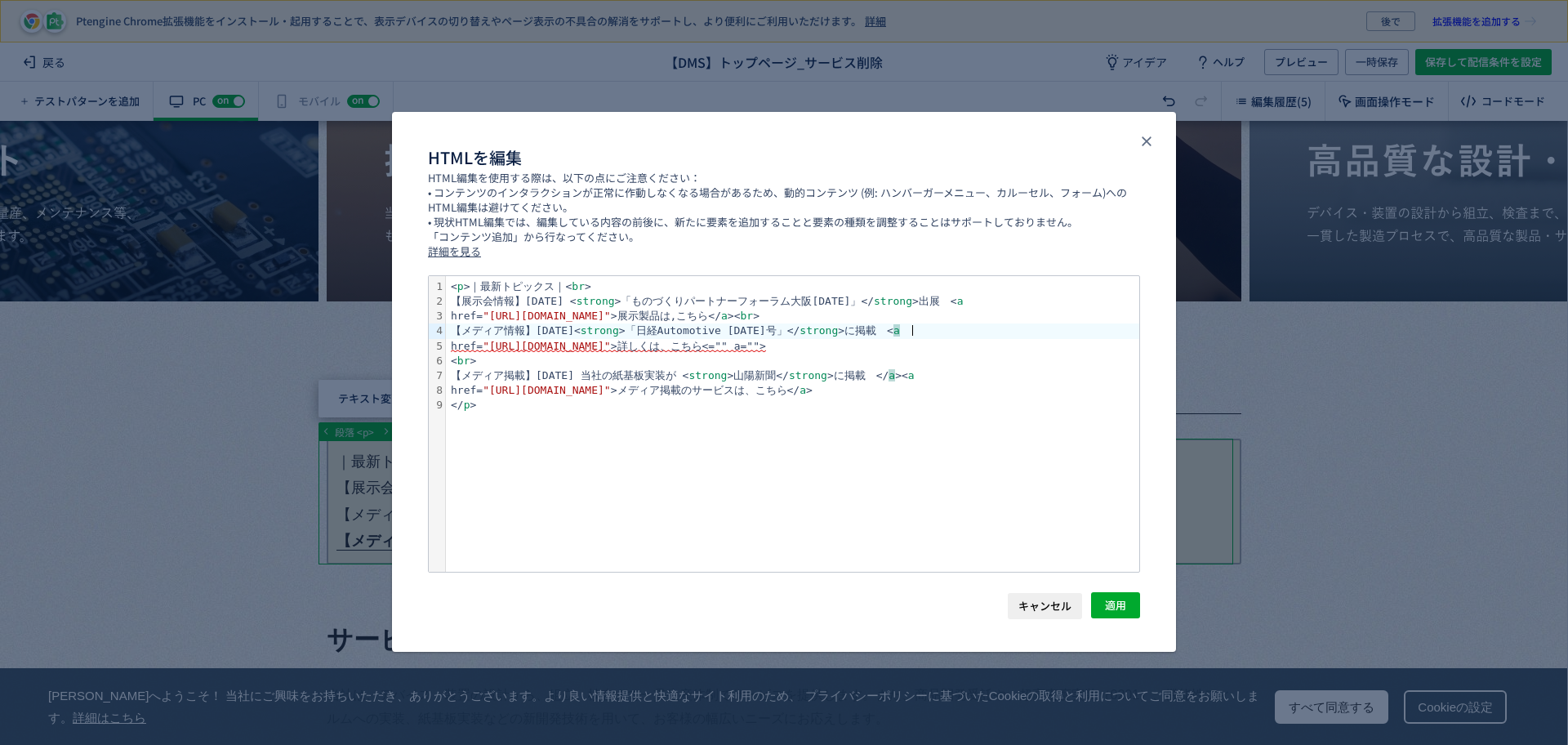
click at [936, 328] on div "【メディア情報】2025.08.29< strong >「日経Automotive 2025年9月号」</ strong >に掲載　< a" at bounding box center [792, 330] width 693 height 15
click at [897, 331] on div "【メディア情報】2025.08.29< strong >「日経Automotive 2025年9月号」</ strong >に掲載　< a" at bounding box center [792, 330] width 693 height 15
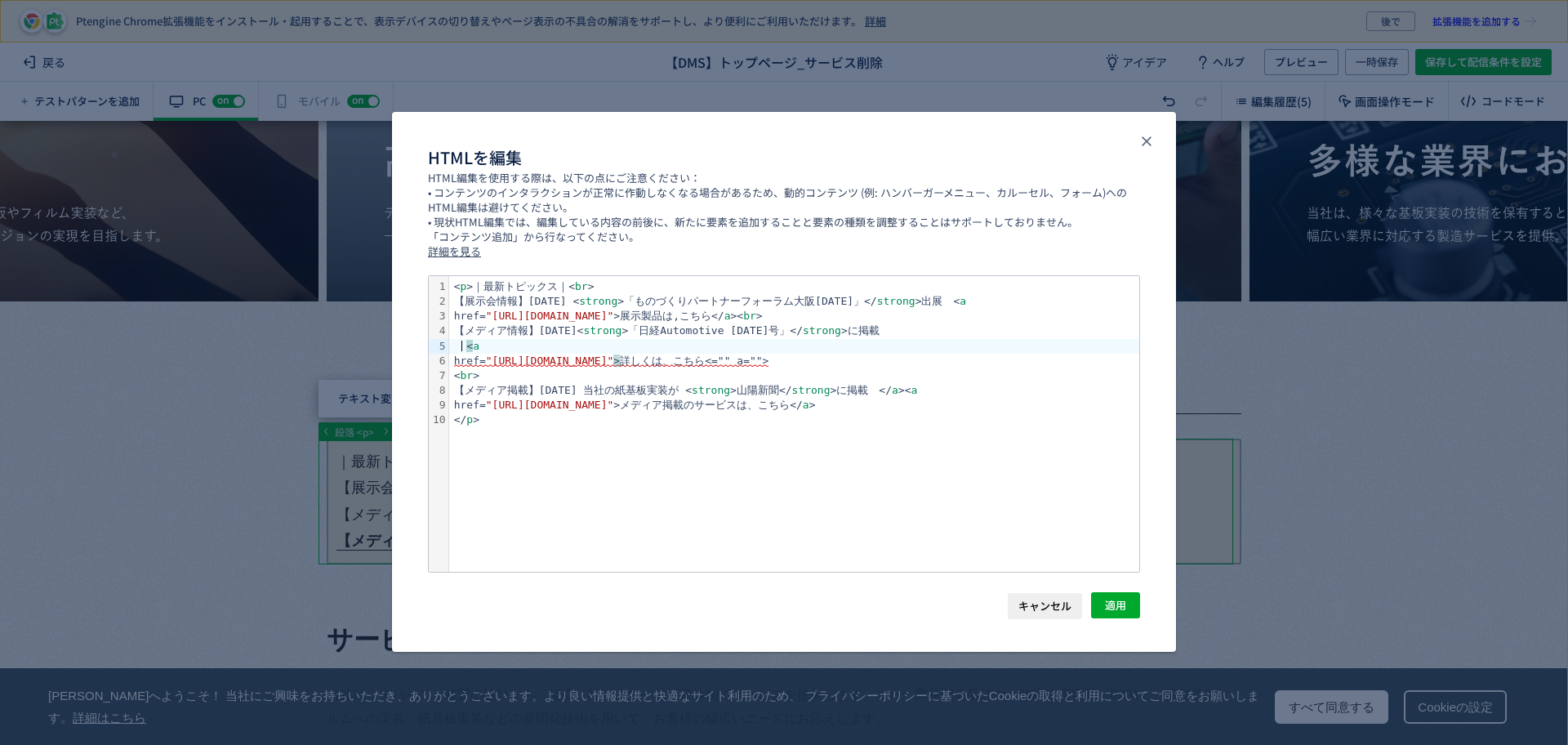
click at [544, 342] on div "< a" at bounding box center [794, 346] width 690 height 15
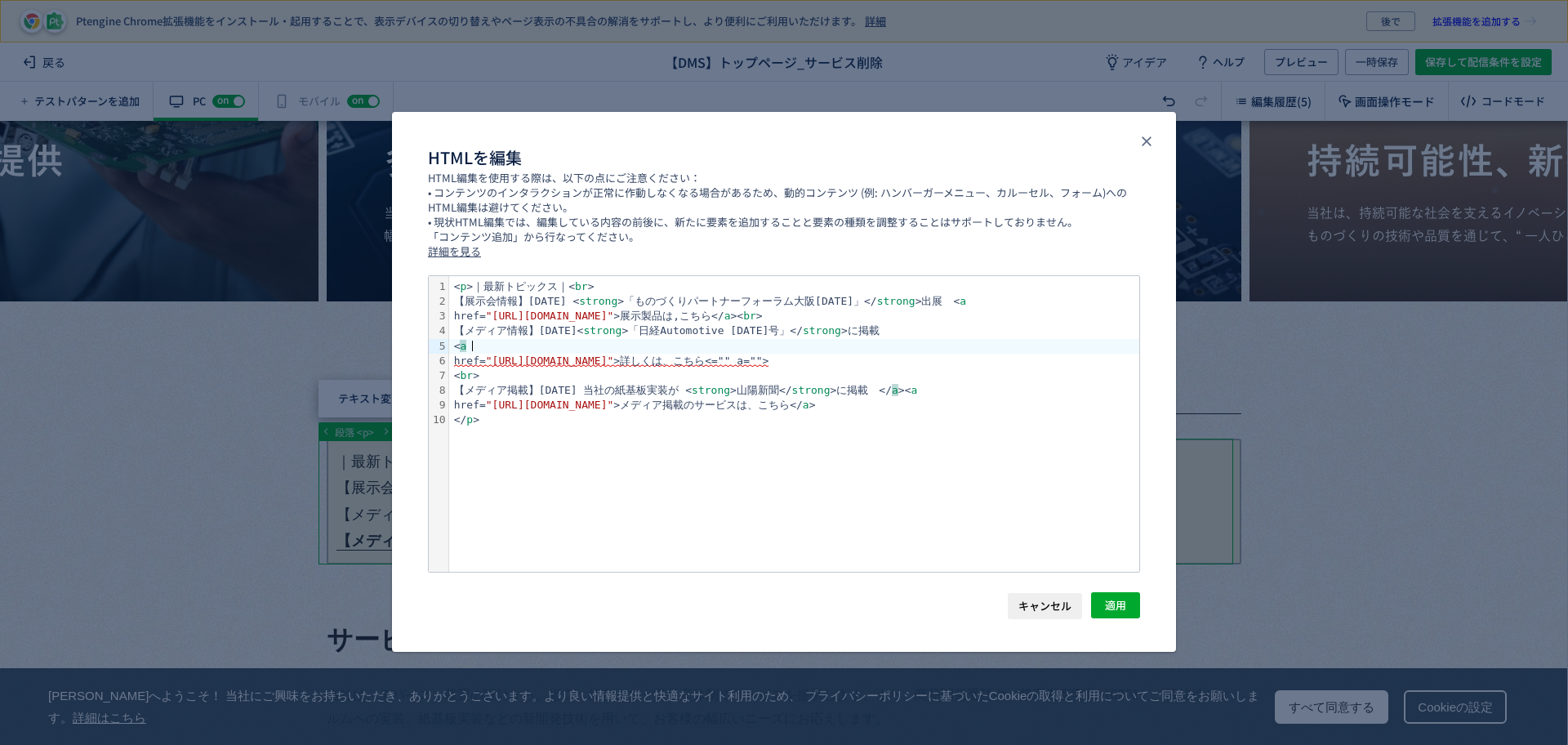
click at [489, 353] on div "href= "https://xtech.nikkei.com/atcl/nxt/mag/at/18/AT_backnumber/202509/" >詳しくは…" at bounding box center [794, 360] width 690 height 15
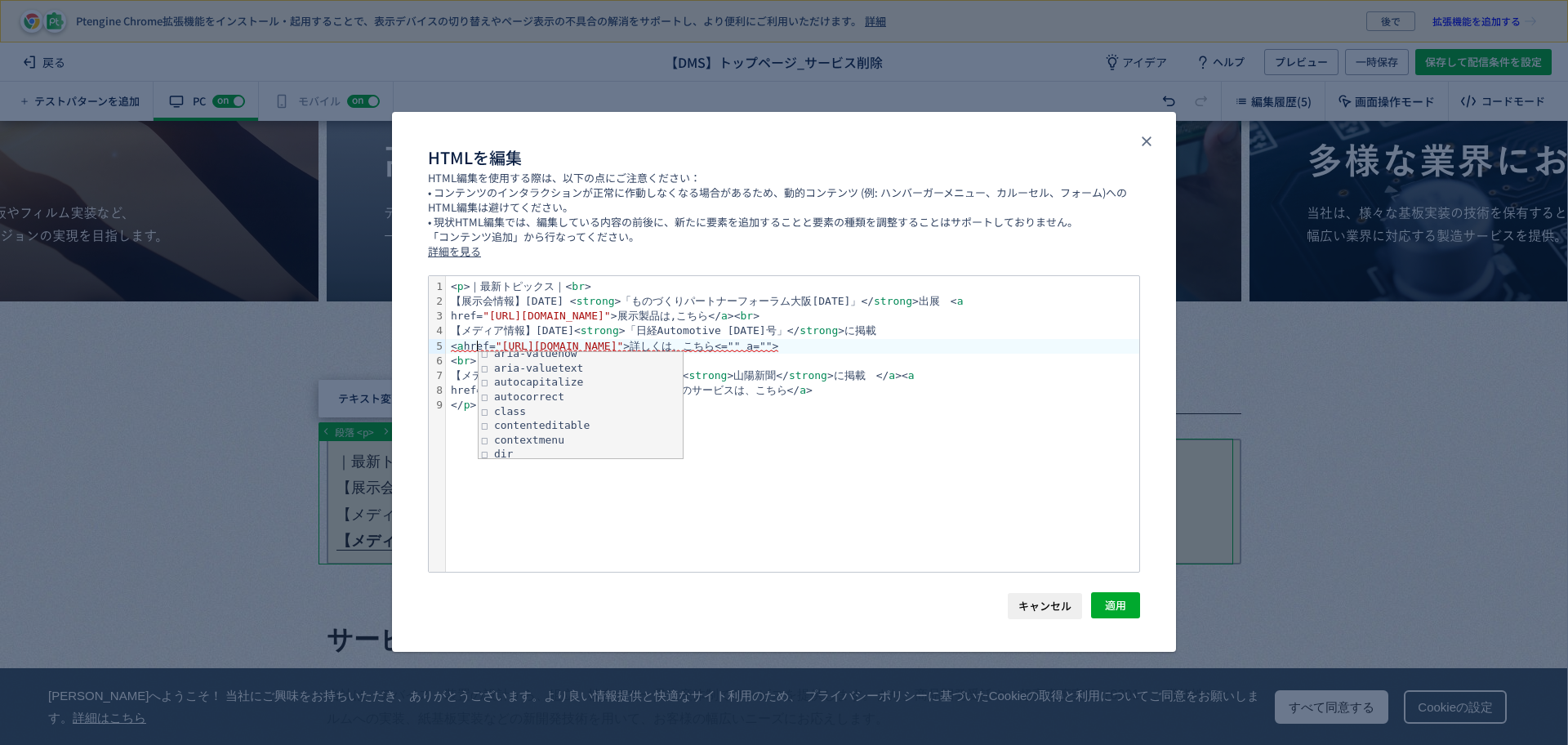
scroll to position [510, 0]
click at [785, 461] on div "< p >｜最新トピックス｜< br > 【展示会情報】2025.09.05 < strong >「ものづくりパートナーフォーラム大阪2025」</ stro…" at bounding box center [792, 424] width 693 height 296
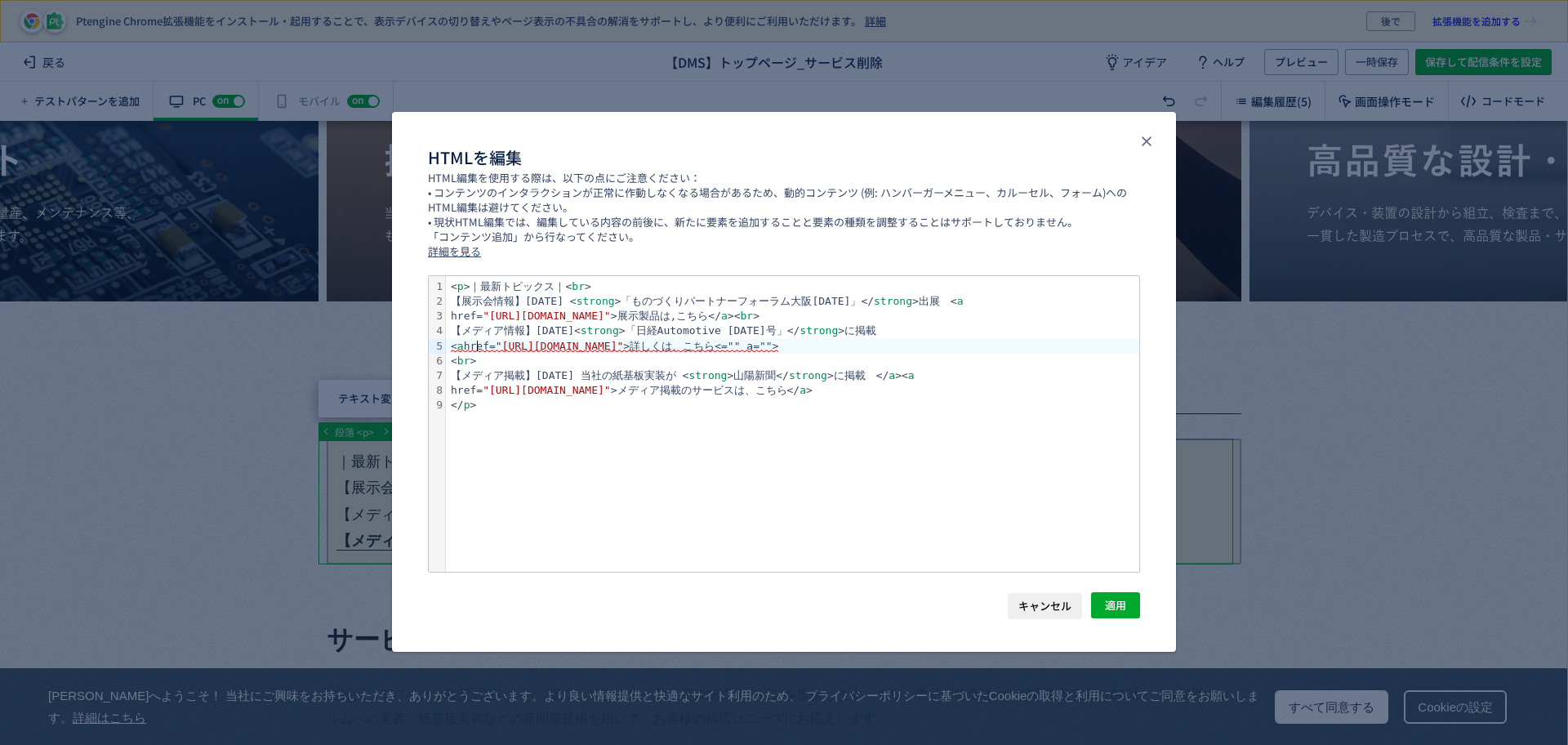
click at [477, 347] on span "< a href= "https://xtech.nikkei.com/atcl/nxt/mag/at/18/AT_backnumber/202509/" >…" at bounding box center [615, 346] width 328 height 13
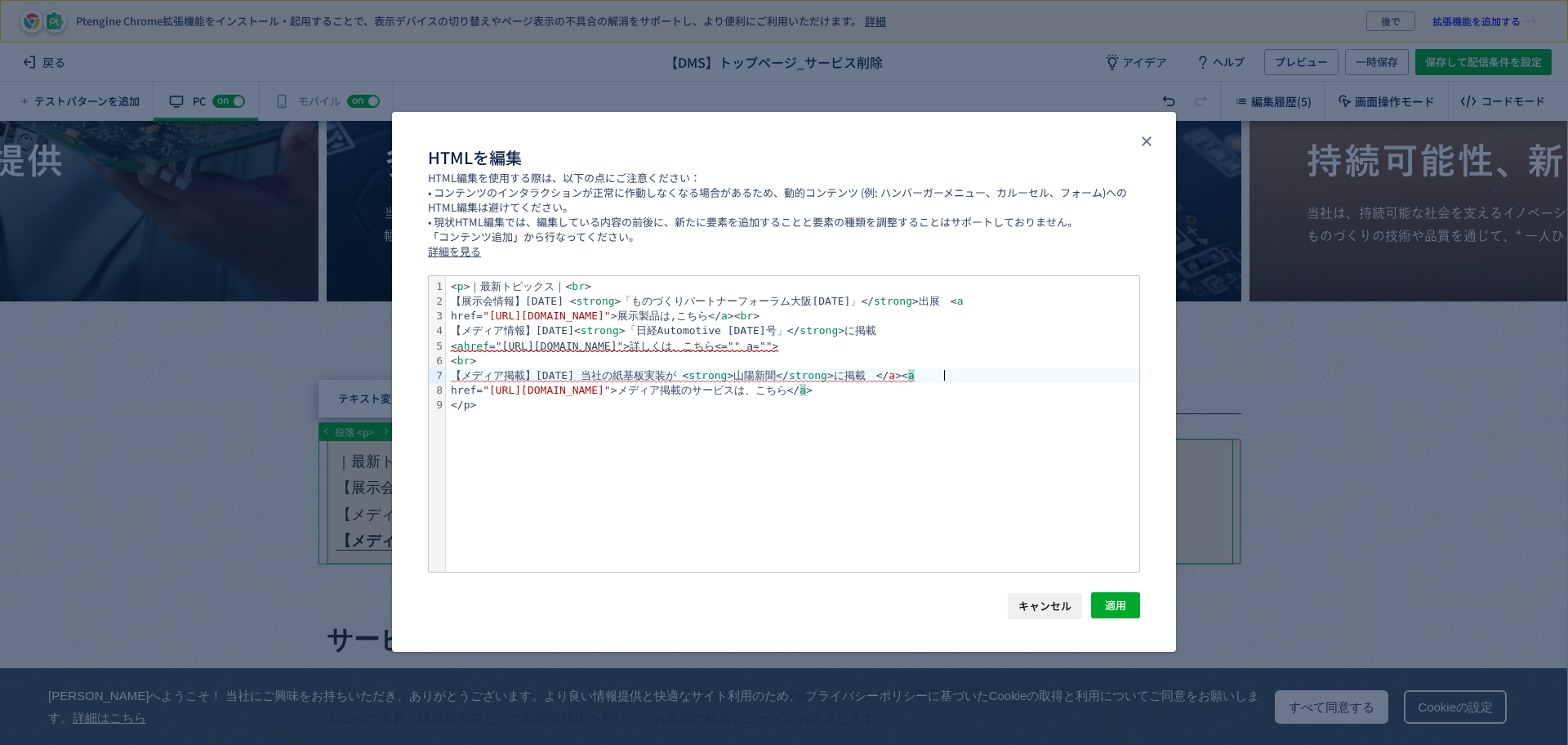
click at [962, 381] on div "【メディア掲載】2025.07.30 当社の紙基板実装が < strong >山陽新聞</ strong >に掲載　</ a >< a" at bounding box center [792, 375] width 693 height 15
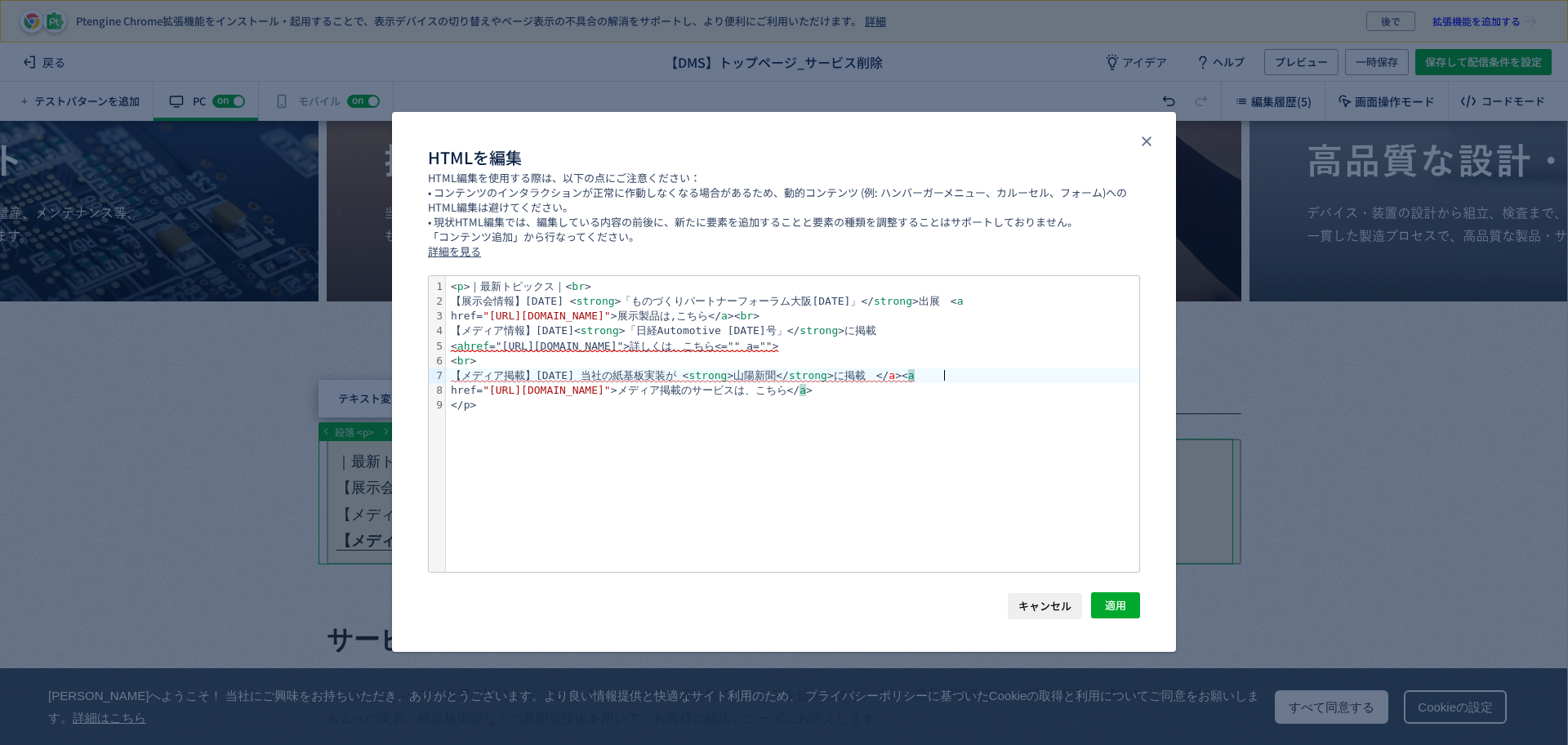
click at [1049, 600] on span "キャンセル" at bounding box center [1045, 606] width 53 height 26
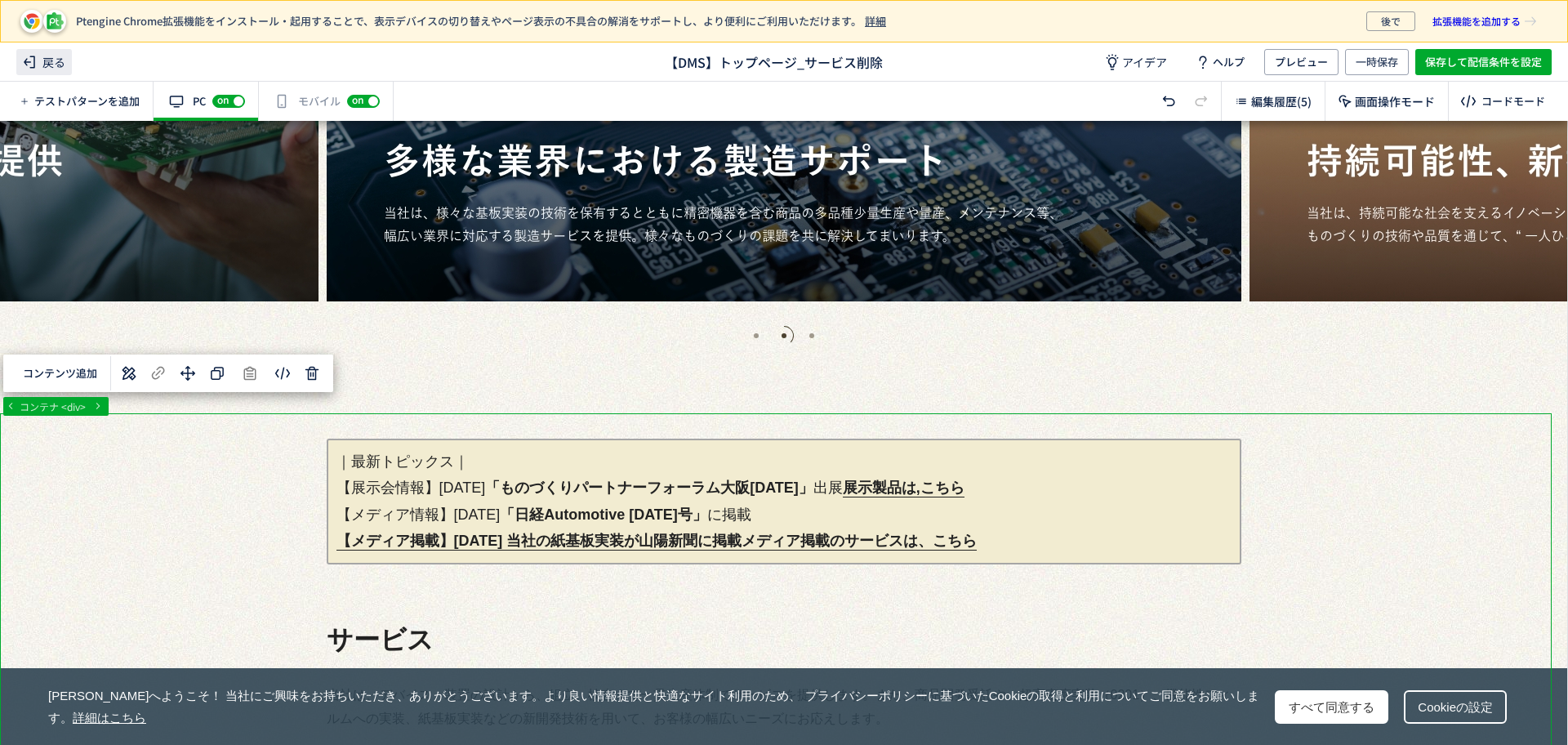
click at [67, 62] on span "戻る" at bounding box center [44, 63] width 55 height 26
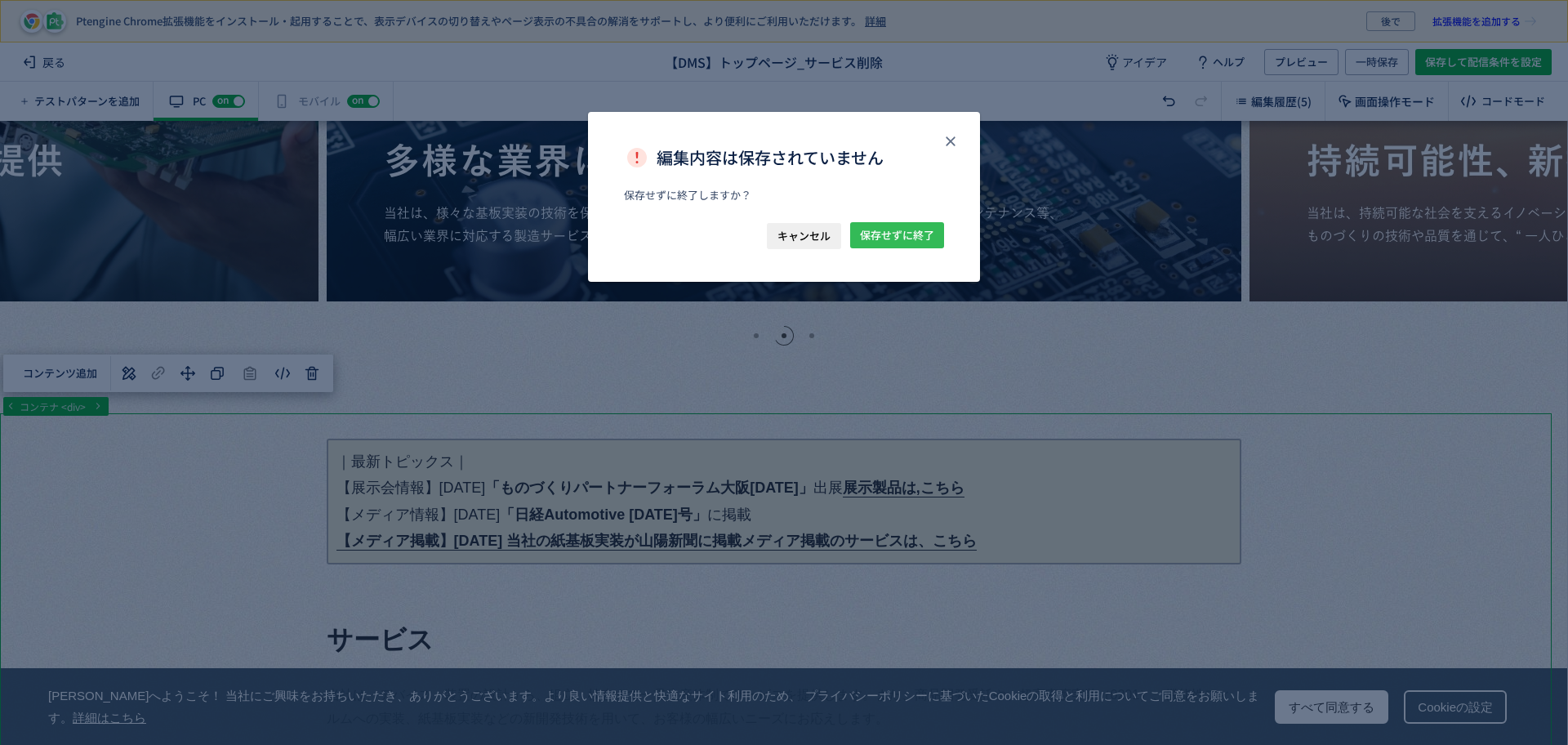
click at [891, 224] on span "保存せずに終了" at bounding box center [897, 235] width 74 height 26
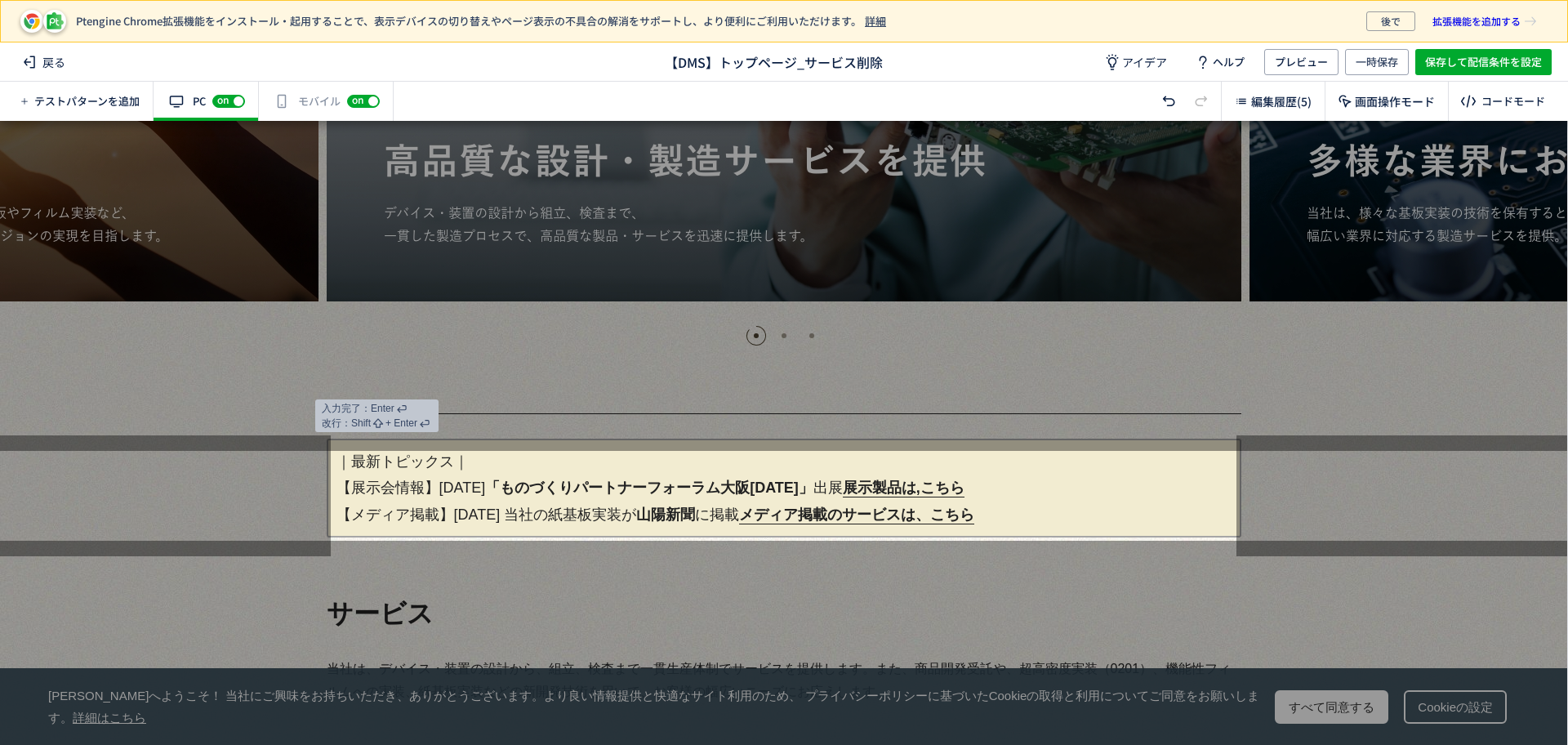
click at [474, 491] on p "｜最新トピックス｜ 【展示会情報】[DATE] 「ものづくりパートナーフォーラム大阪[DATE]」 出展　 展示製品は,こちら 【メディア掲載】[DATE] …" at bounding box center [784, 488] width 914 height 99
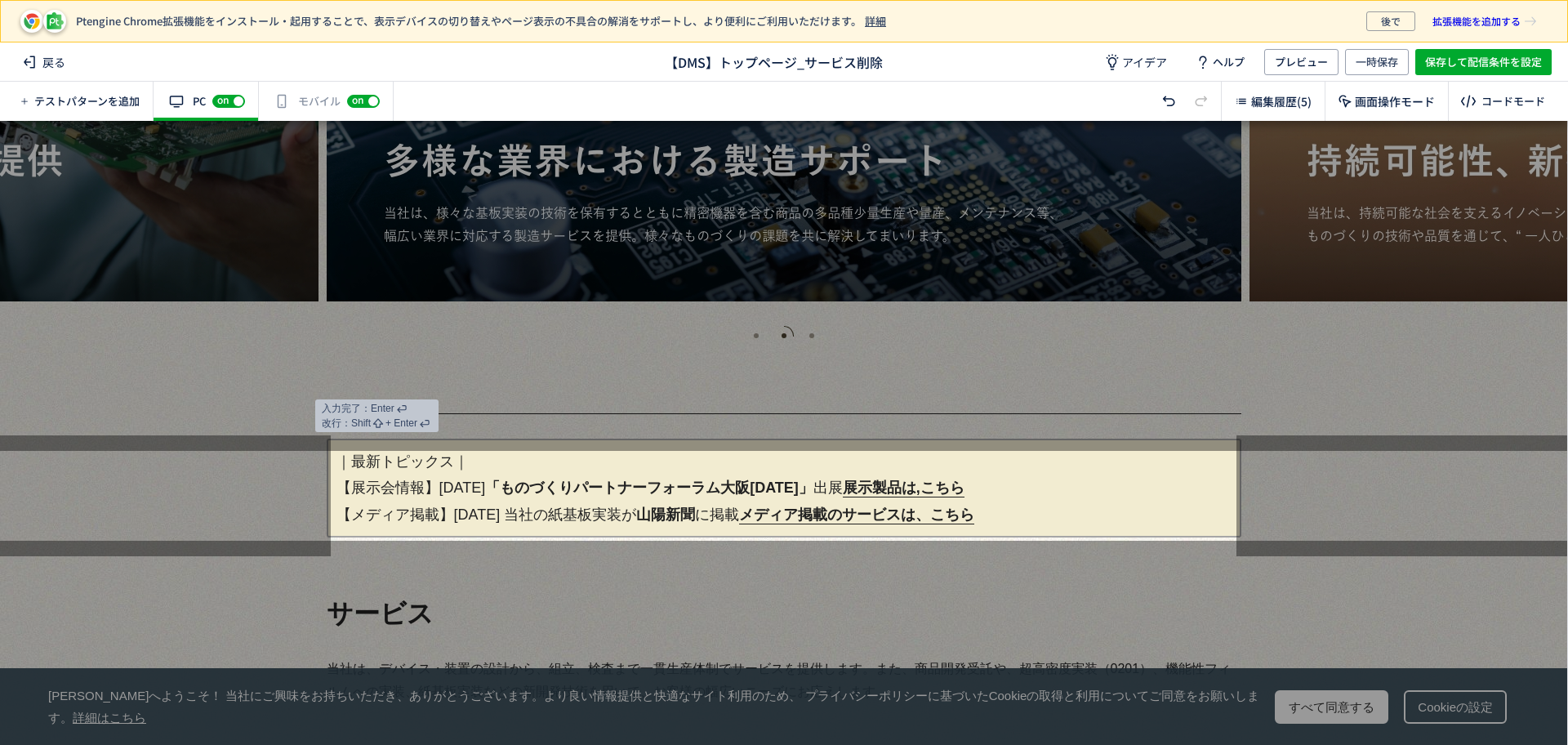
click at [1016, 487] on p "｜最新トピックス｜ 【展示会情報】[DATE] 「ものづくりパートナーフォーラム大阪[DATE]」 出展　 展示製品は,こちら 【メディア掲載】[DATE] …" at bounding box center [784, 488] width 914 height 99
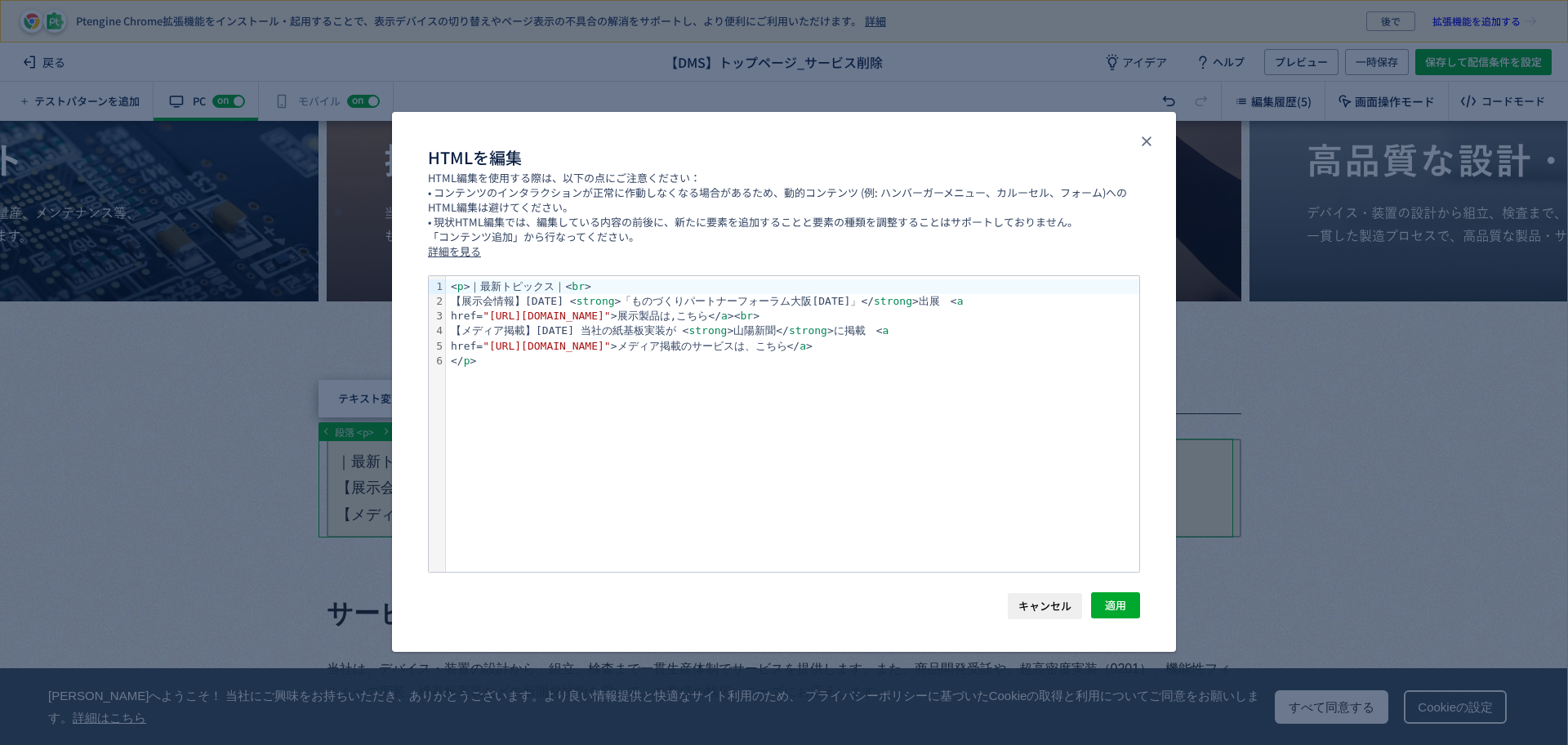
click at [683, 402] on body "Ptengine Chrome拡張機能をインストール・起用することで、表示デバイスの切り替えやページ表示の不具合の解消をサポートし、より便利にご利用いただけま…" at bounding box center [784, 372] width 1568 height 745
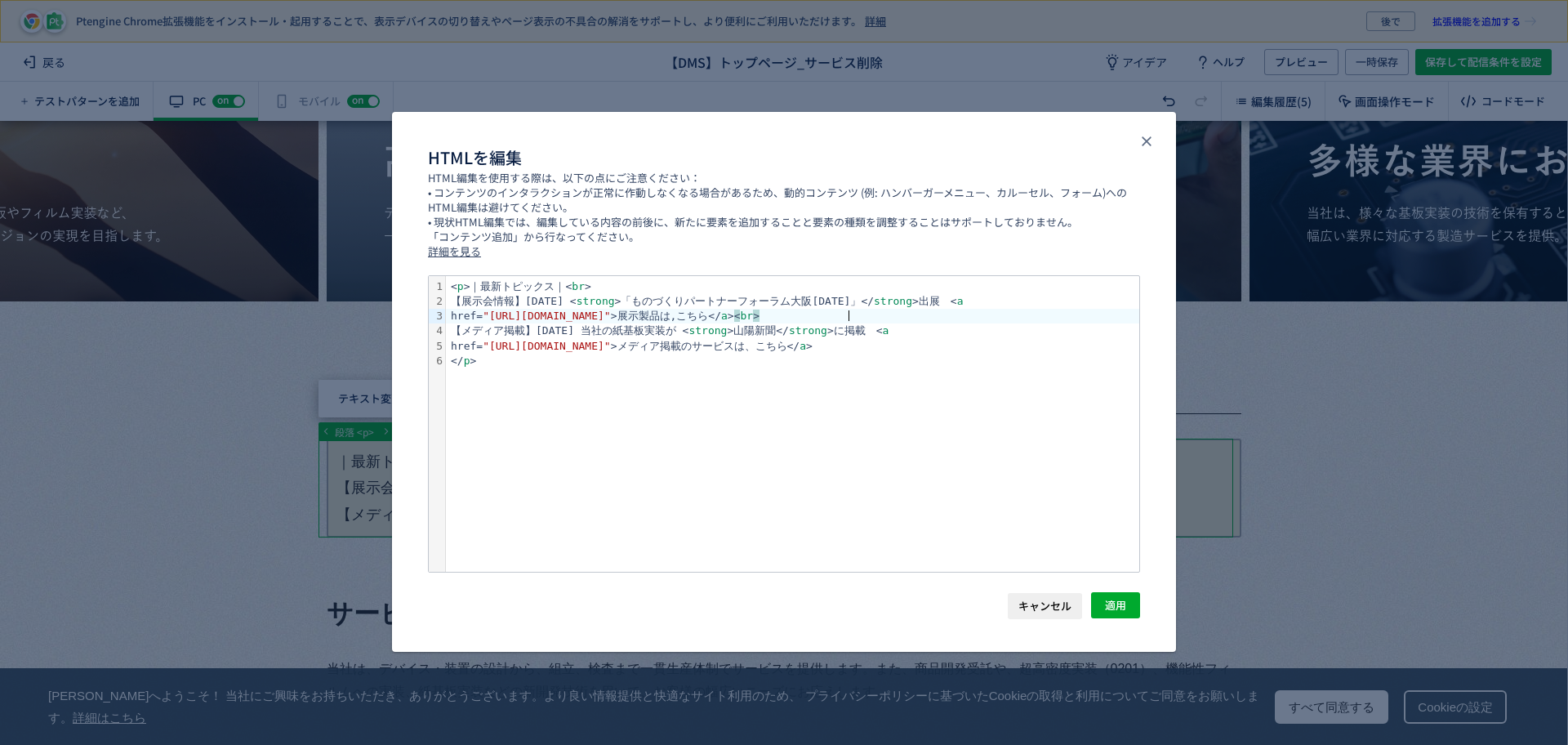
click at [896, 309] on div "href= "[URL][DOMAIN_NAME]" >展示製品は,こちら</ a > < br >" at bounding box center [792, 315] width 693 height 15
click at [896, 305] on span "strong" at bounding box center [893, 301] width 39 height 12
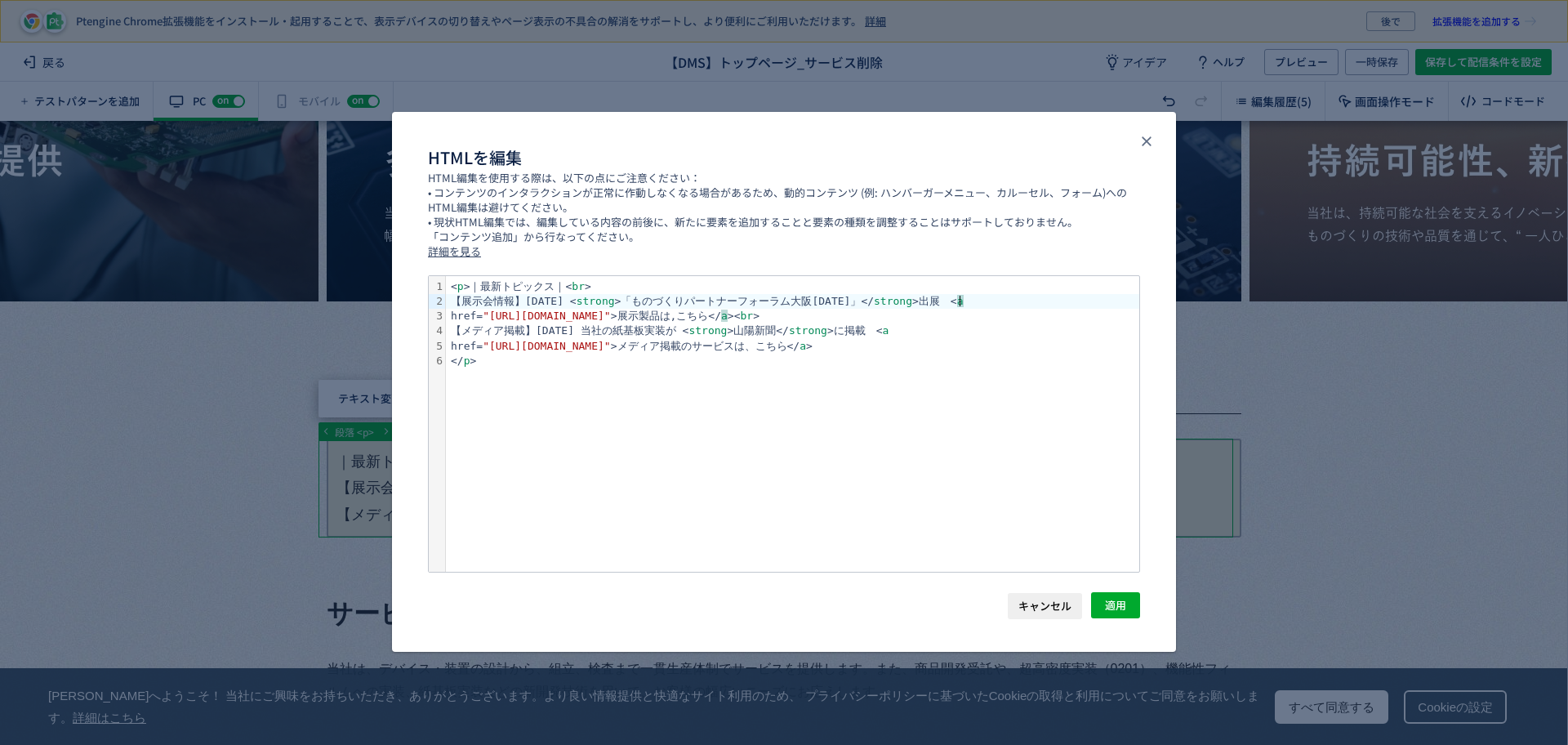
click at [1006, 297] on div "【展示会情報】[DATE] < strong >「ものづくりパートナーフォーラム大阪[DATE]」</ strong >出展　< a" at bounding box center [792, 301] width 693 height 15
click at [914, 317] on div "href= "[URL][DOMAIN_NAME]" >展示製品は,こちら</ a > < br >" at bounding box center [792, 315] width 693 height 15
click at [907, 313] on div "href= "[URL][DOMAIN_NAME]" >展示製品は,こちら</ a > < br >" at bounding box center [792, 315] width 693 height 15
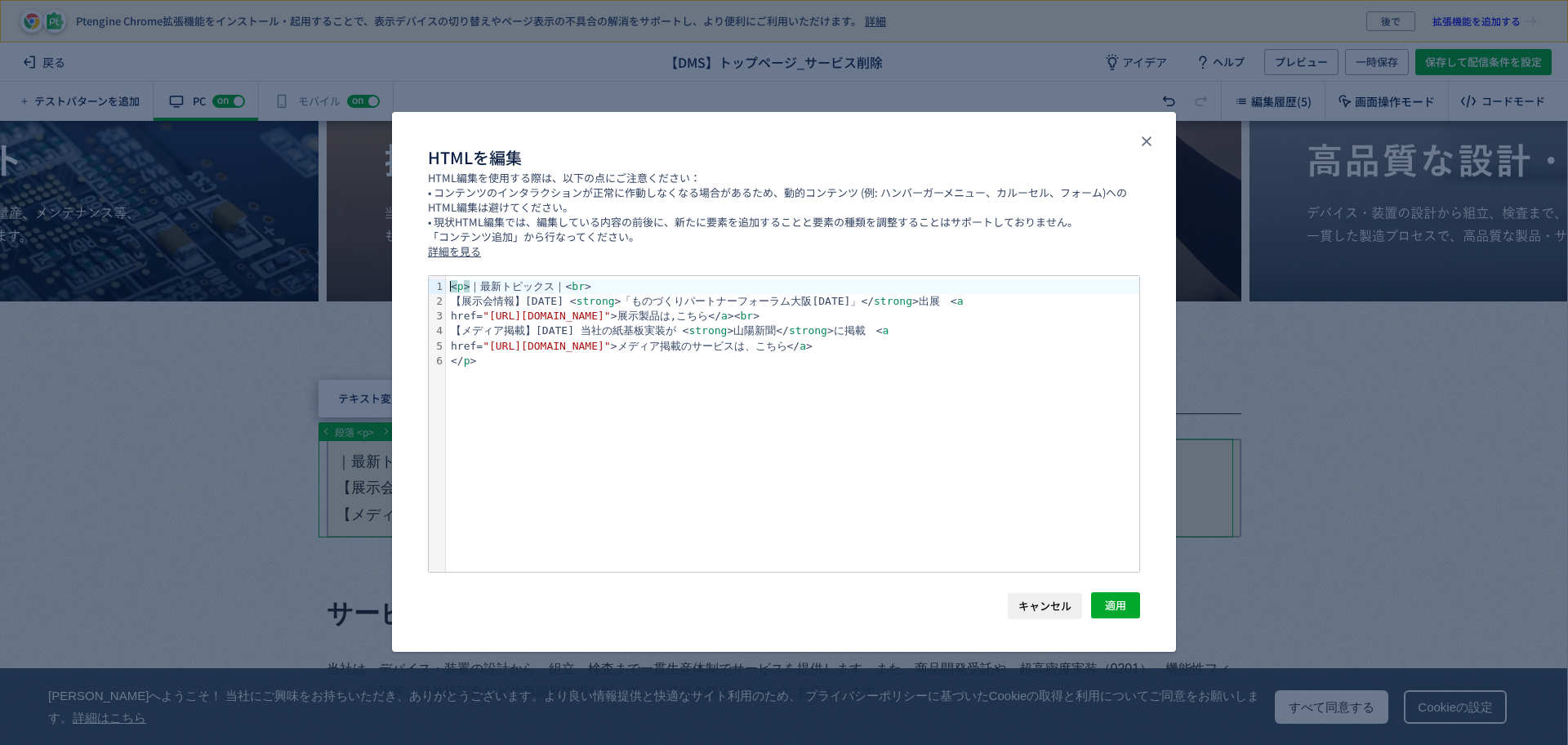
click at [448, 287] on div "< p > ｜最新トピックス｜< br >" at bounding box center [792, 286] width 693 height 15
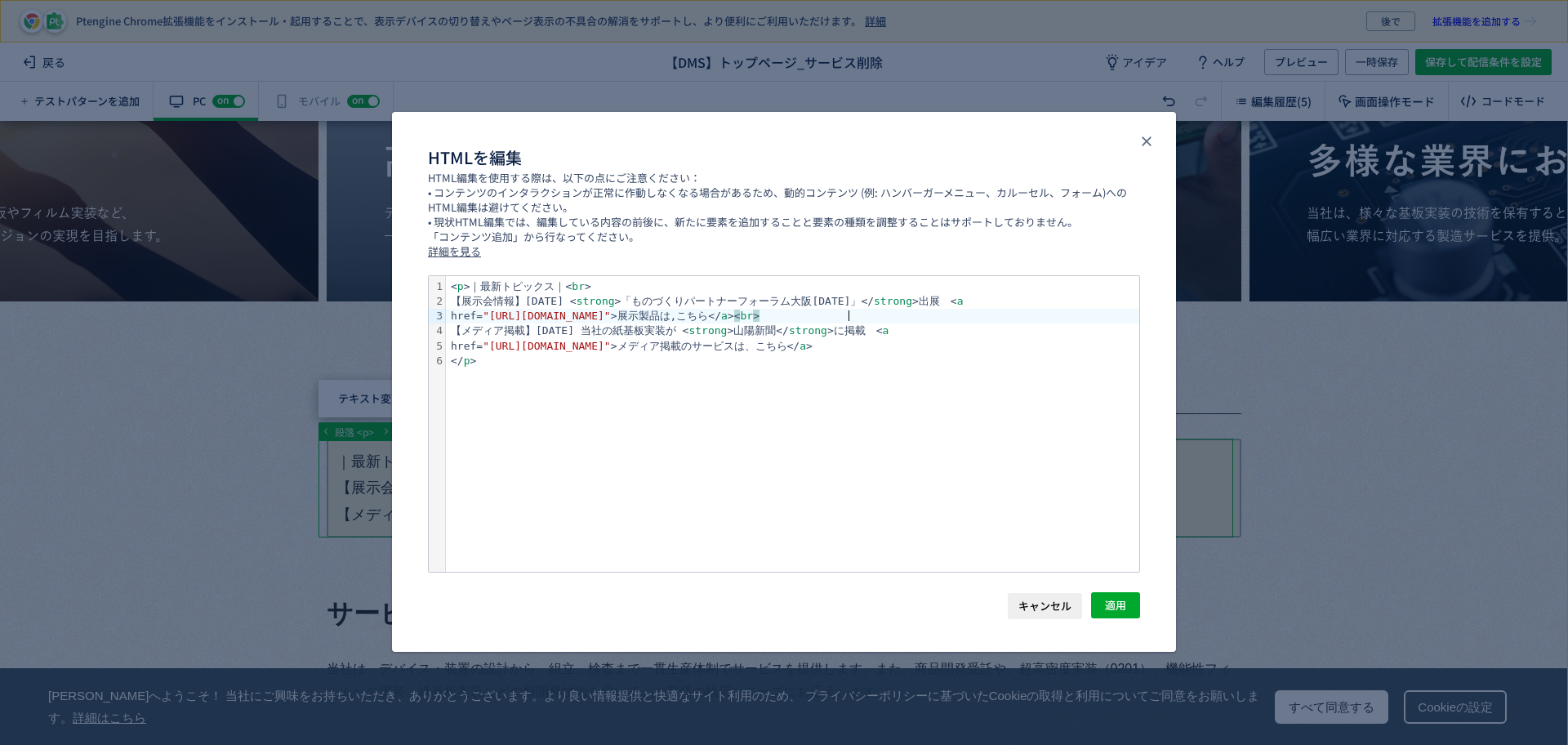
click at [881, 313] on div "href= "[URL][DOMAIN_NAME]" >展示製品は,こちら</ a > < br >" at bounding box center [792, 315] width 693 height 15
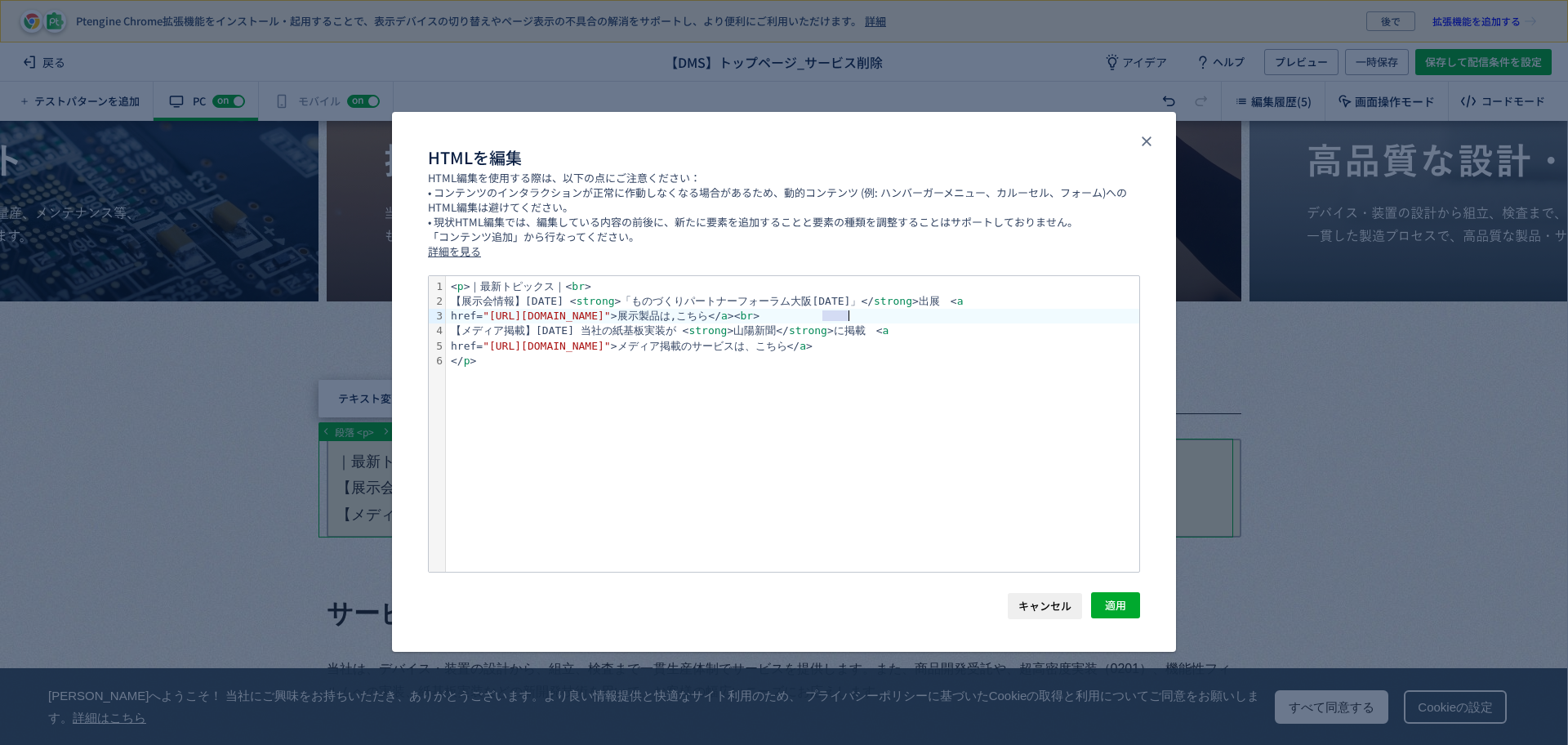
drag, startPoint x: 825, startPoint y: 316, endPoint x: 866, endPoint y: 314, distance: 41.0
click at [866, 314] on div "href= "[URL][DOMAIN_NAME]" >展示製品は,こちら</ a >< br >" at bounding box center [792, 315] width 693 height 15
click at [874, 308] on div "href= "[URL][DOMAIN_NAME]" >展示製品は,こちら</ a >< br >" at bounding box center [792, 315] width 693 height 15
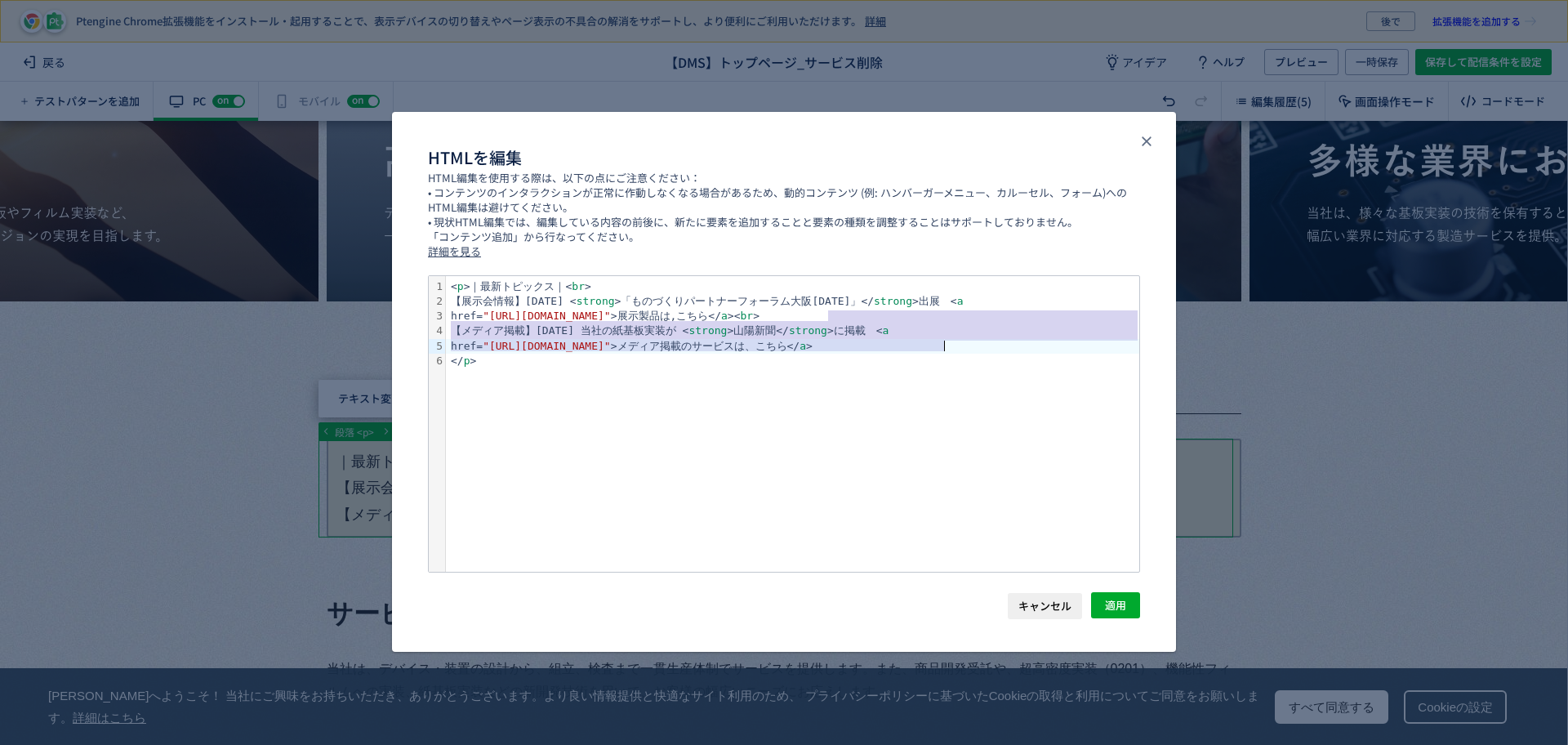
drag, startPoint x: 827, startPoint y: 320, endPoint x: 944, endPoint y: 344, distance: 119.4
click at [944, 344] on div "< p >｜最新トピックス｜< br > 【展示会情報】[DATE] < strong >「ものづくりパートナーフォーラム大阪[DATE]」</ strong…" at bounding box center [792, 424] width 693 height 296
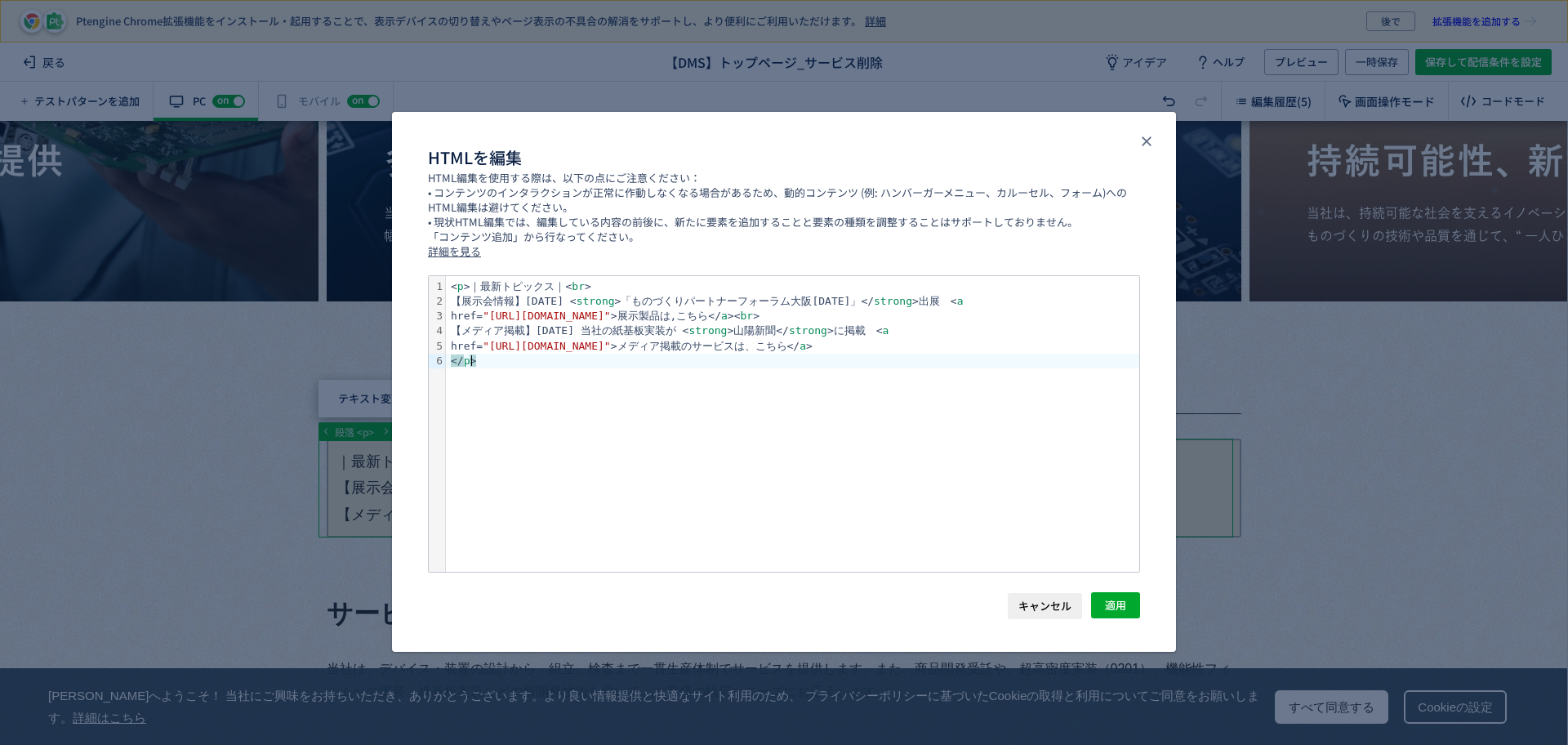
click at [968, 356] on div "</ p >" at bounding box center [792, 360] width 693 height 15
click at [971, 351] on div "href= "[URL][DOMAIN_NAME]" >メディア掲載のサービスは、こちら</ a >" at bounding box center [792, 346] width 693 height 15
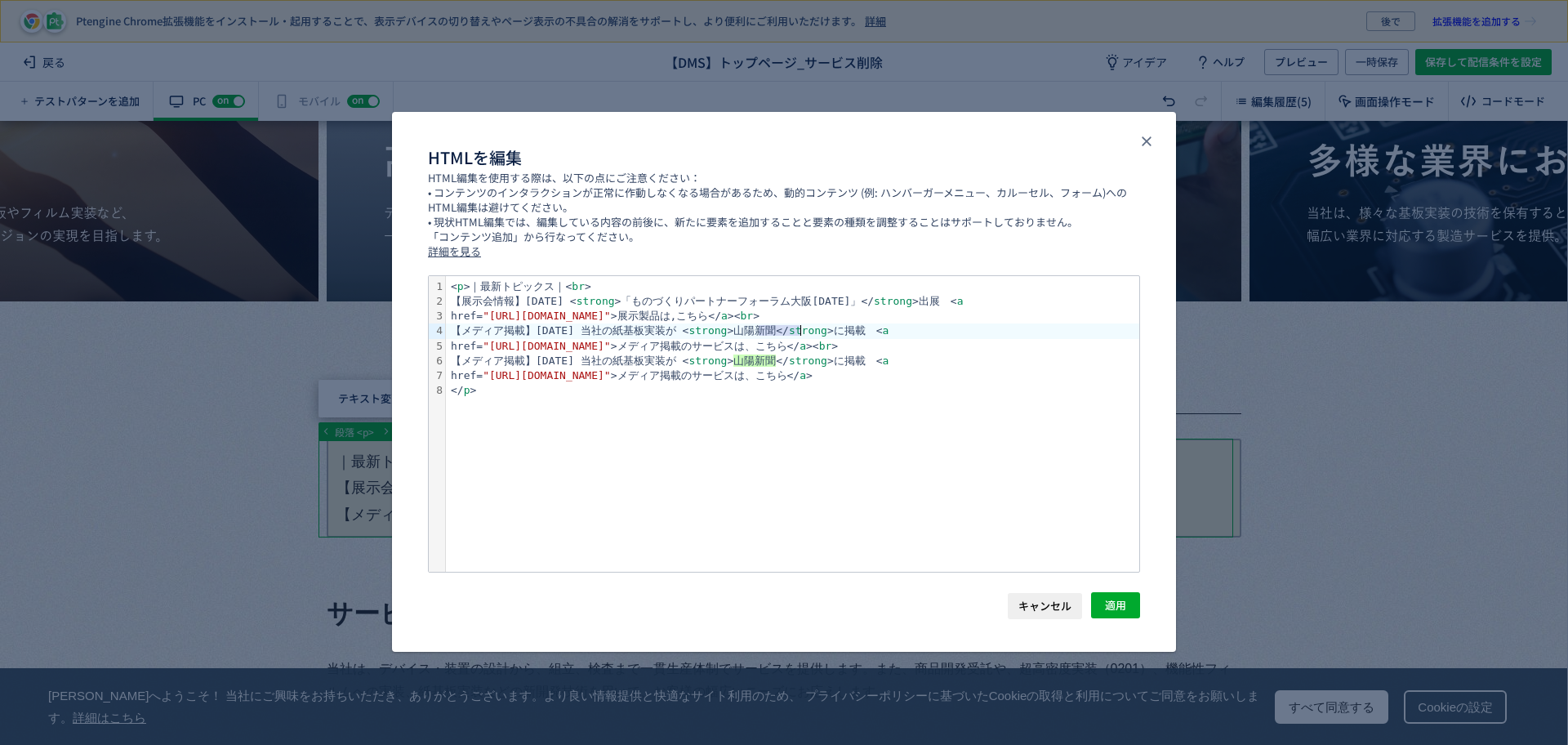
drag, startPoint x: 762, startPoint y: 328, endPoint x: 797, endPoint y: 328, distance: 35.0
click at [797, 328] on div "【メディア掲載】[DATE] 当社の紙基板実装が < strong >山陽新聞</ strong >に掲載　< a" at bounding box center [792, 330] width 693 height 15
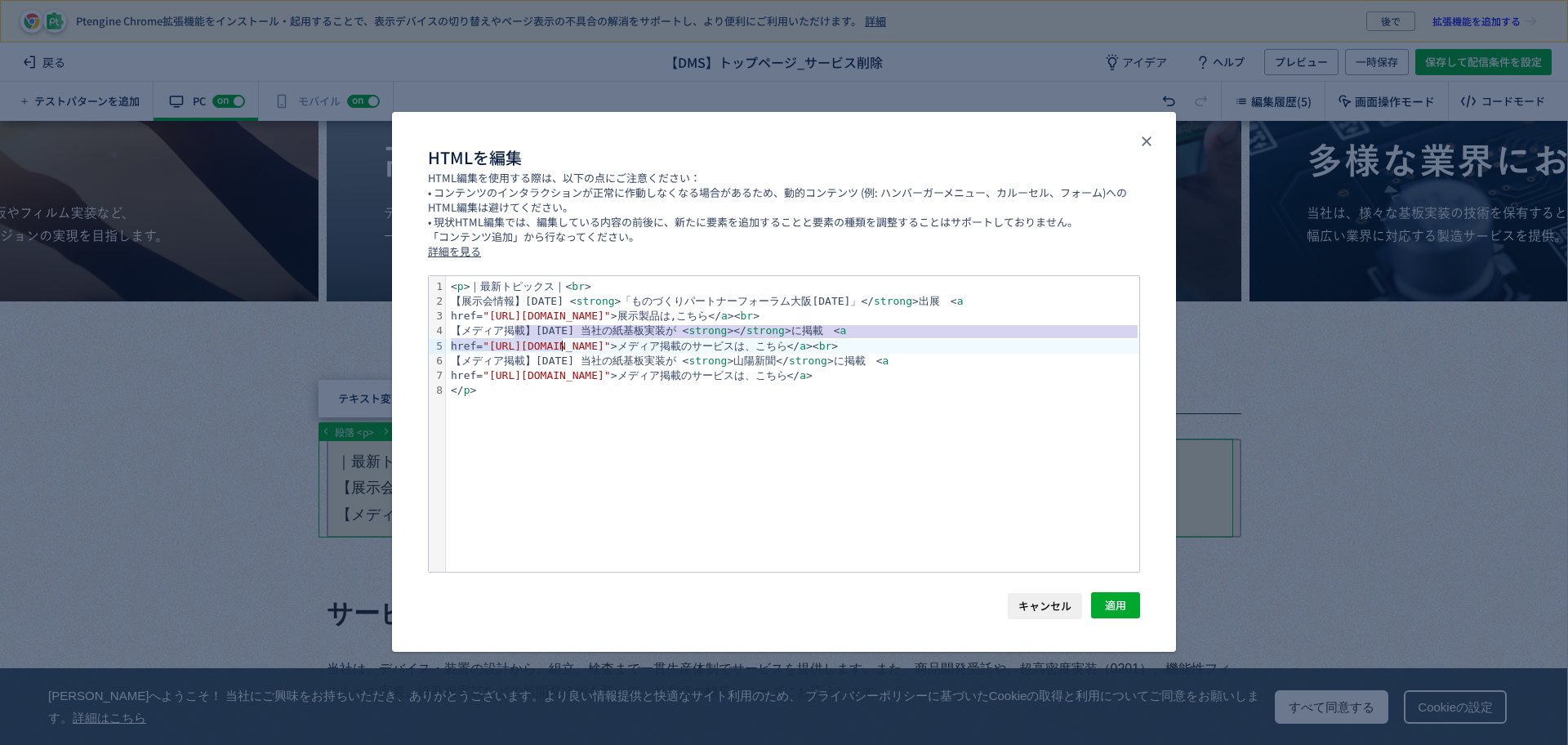
drag, startPoint x: 519, startPoint y: 338, endPoint x: 563, endPoint y: 344, distance: 44.4
click at [563, 344] on div "< p >｜最新トピックス｜< br > 【展示会情報】2025.09.05 < strong >「ものづくりパートナーフォーラム大阪2025」</ stro…" at bounding box center [792, 424] width 693 height 296
click at [611, 344] on span ""https://www.johnan.com/dms/mounting/paper/"" at bounding box center [547, 346] width 129 height 12
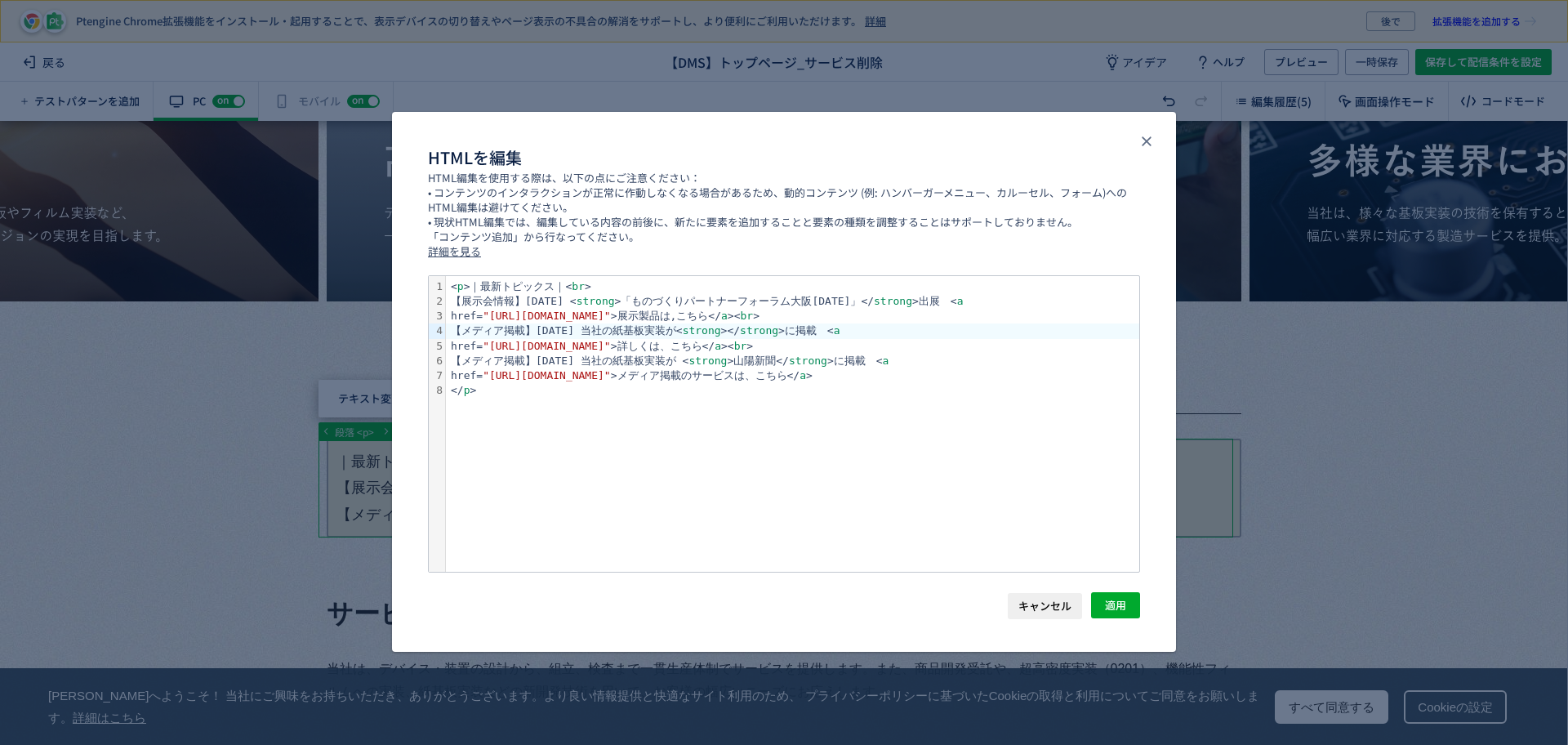
click at [760, 331] on div "【メディア掲載】2025.07.30 当社の紙基板実装が < strong > </ strong >に掲載　< a" at bounding box center [792, 330] width 693 height 15
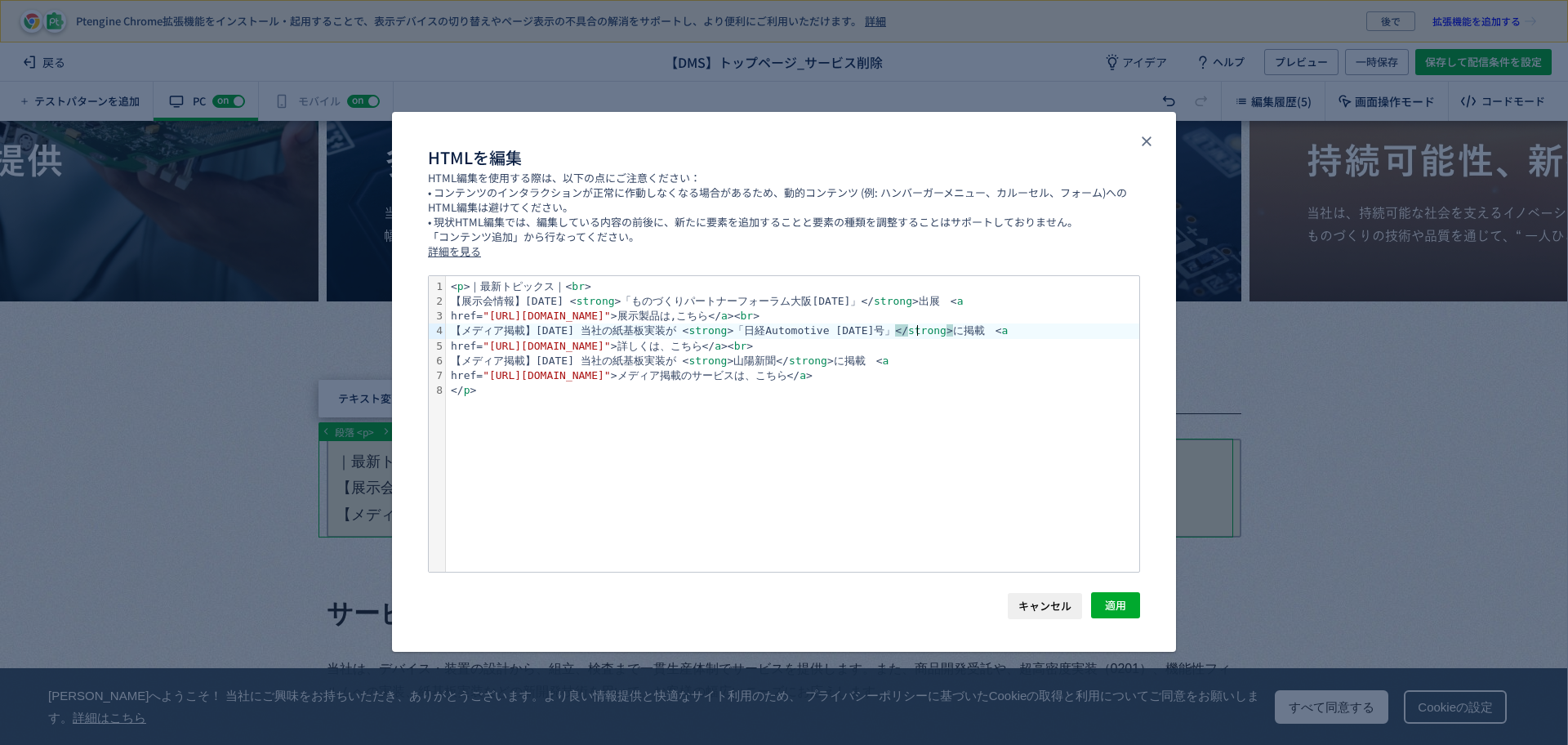
click at [711, 328] on div "【メディア掲載】2025.07.30 当社の紙基板実装が < strong >「日経Automotive 2025年9月号」 </ strong > に掲載　…" at bounding box center [792, 330] width 693 height 15
click at [607, 327] on div "【メディア掲載】2025.07.30 当社の紙基板実装が < strong >「日経Automotive 2025年9月号」</ strong >に掲載　< a" at bounding box center [792, 330] width 693 height 15
click at [613, 331] on div "【メディア掲載】2025.07.30 当社の紙基板実装が < strong >「日経Automotive 2025年9月号」</ strong >に掲載　< a" at bounding box center [792, 330] width 693 height 15
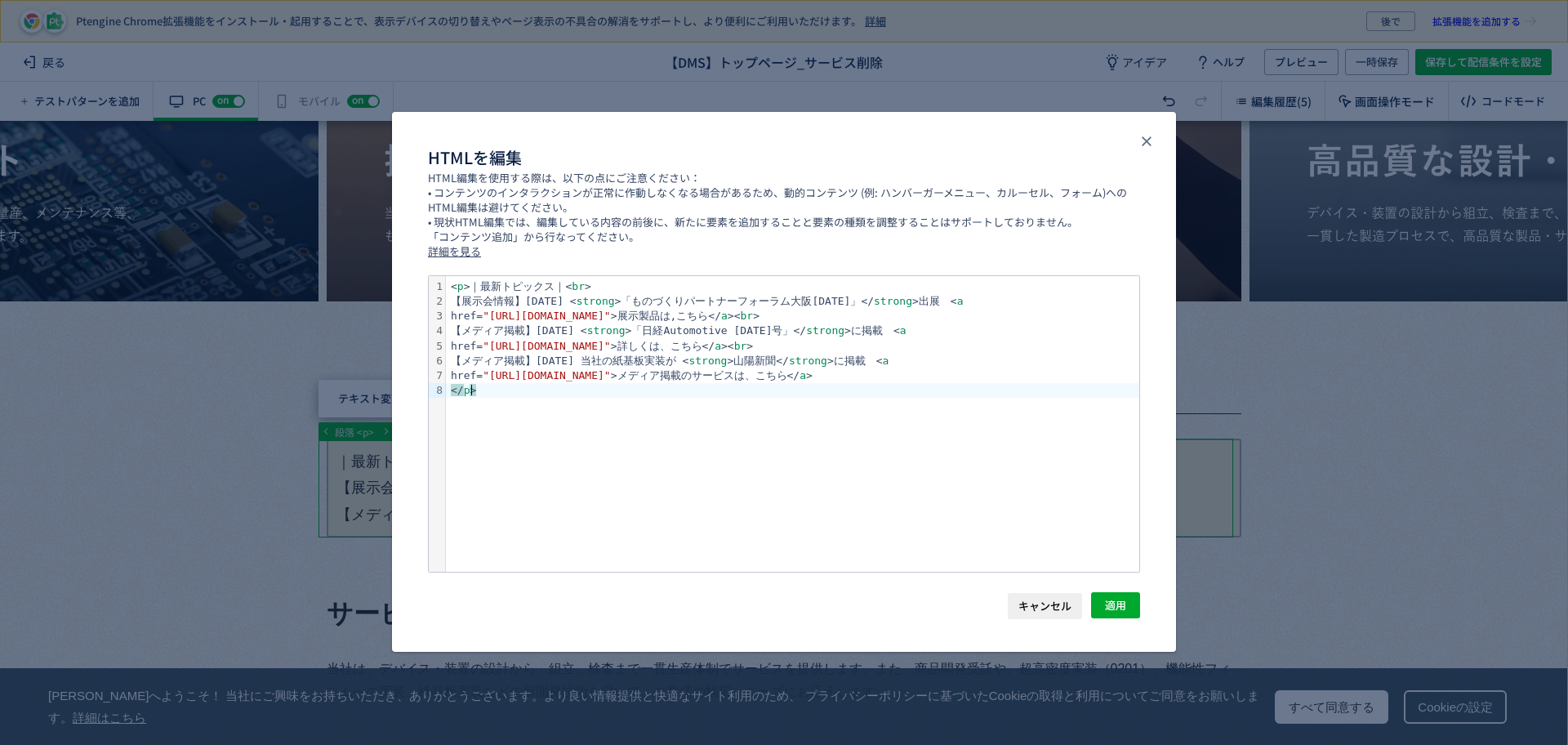
click at [997, 429] on div "< p >｜最新トピックス｜< br > 【展示会情報】2025.09.05 < strong >「ものづくりパートナーフォーラム大阪2025」</ stro…" at bounding box center [792, 424] width 693 height 296
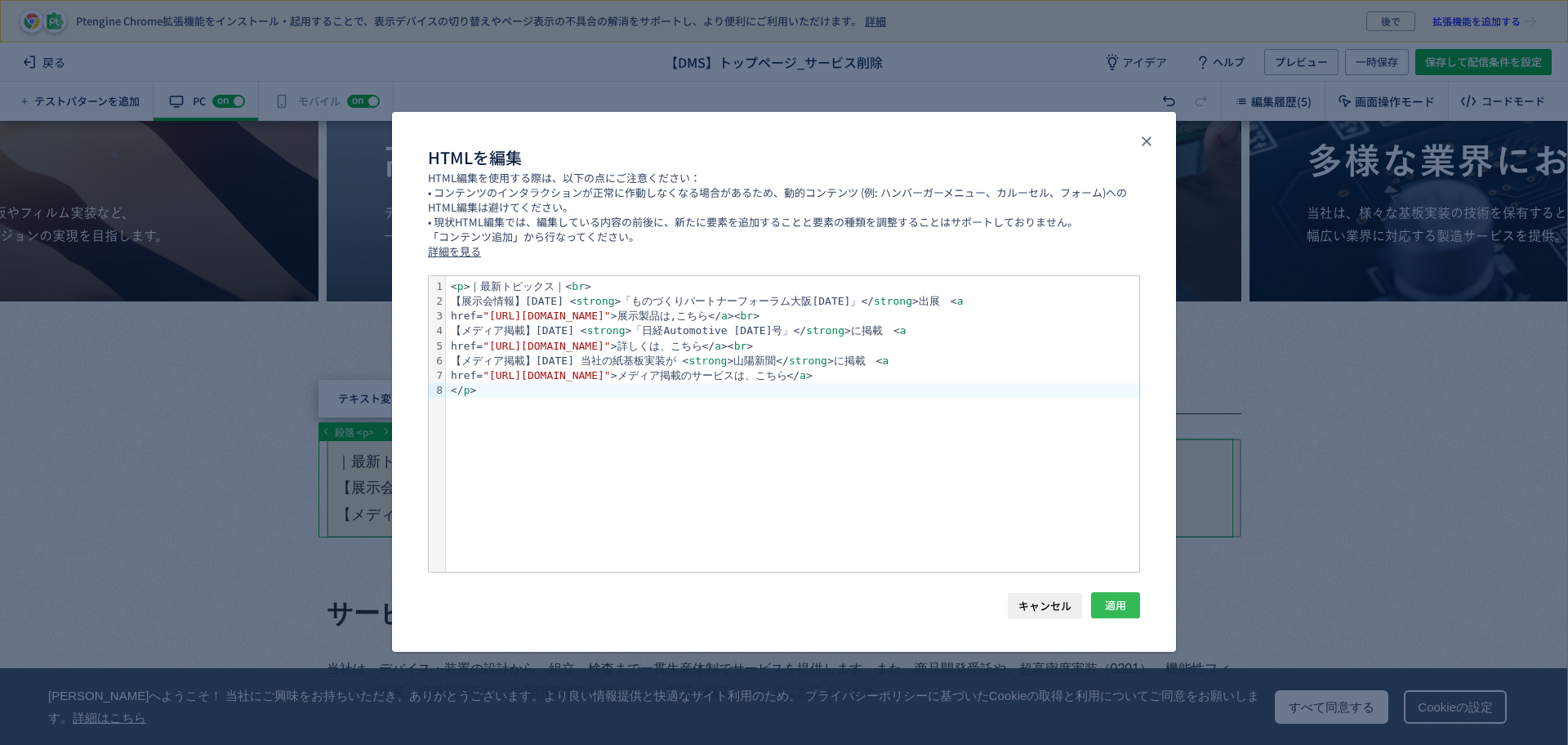
click at [1124, 605] on span "適用" at bounding box center [1115, 605] width 21 height 26
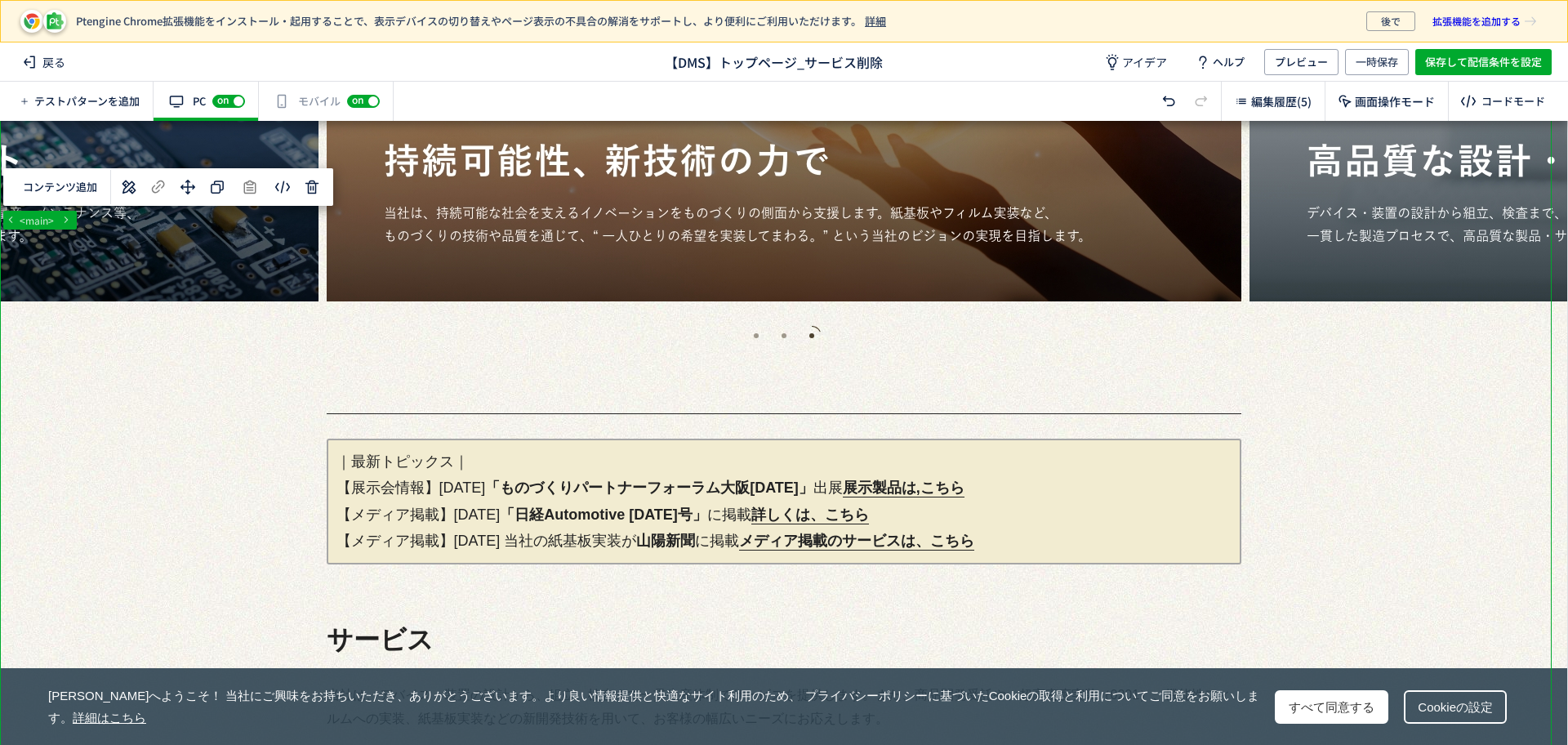
click at [1389, 69] on span "一時保存" at bounding box center [1377, 63] width 42 height 26
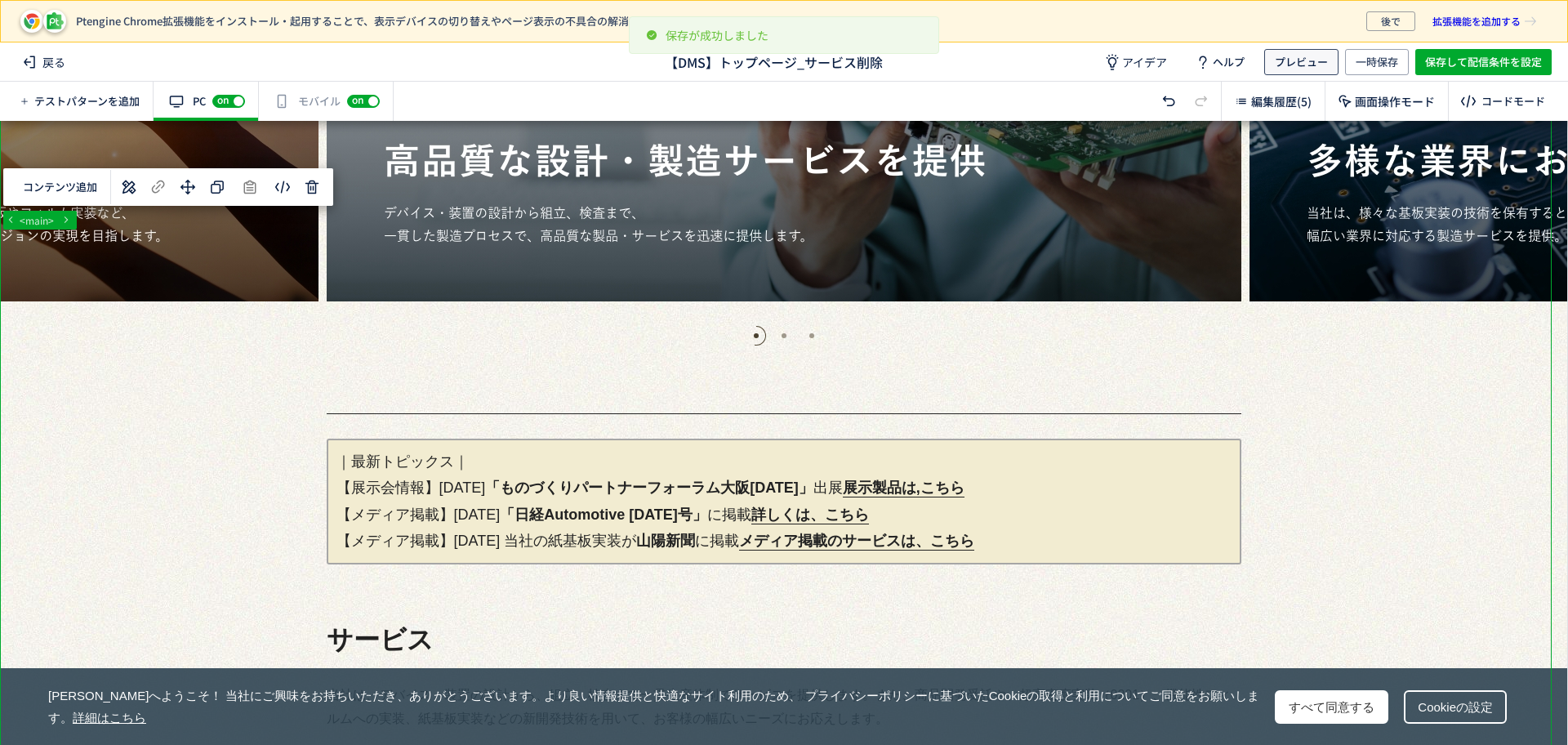
click at [1316, 72] on span "プレビュー" at bounding box center [1301, 63] width 53 height 26
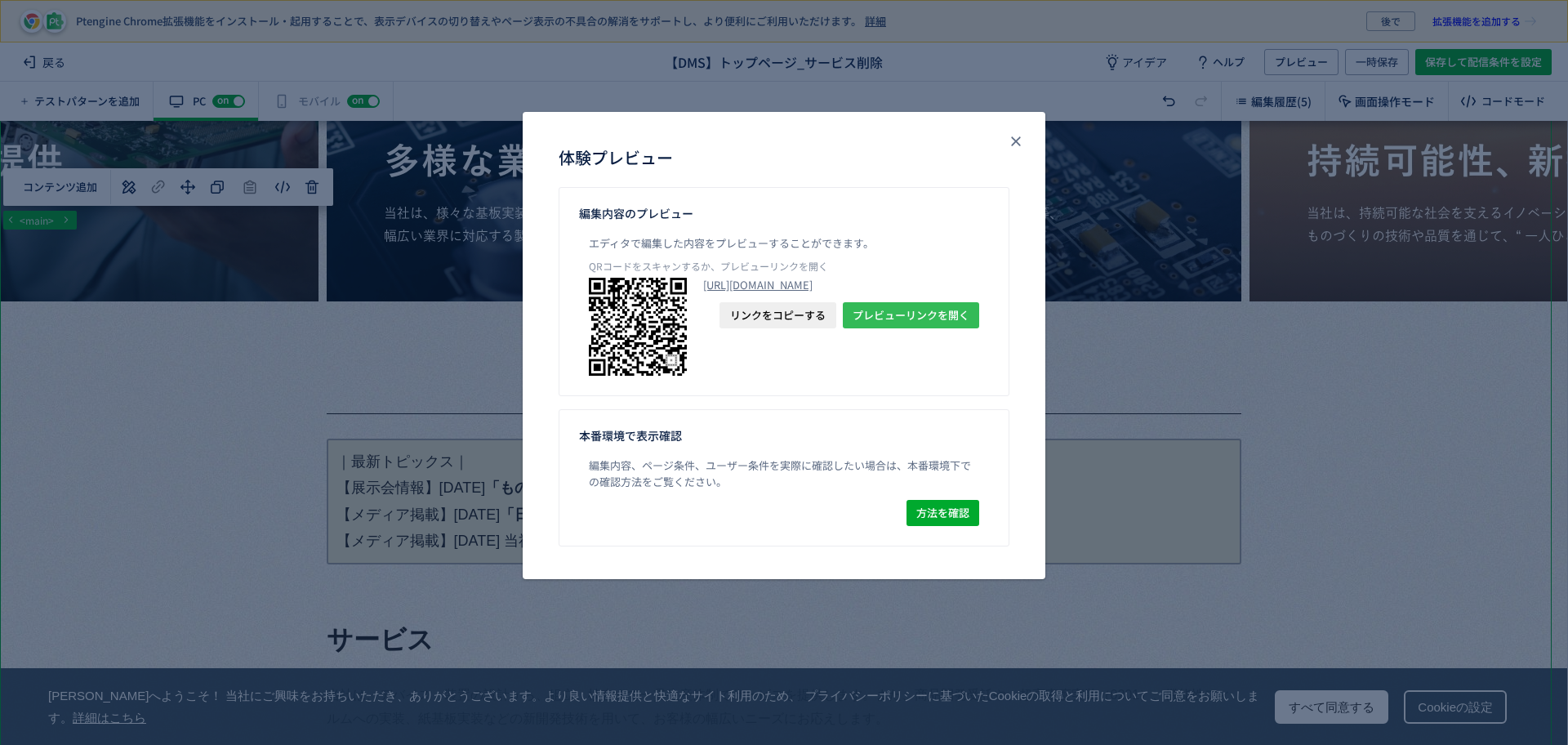
click at [931, 328] on span "プレビューリンクを開く" at bounding box center [911, 315] width 117 height 26
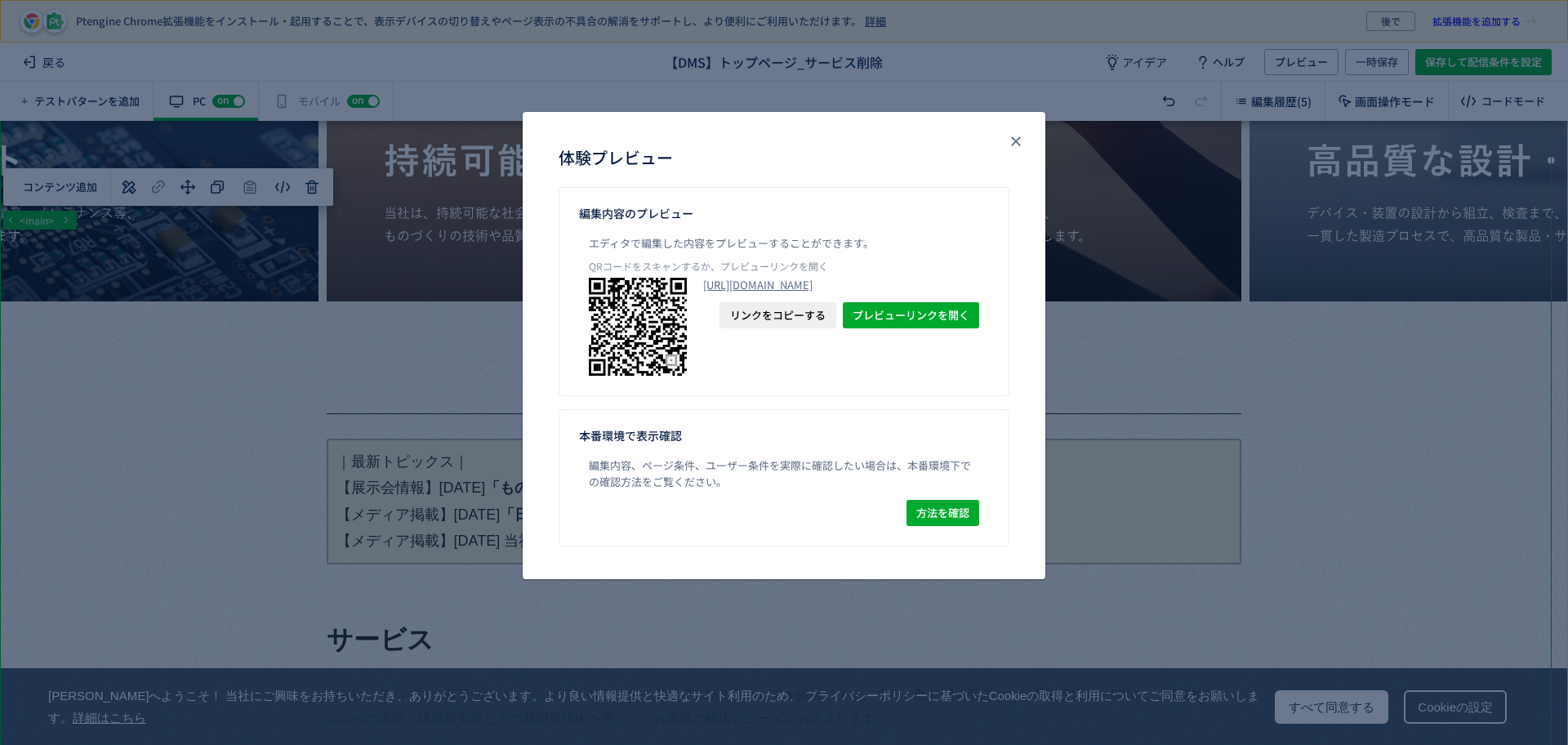
click at [800, 328] on span "リンクをコピーする" at bounding box center [778, 315] width 95 height 26
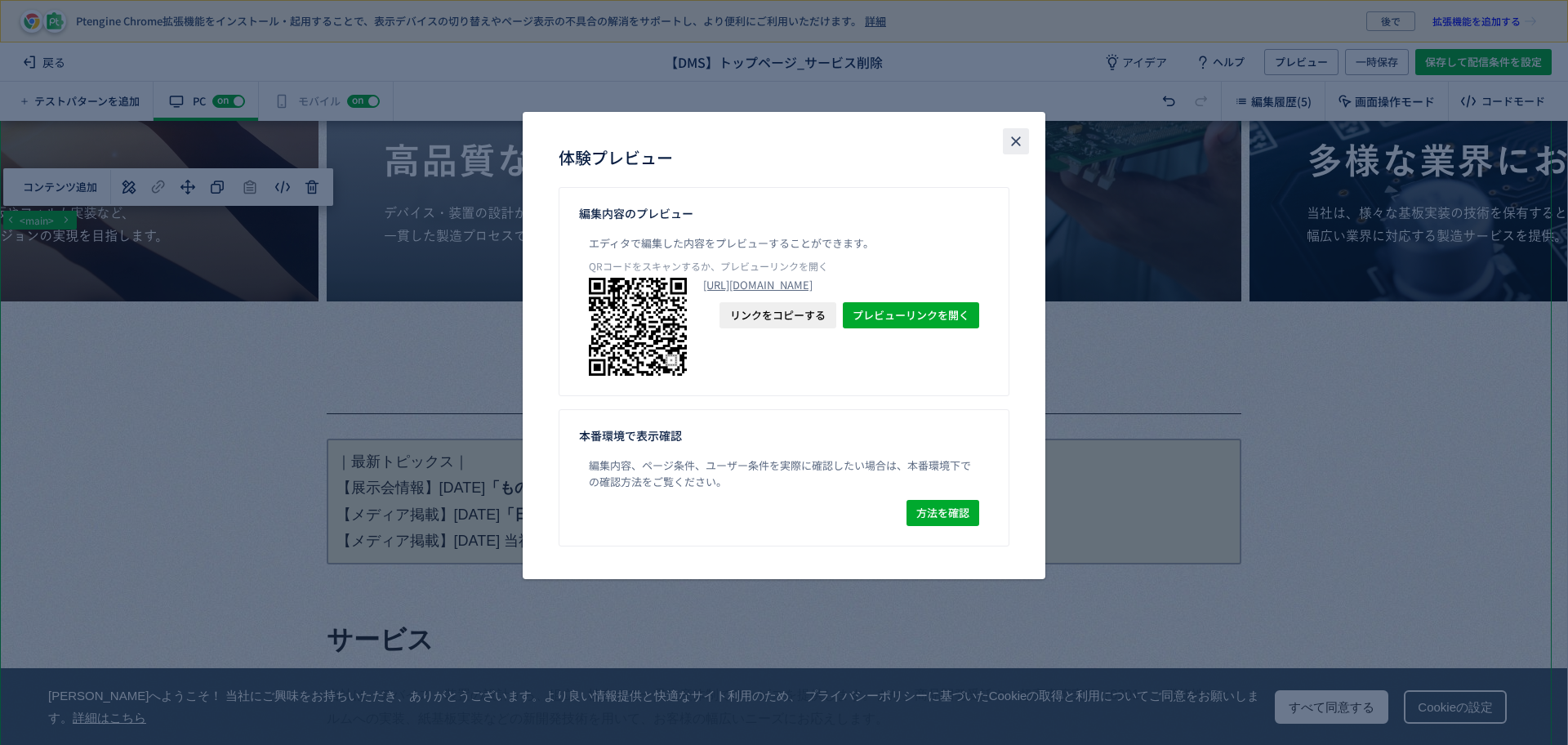
click at [1017, 139] on use "close" at bounding box center [1016, 141] width 9 height 9
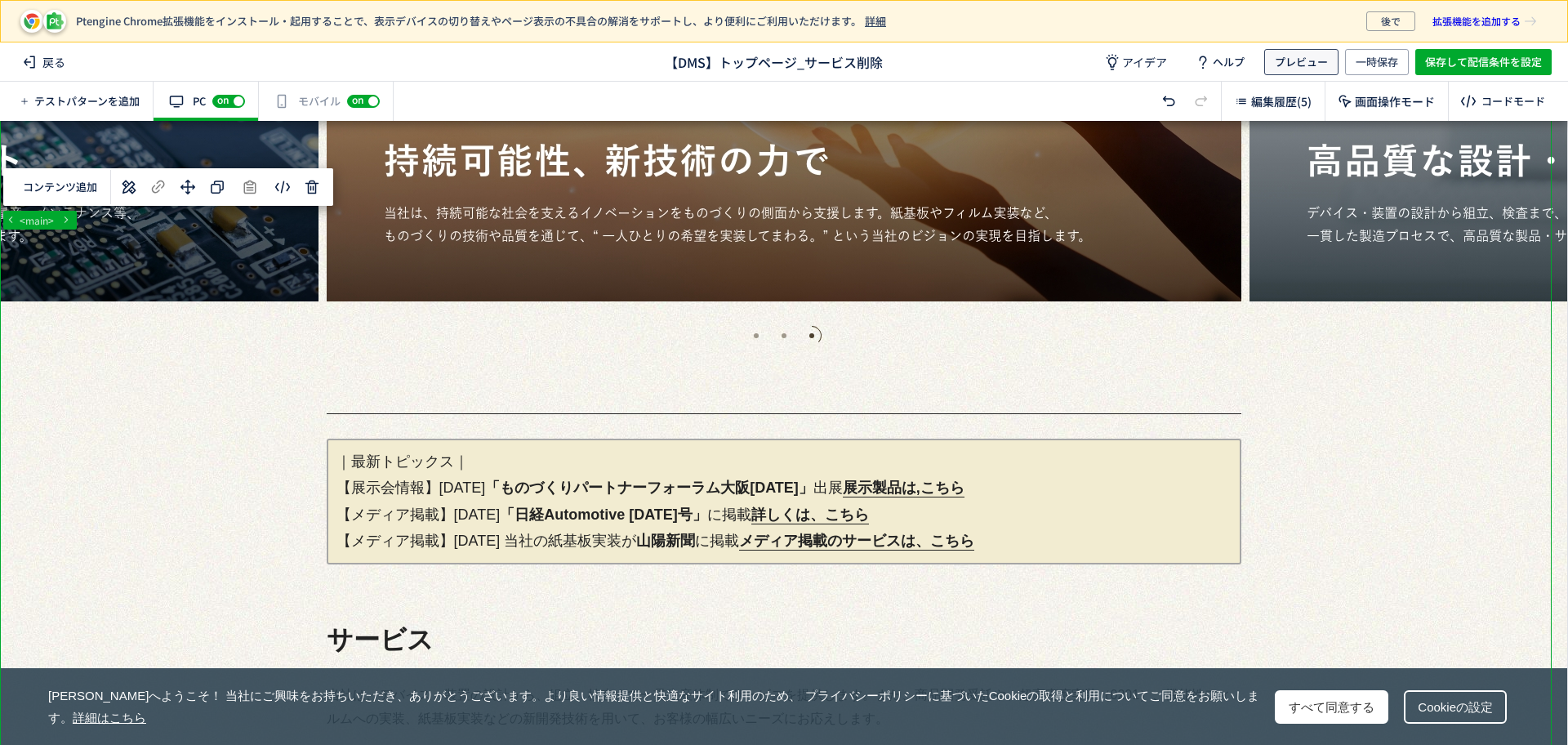
click at [1313, 63] on span "プレビュー" at bounding box center [1301, 63] width 53 height 26
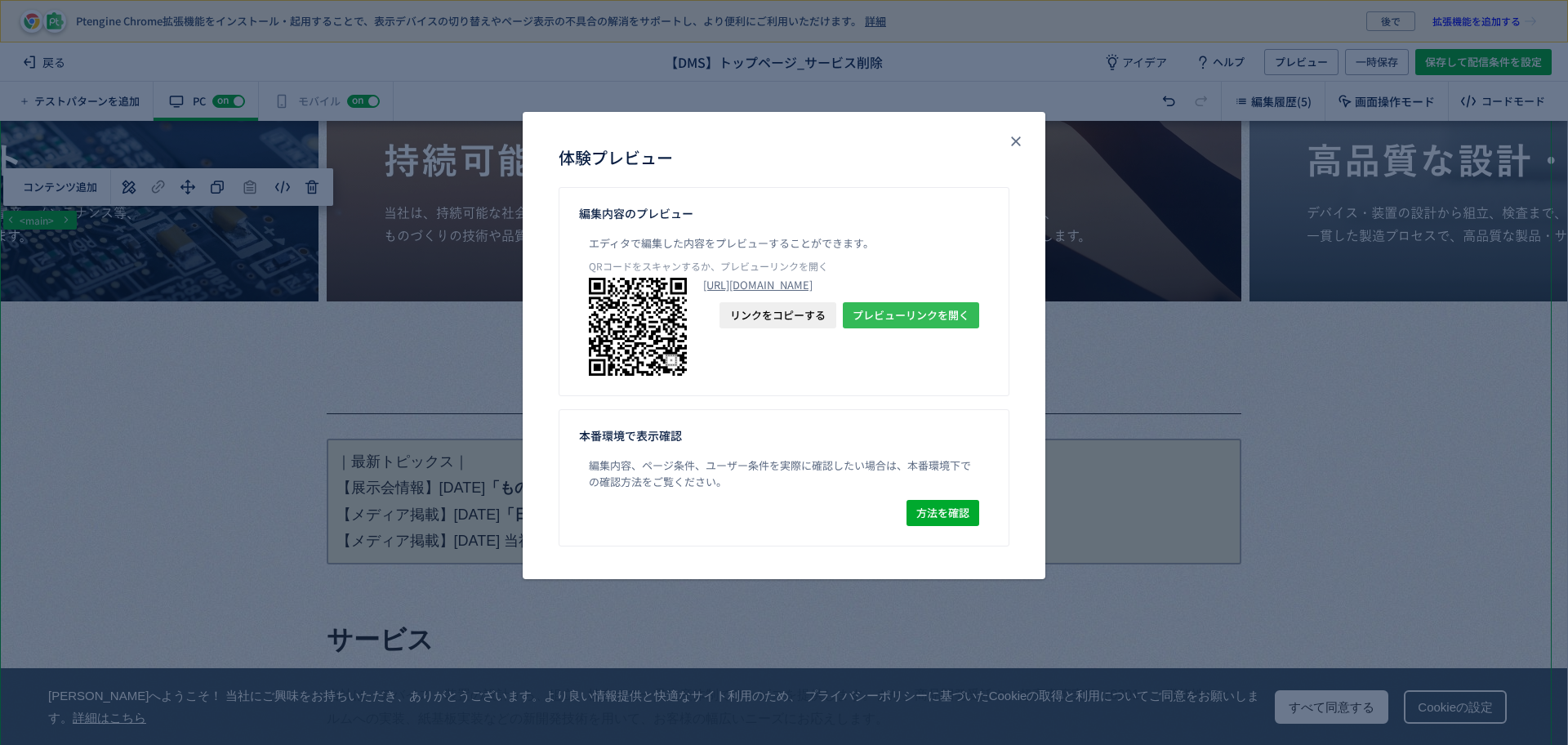
click at [948, 328] on span "プレビューリンクを開く" at bounding box center [911, 315] width 117 height 26
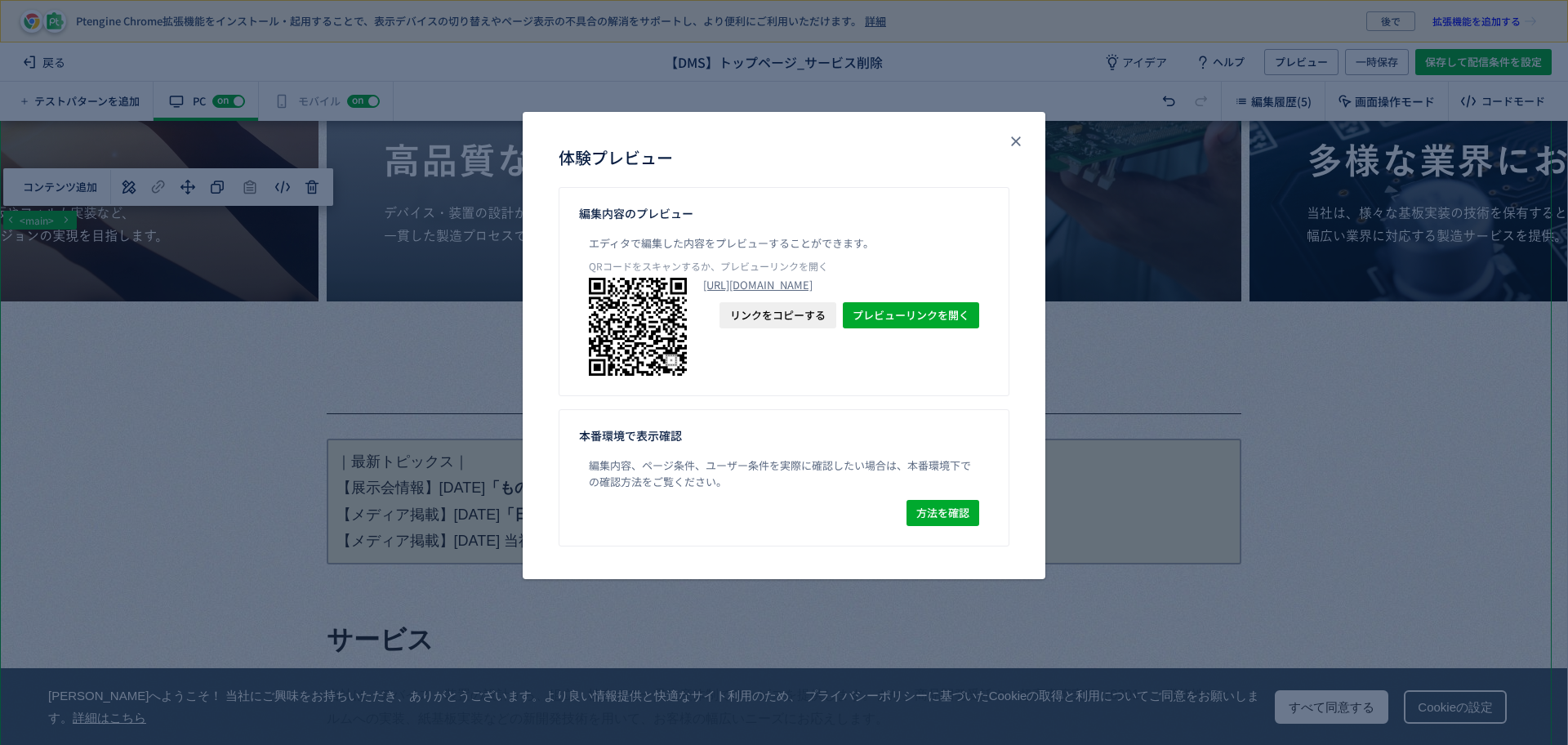
click at [894, 328] on div "https://www.johnan.com/dms/?preview_ptx_token=v4-17003ce6-2b78-4146-8e70-743799…" at bounding box center [840, 326] width 276 height 98
click at [901, 328] on span "プレビューリンクを開く" at bounding box center [911, 315] width 117 height 26
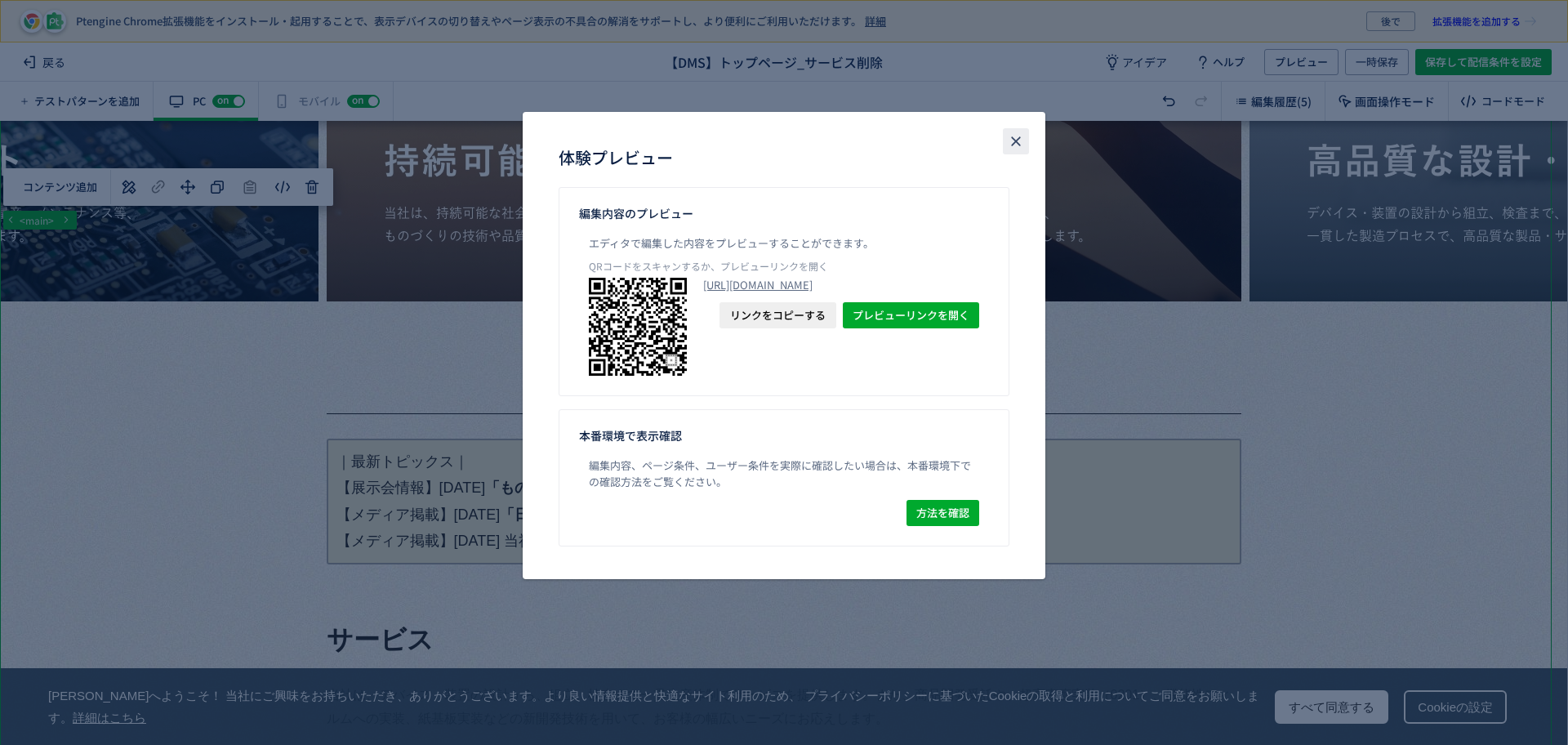
click at [1023, 141] on icon "close" at bounding box center [1016, 141] width 17 height 17
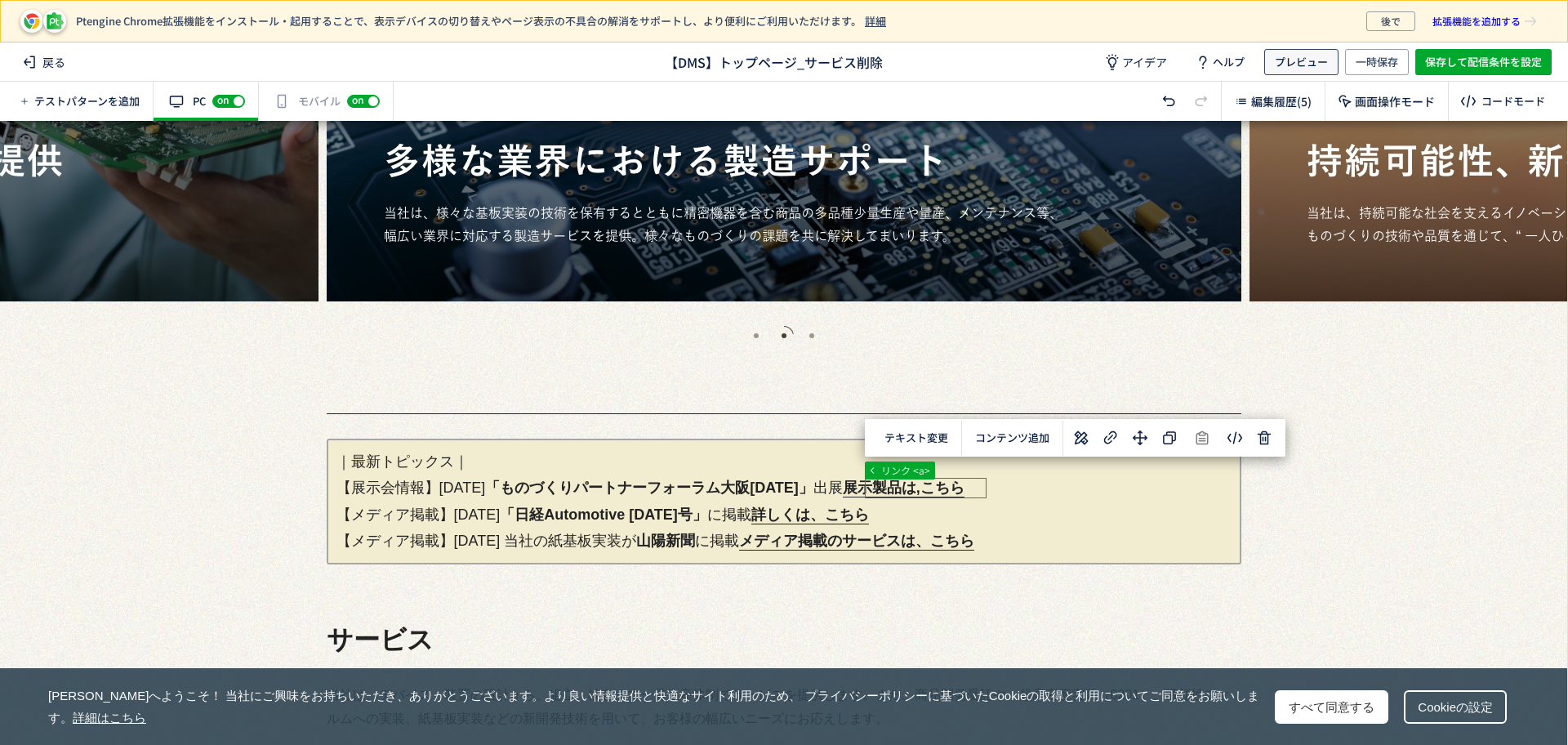
click at [1294, 60] on span "プレビュー" at bounding box center [1301, 63] width 53 height 26
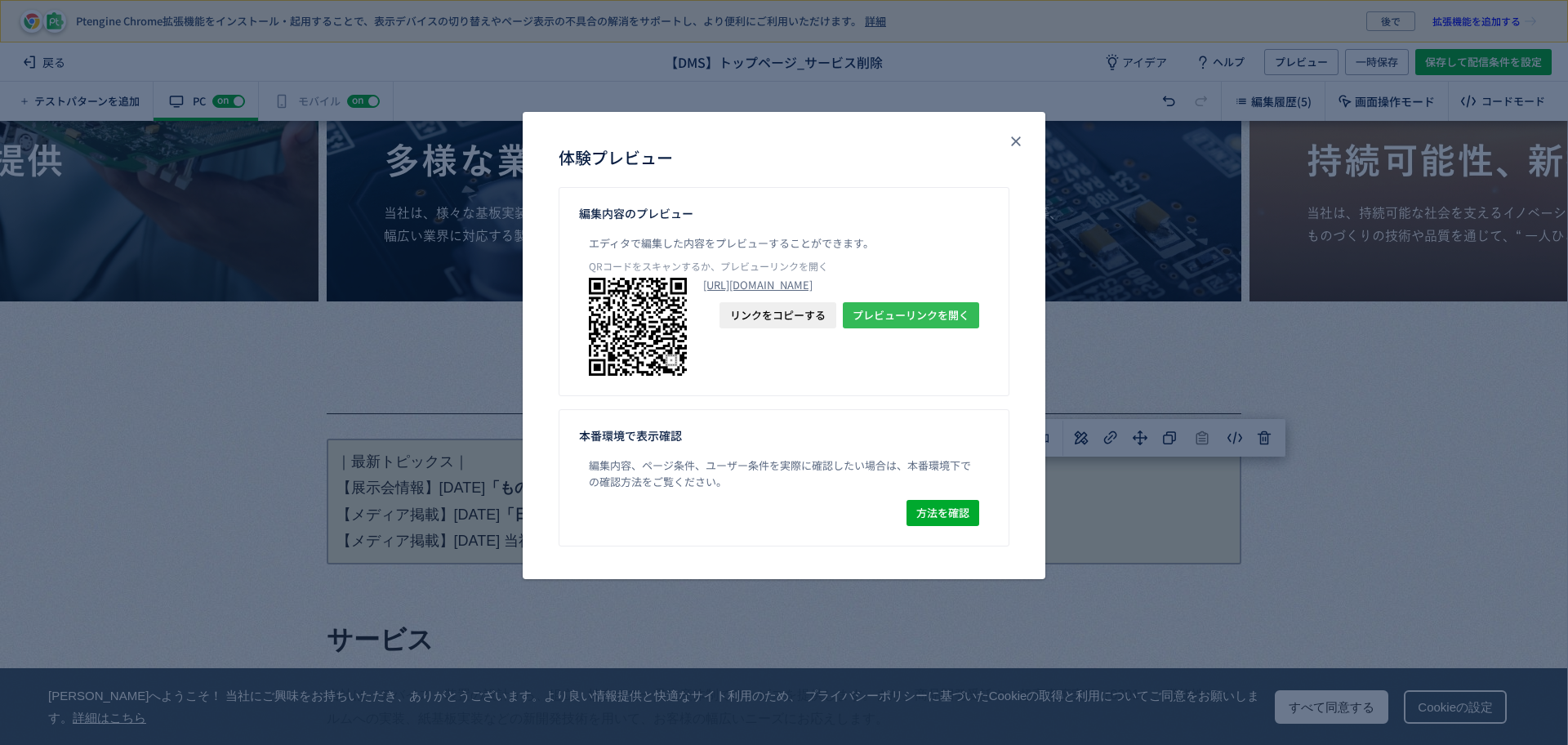
click at [915, 328] on span "プレビューリンクを開く" at bounding box center [911, 315] width 117 height 26
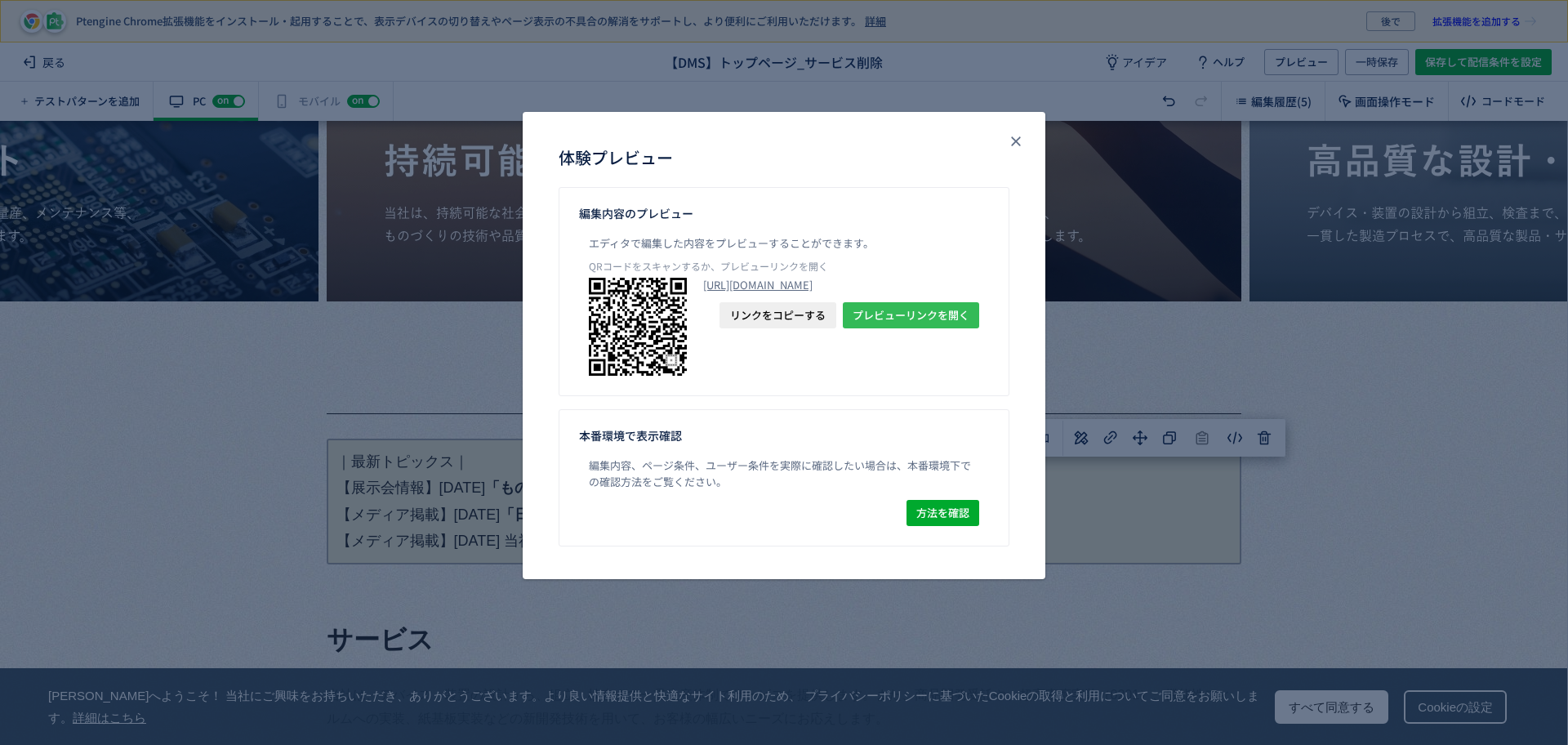
click at [941, 328] on span "プレビューリンクを開く" at bounding box center [911, 315] width 117 height 26
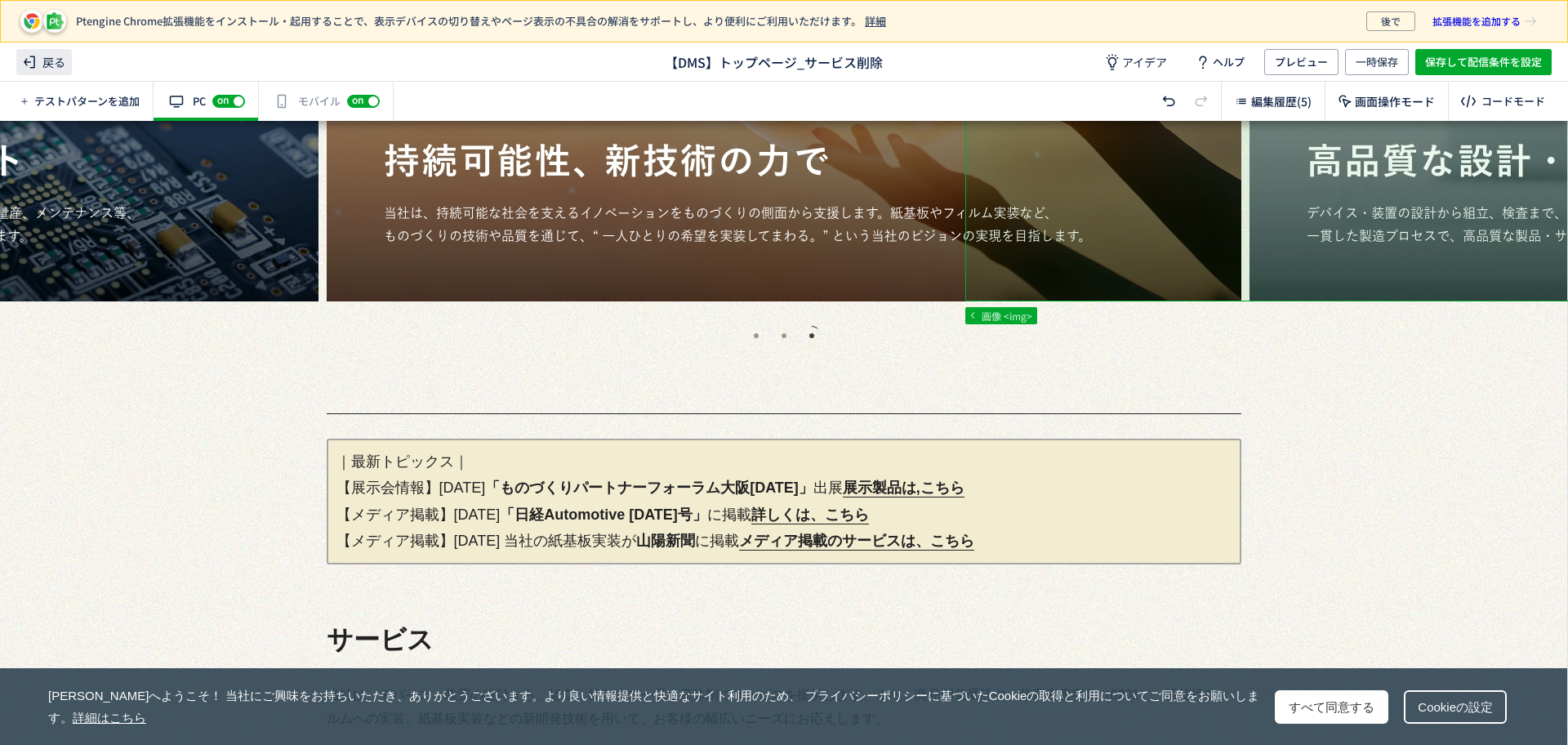
click at [60, 67] on span "戻る" at bounding box center [44, 63] width 55 height 26
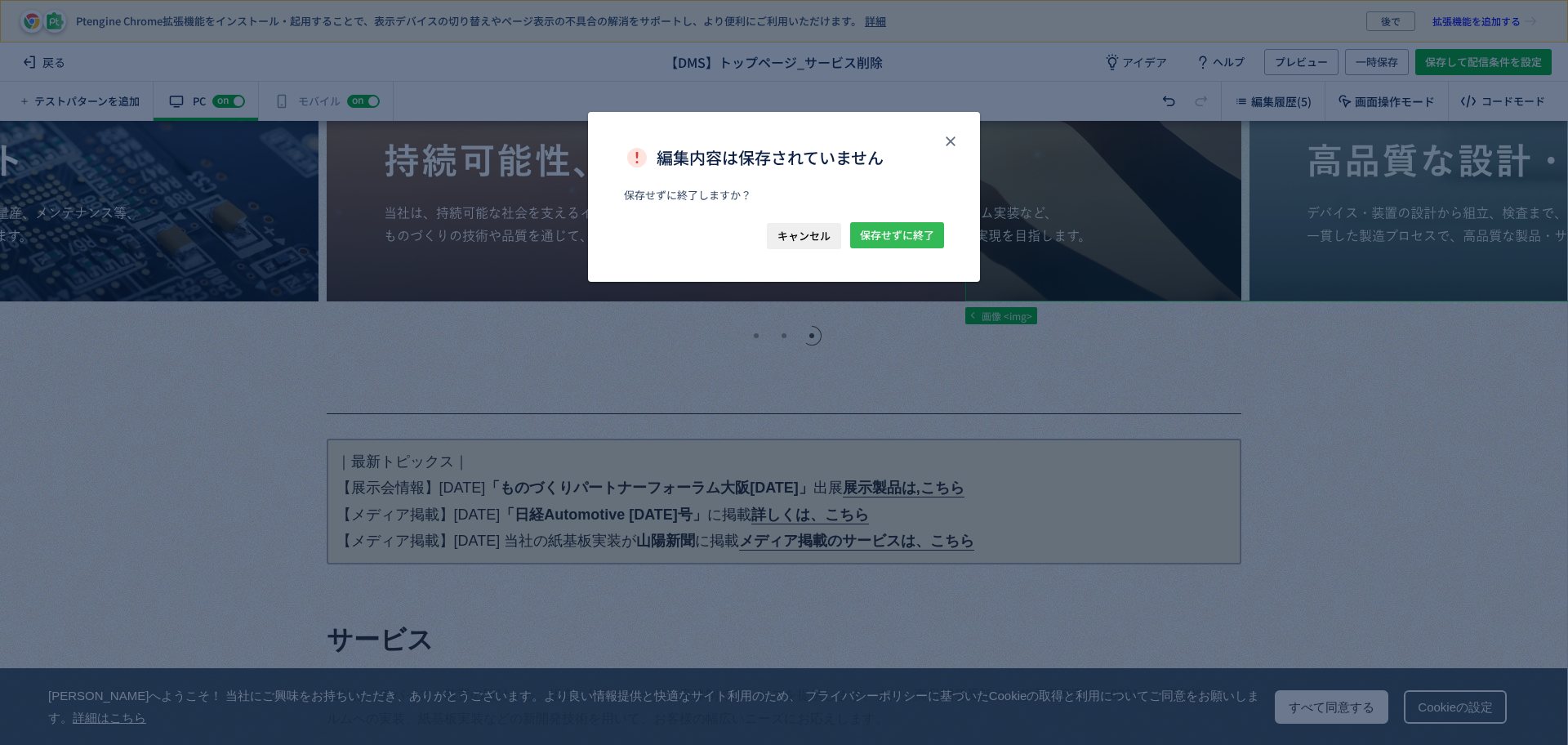
click at [876, 231] on span "保存せずに終了" at bounding box center [897, 235] width 74 height 26
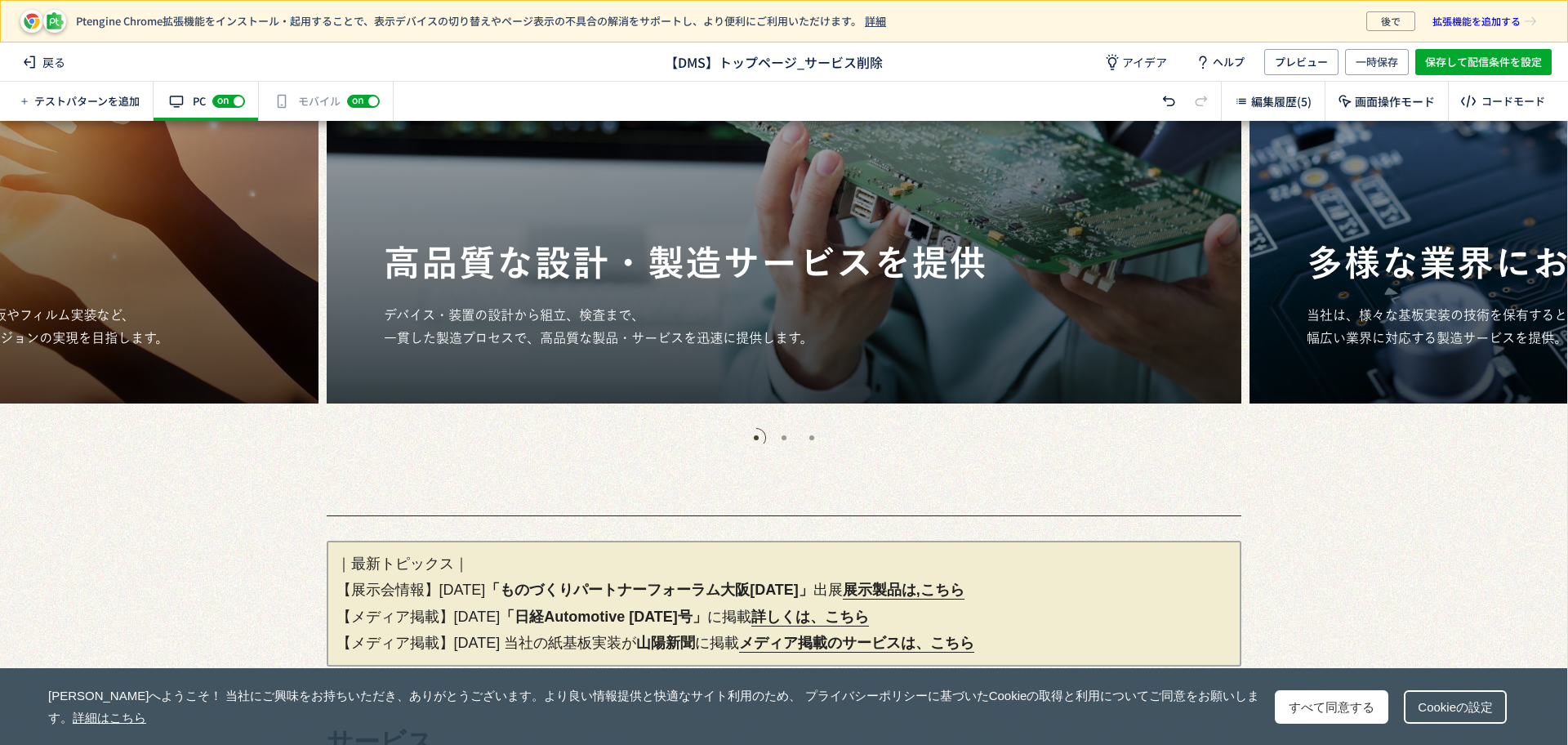
scroll to position [510, 0]
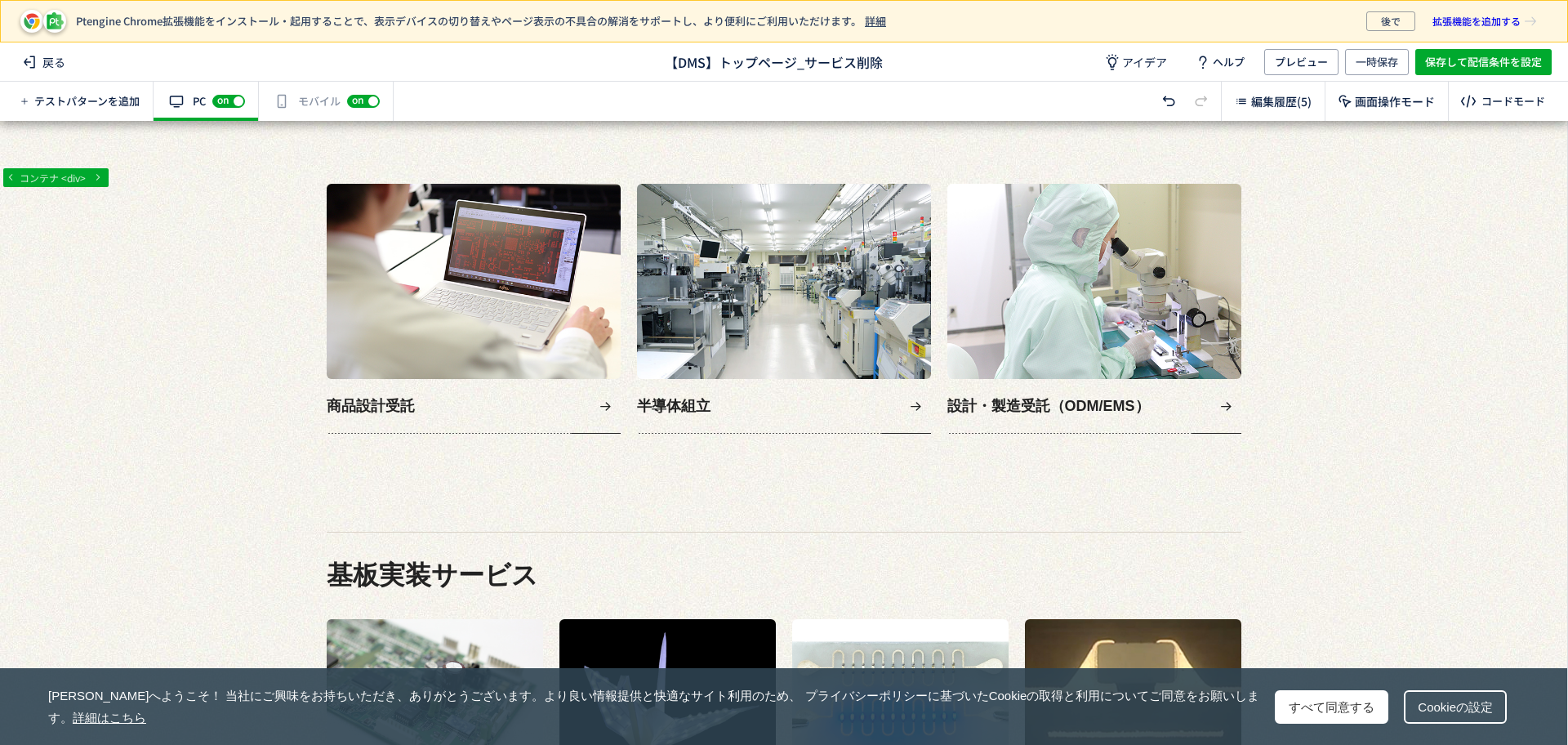
scroll to position [1021, 0]
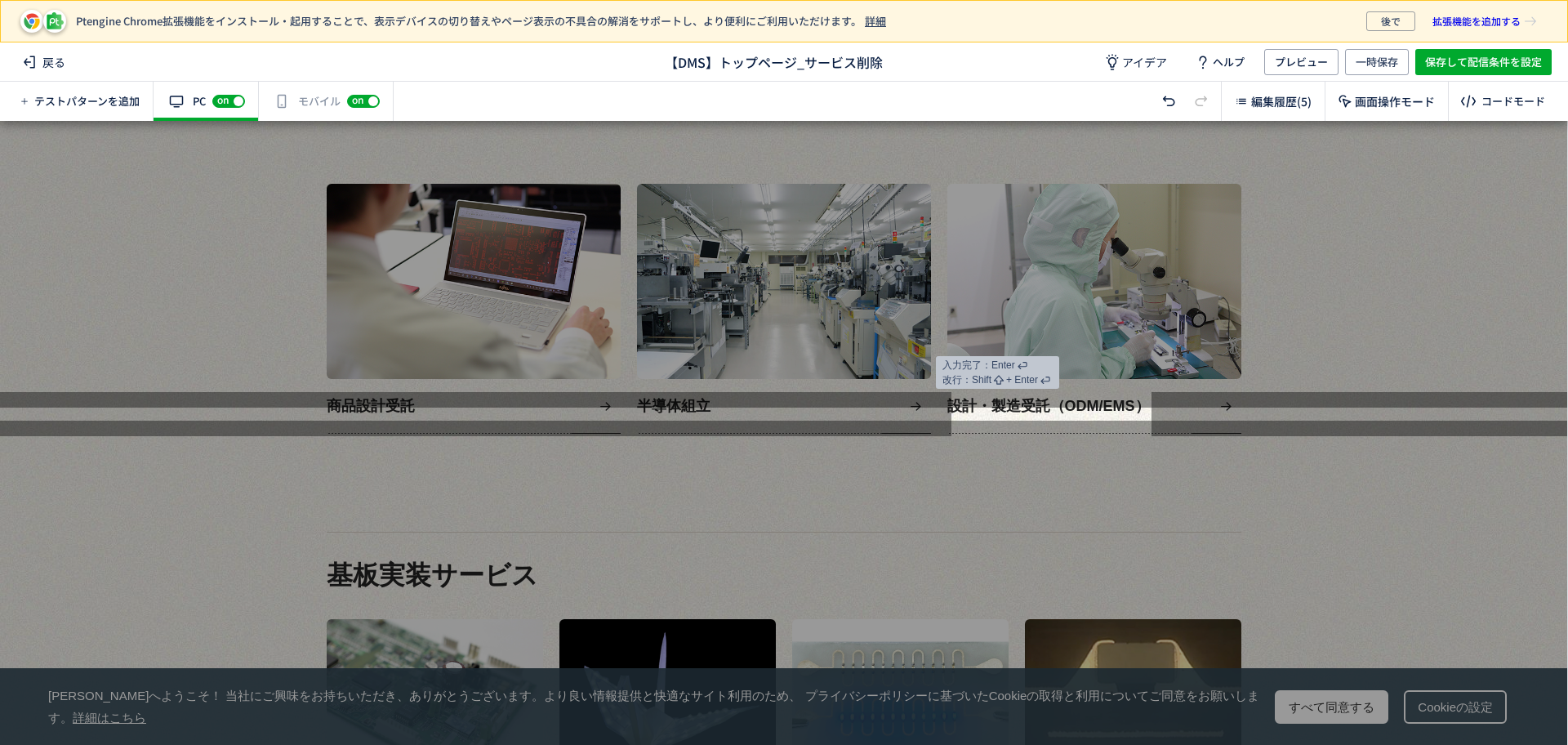
click at [1047, 408] on span "設計・製造受託（ODM/EMS）" at bounding box center [1049, 406] width 203 height 22
click at [1043, 409] on span "設計・製造受託（ODM/EMS）" at bounding box center [1049, 406] width 203 height 22
click at [1267, 427] on div at bounding box center [783, 583] width 1567 height 324
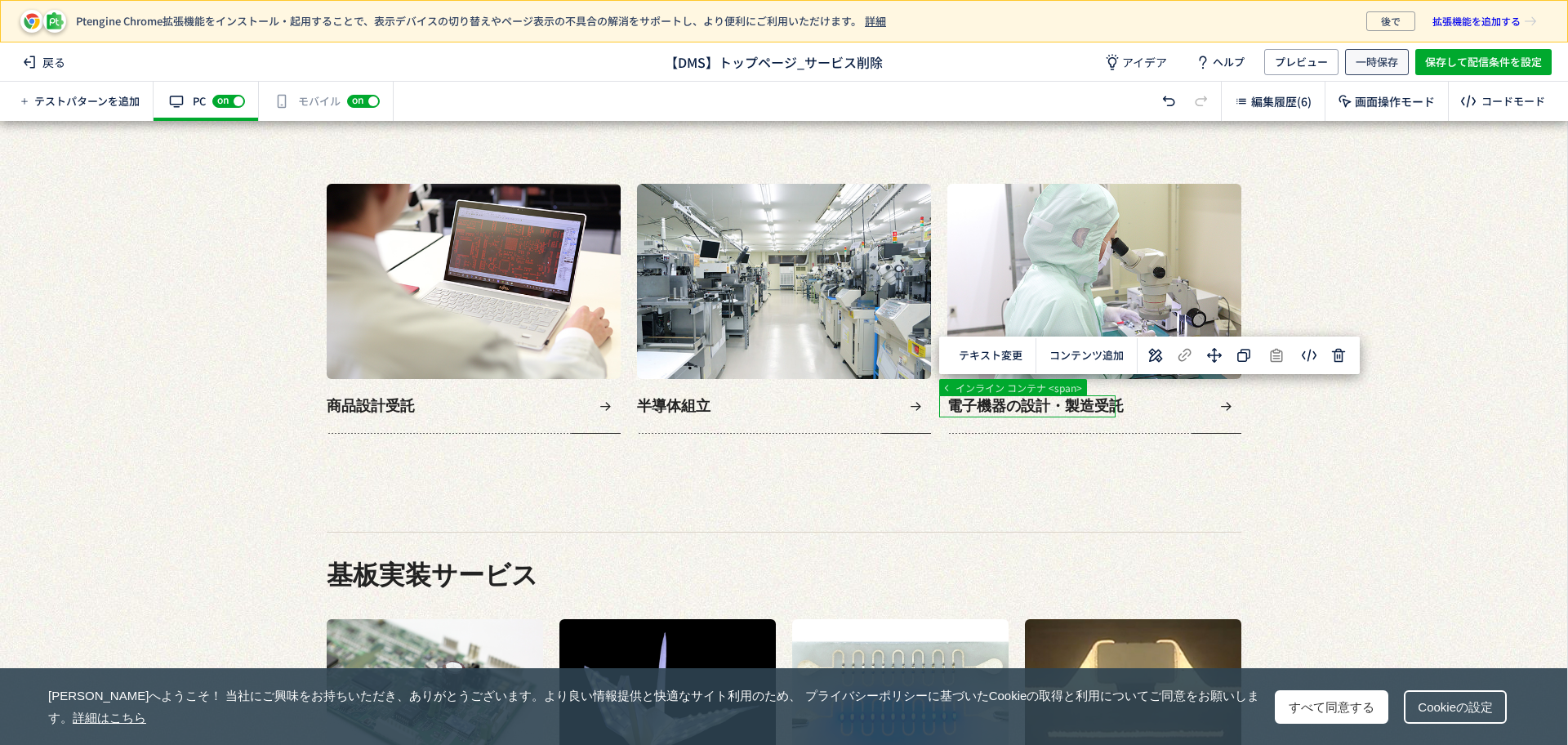
click at [1372, 59] on span "一時保存" at bounding box center [1377, 63] width 42 height 26
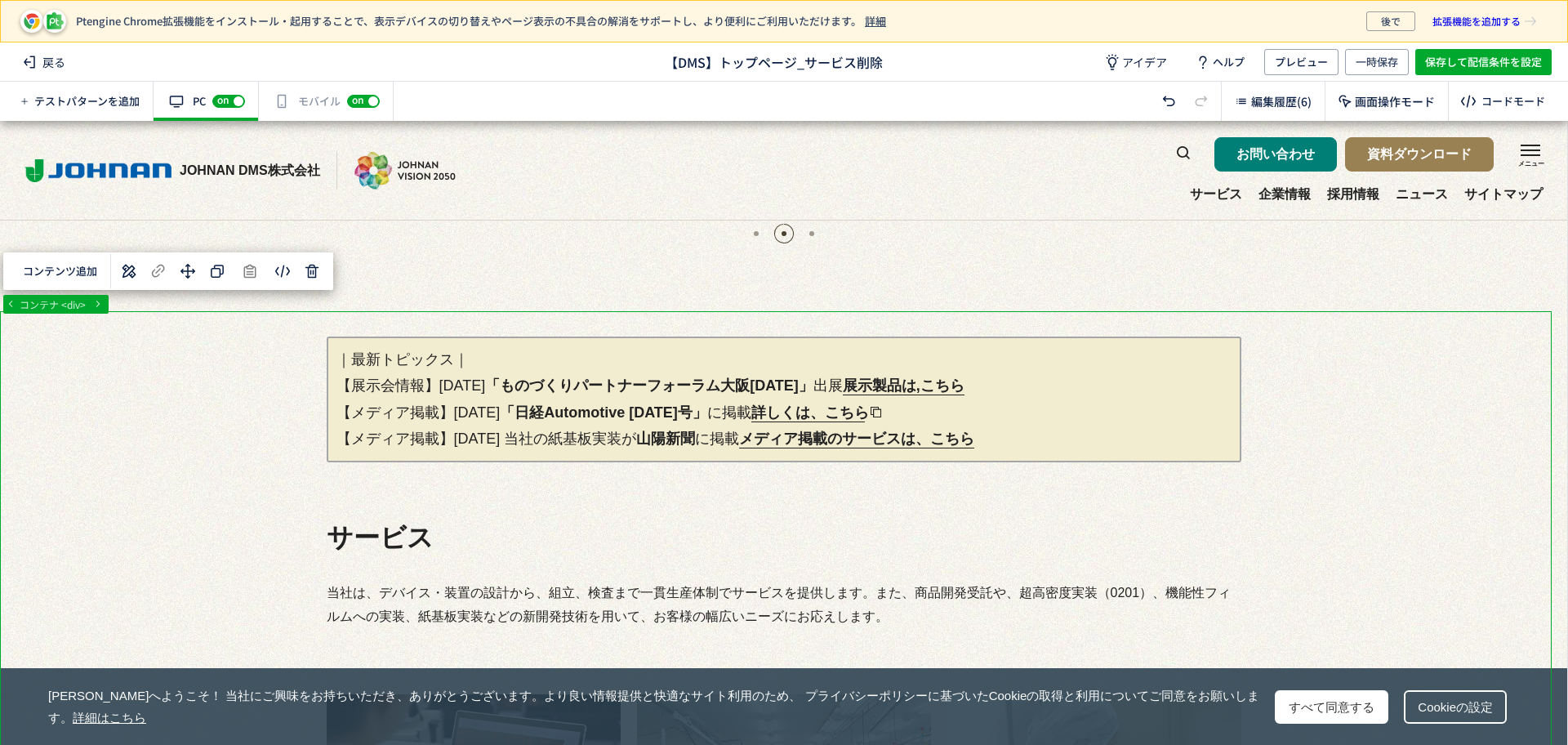
scroll to position [409, 0]
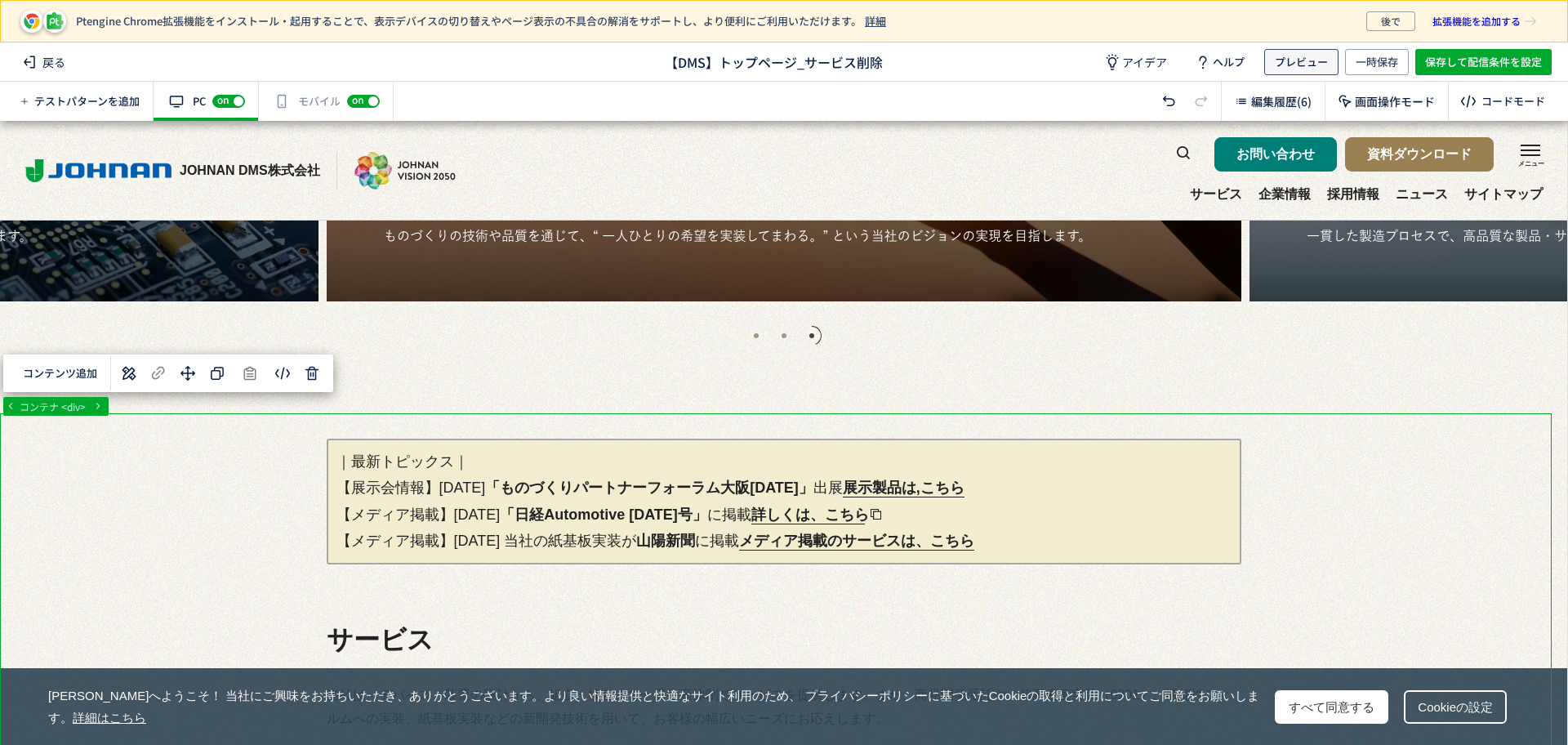
click at [1305, 62] on span "プレビュー" at bounding box center [1301, 63] width 53 height 26
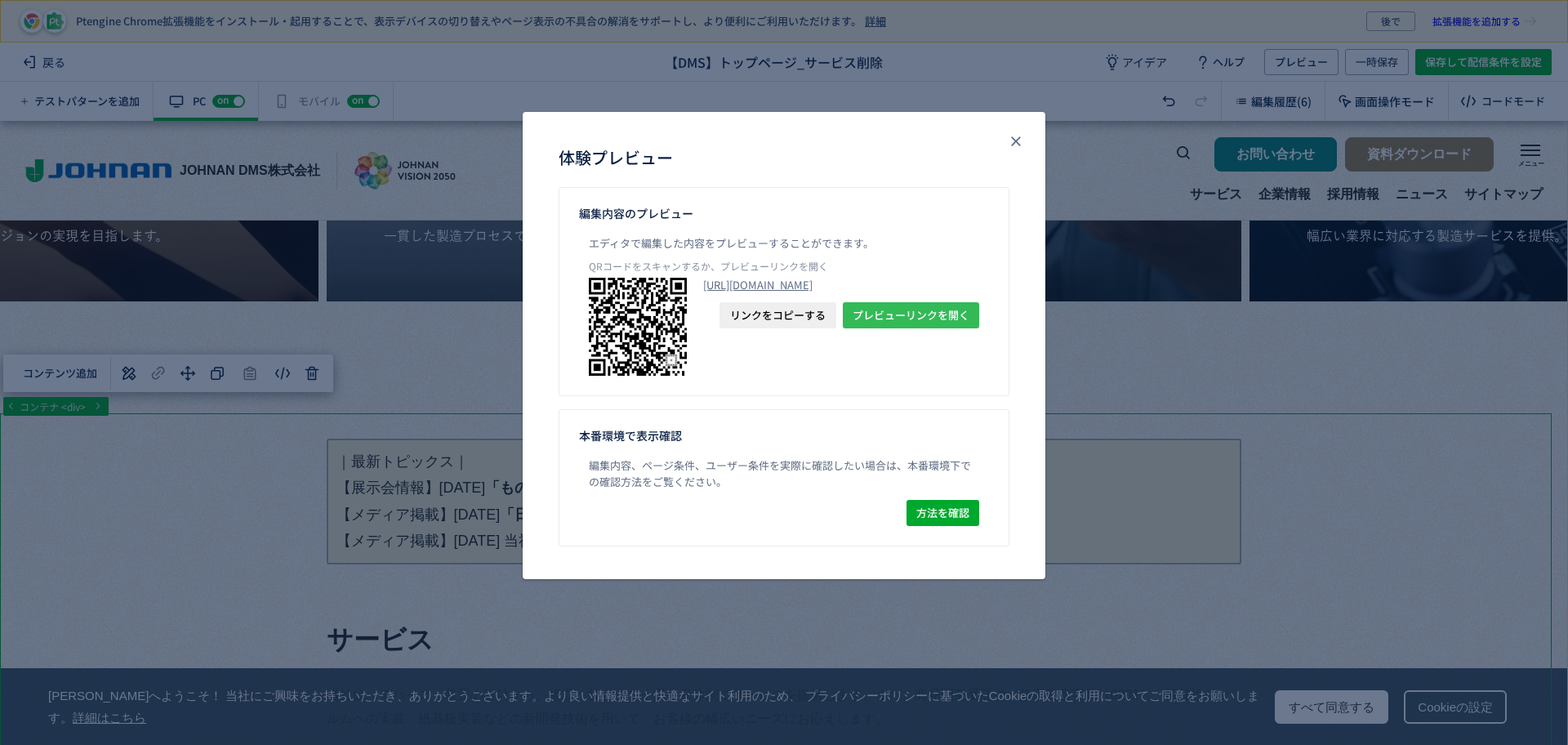
click at [932, 328] on span "プレビューリンクを開く" at bounding box center [911, 315] width 117 height 26
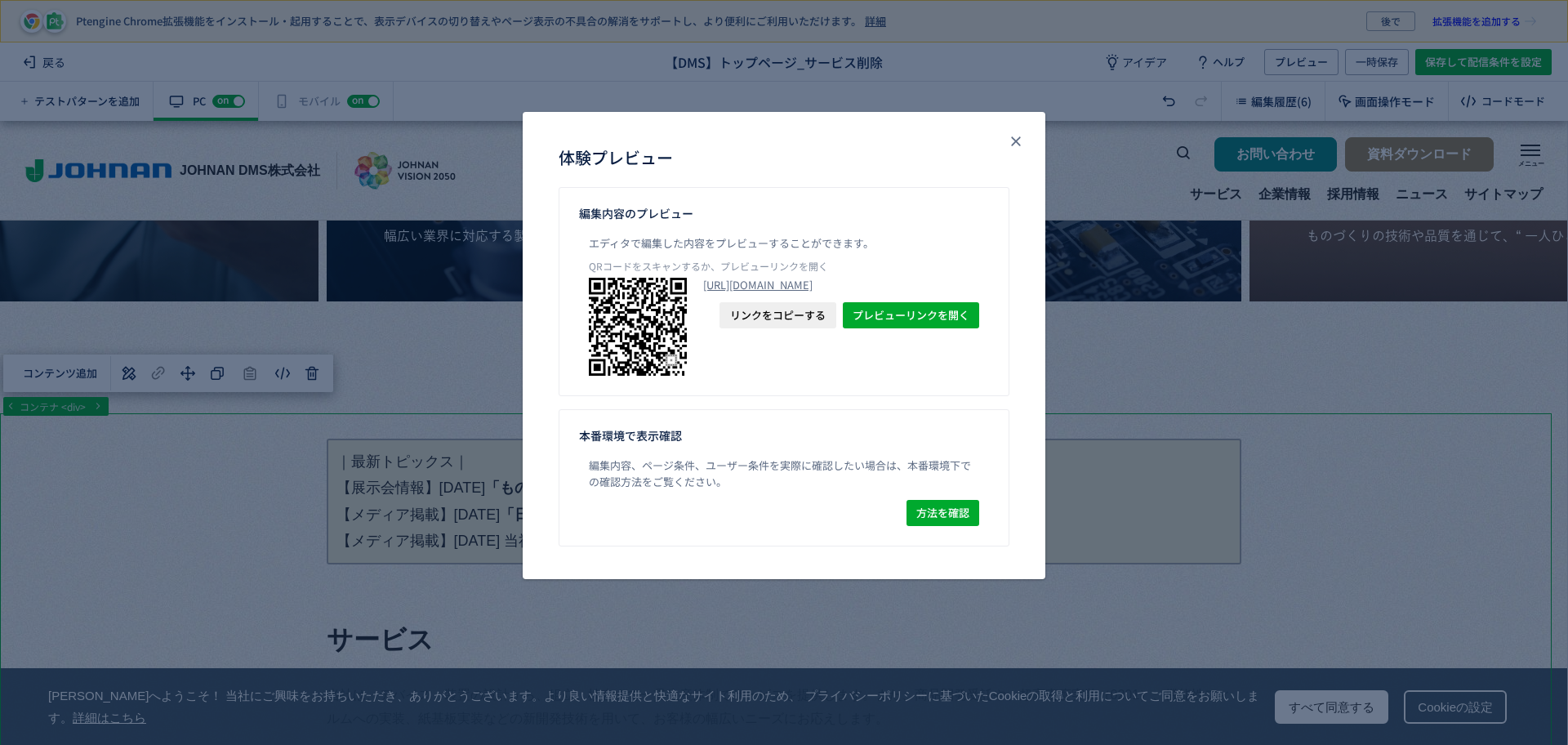
click at [754, 328] on span "リンクをコピーする" at bounding box center [778, 315] width 95 height 26
click at [1024, 142] on button "close" at bounding box center [1017, 142] width 26 height 26
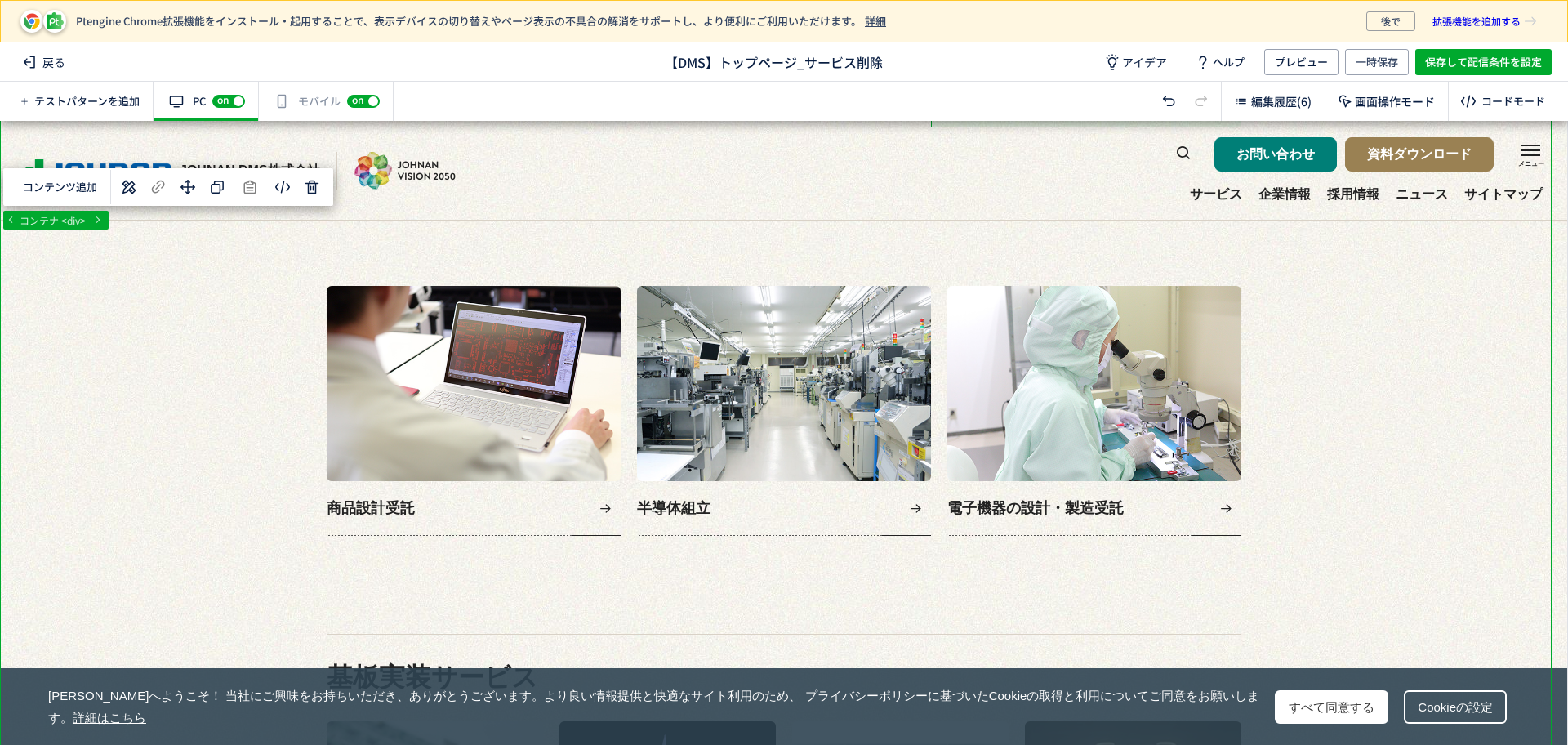
scroll to position [918, 0]
click at [1375, 73] on span "一時保存" at bounding box center [1377, 63] width 42 height 26
